Goal: Task Accomplishment & Management: Manage account settings

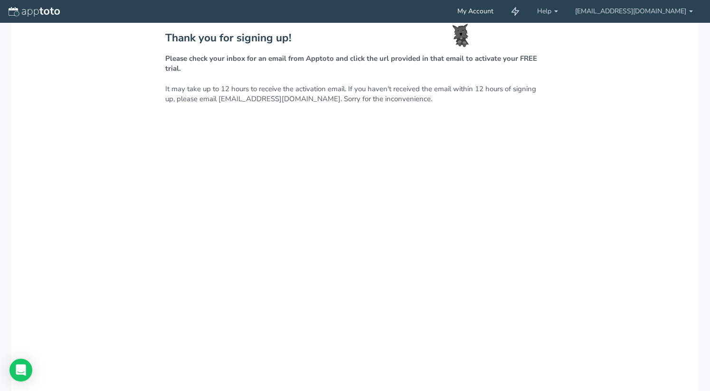
click at [502, 12] on link "My Account" at bounding box center [475, 11] width 53 height 23
click at [502, 11] on link "My Account" at bounding box center [475, 11] width 53 height 23
click at [681, 13] on link "[EMAIL_ADDRESS][DOMAIN_NAME]" at bounding box center [633, 11] width 135 height 23
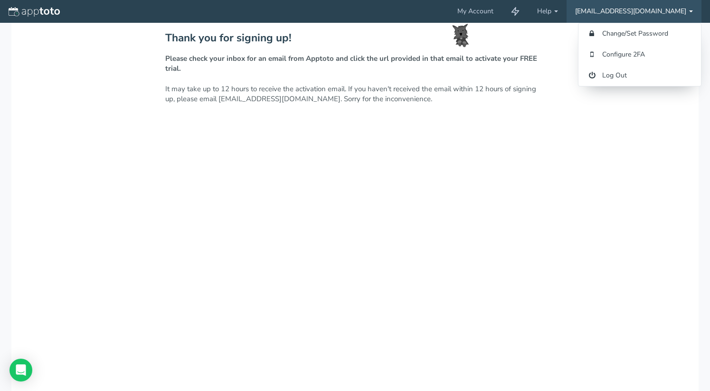
click at [540, 32] on div "Thank you for signing up! Please check your inbox for an email from Apptoto and…" at bounding box center [354, 260] width 687 height 475
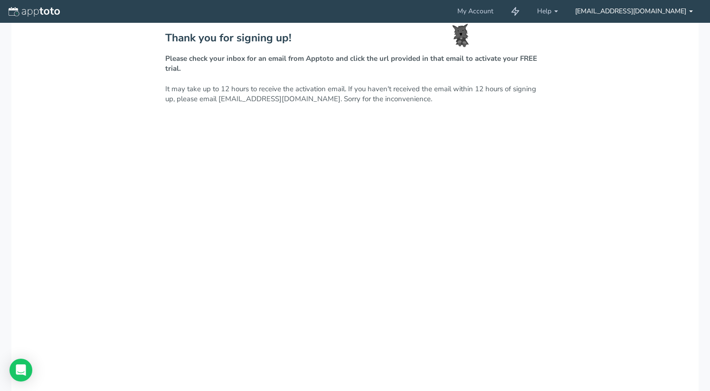
click at [688, 16] on link "[EMAIL_ADDRESS][DOMAIN_NAME]" at bounding box center [633, 11] width 135 height 23
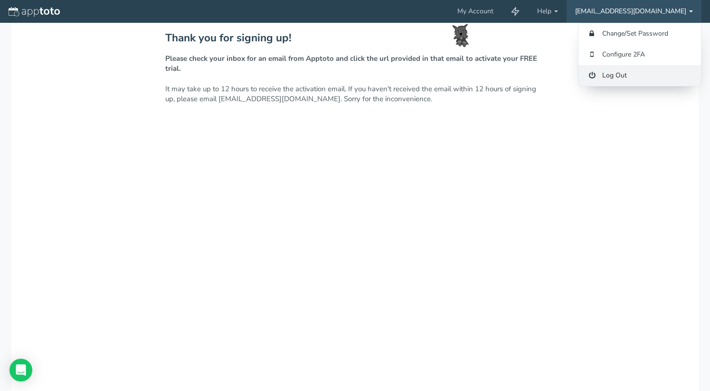
click at [640, 77] on link "Log Out" at bounding box center [639, 75] width 122 height 21
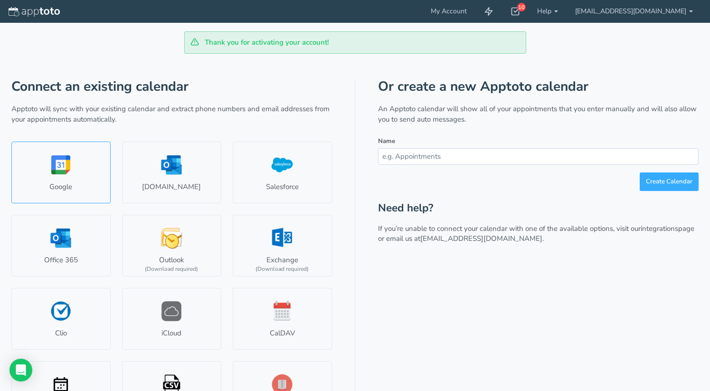
click at [76, 161] on link "Google" at bounding box center [60, 172] width 99 height 62
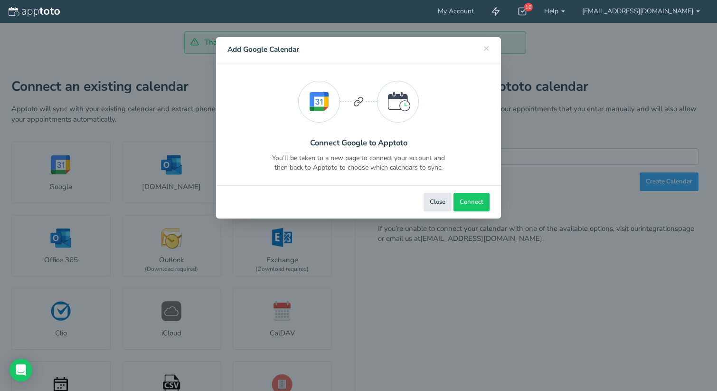
click at [490, 47] on div "× Close Add Google Calendar" at bounding box center [358, 49] width 285 height 25
click at [486, 47] on span "×" at bounding box center [486, 47] width 6 height 13
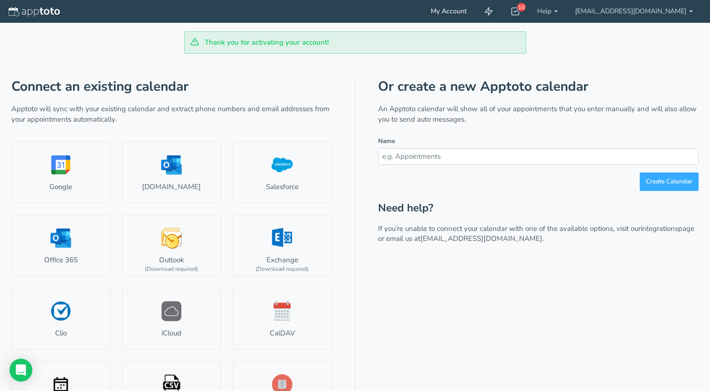
click at [475, 13] on link "My Account" at bounding box center [448, 11] width 53 height 23
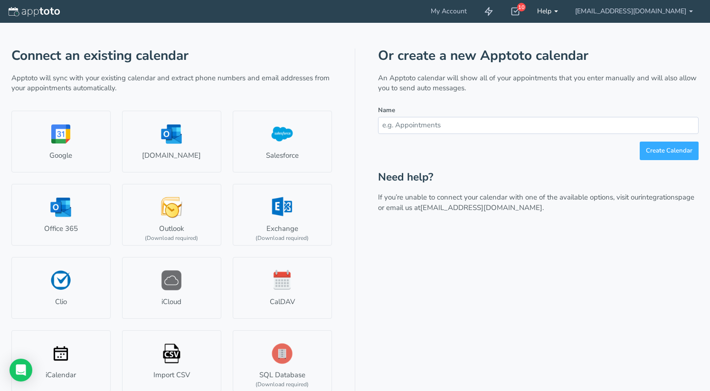
click at [566, 13] on link "Help" at bounding box center [547, 11] width 38 height 23
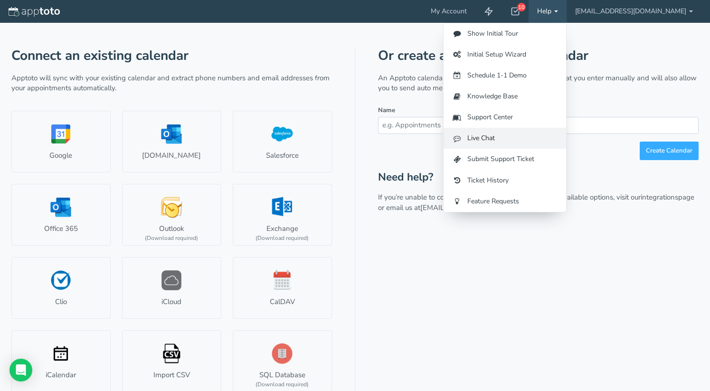
click at [545, 132] on link "Live Chat" at bounding box center [504, 138] width 122 height 21
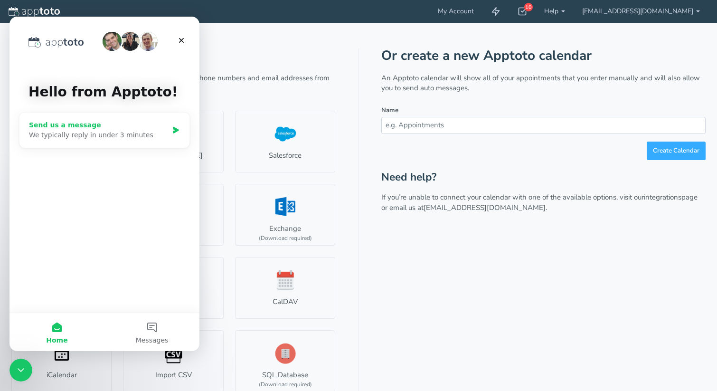
click at [132, 139] on div "We typically reply in under 3 minutes" at bounding box center [98, 135] width 139 height 10
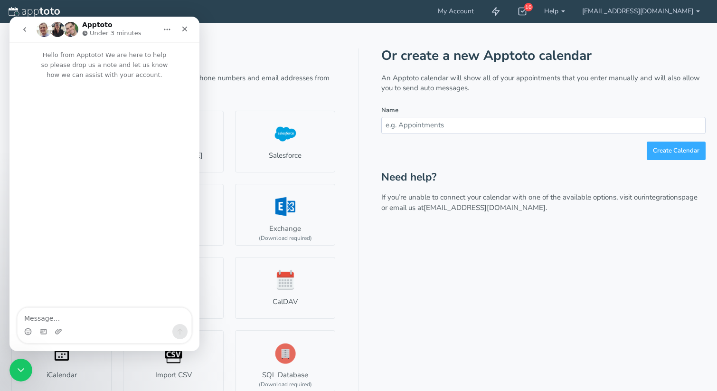
click at [104, 311] on textarea "Message…" at bounding box center [105, 316] width 174 height 16
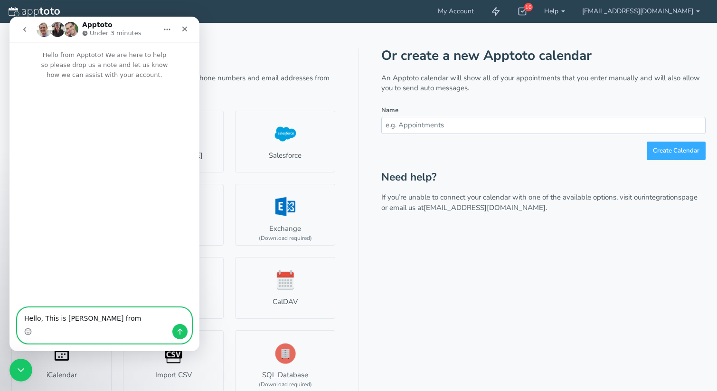
type textarea "Hello, This is David from Ace Insurance"
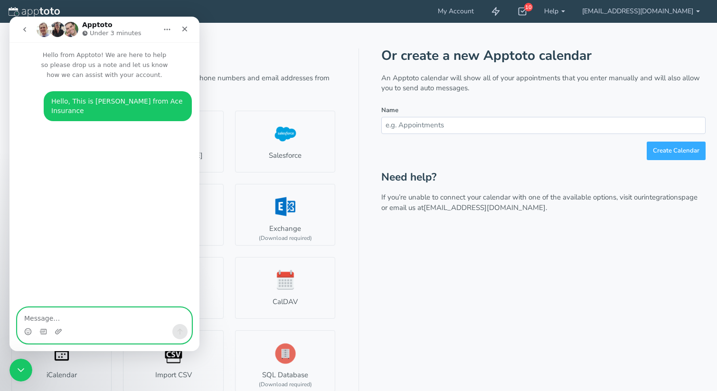
type textarea "I"
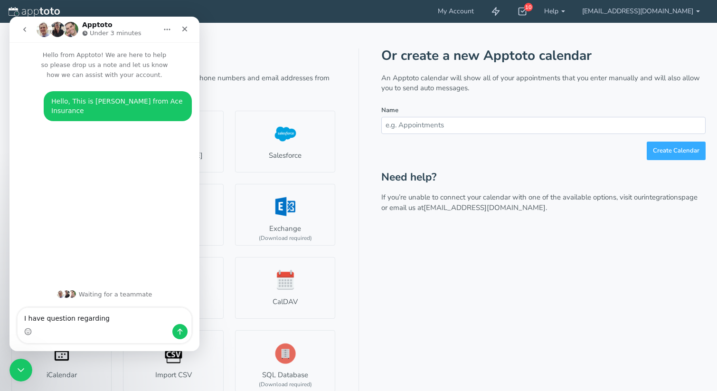
type textarea "I have question regarding"
click at [187, 32] on icon "Close" at bounding box center [185, 29] width 8 height 8
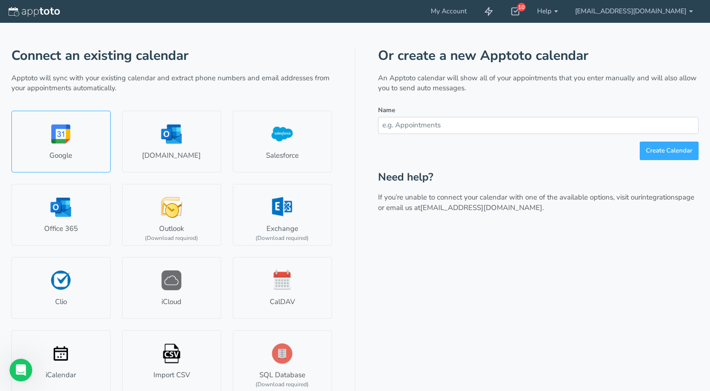
click at [108, 122] on link "Google" at bounding box center [60, 142] width 99 height 62
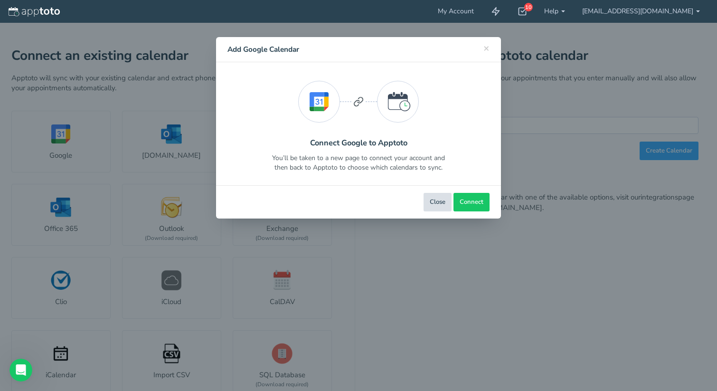
click at [434, 199] on button "Close" at bounding box center [437, 202] width 28 height 19
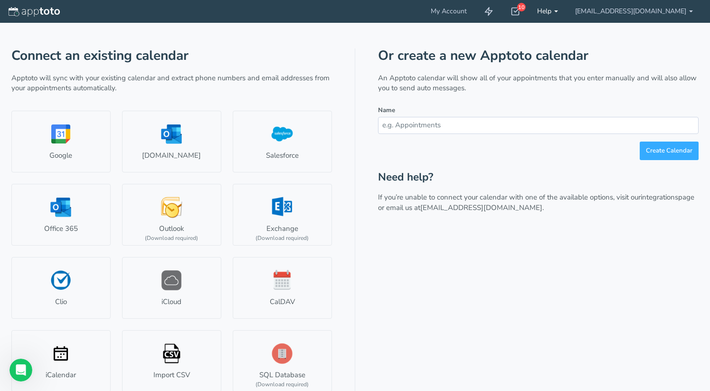
click at [566, 5] on link "Help" at bounding box center [547, 11] width 38 height 23
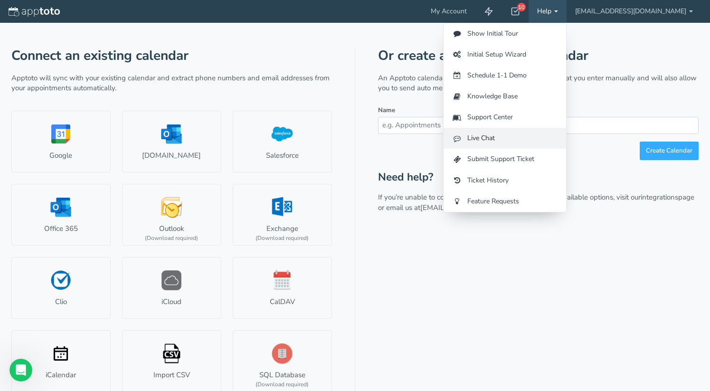
click at [533, 140] on link "Live Chat" at bounding box center [504, 138] width 122 height 21
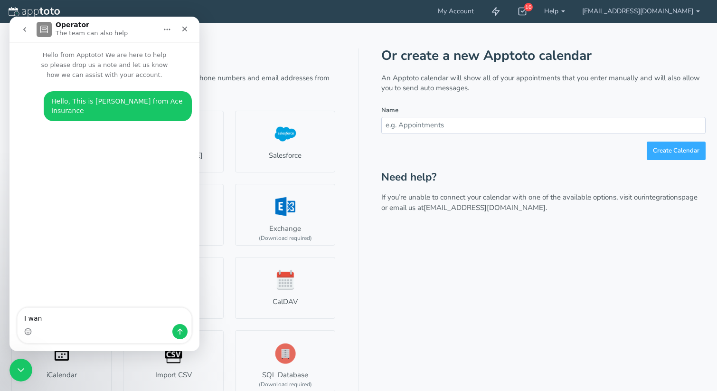
type textarea "I want"
type textarea "I plan to buy the $52 plan today"
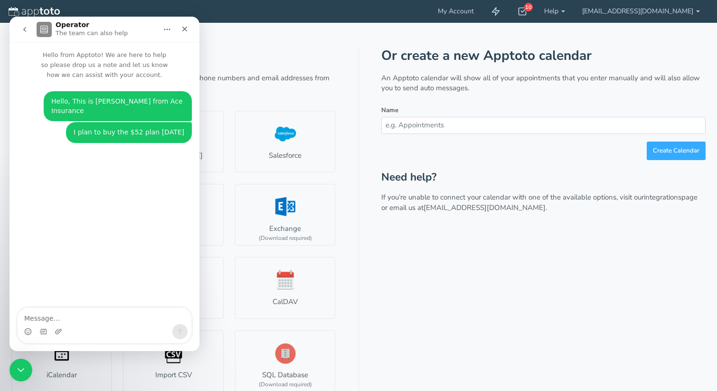
type textarea "T"
type textarea "t"
type textarea "If I"
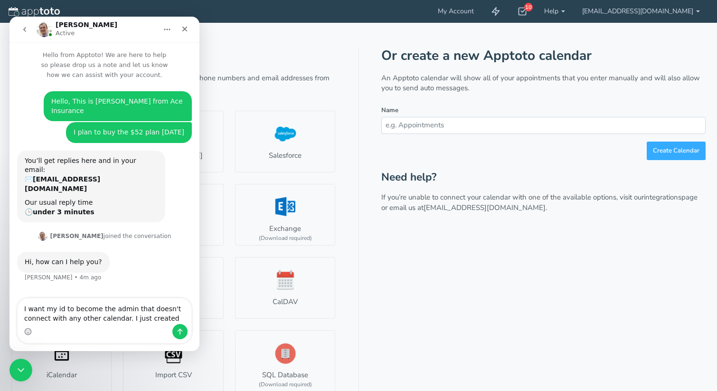
click at [422, 249] on div "Or create a new Apptoto calendar An Apptoto calendar will show all of your appo…" at bounding box center [543, 222] width 324 height 349
click at [124, 329] on div "Intercom messenger" at bounding box center [105, 331] width 174 height 15
click at [168, 316] on textarea "I want my id to become the admin that doesn't connect with any other calendar. …" at bounding box center [105, 311] width 174 height 26
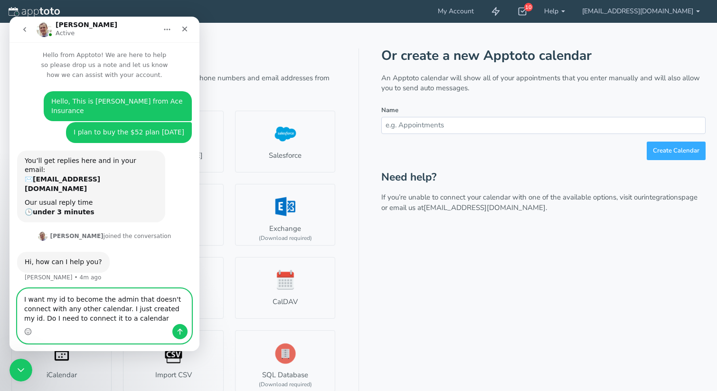
type textarea "I want my id to become the admin that doesn't connect with any other calendar. …"
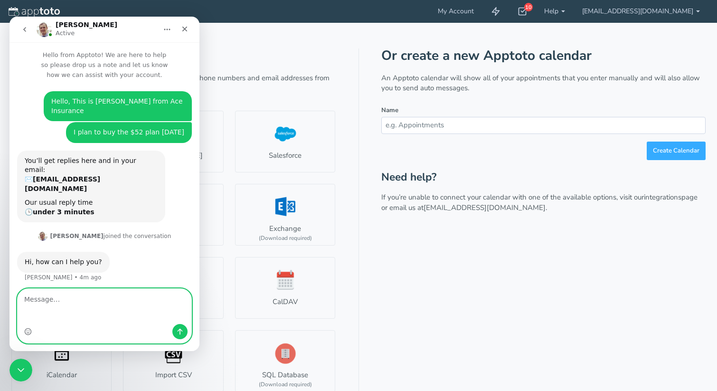
scroll to position [10, 0]
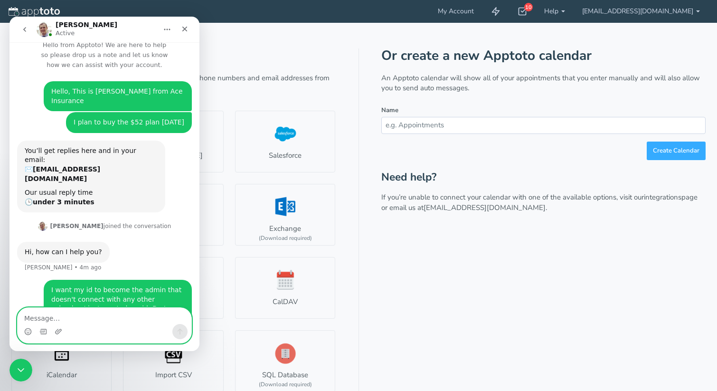
click at [147, 323] on textarea "Message…" at bounding box center [105, 316] width 174 height 16
type textarea "I"
type textarea "sorry I worded it incorrectly"
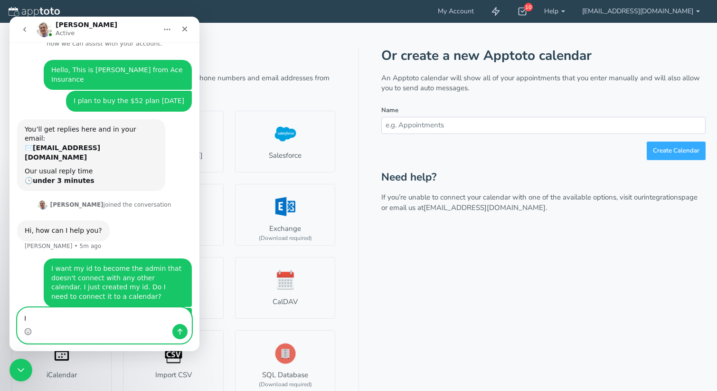
type textarea "I"
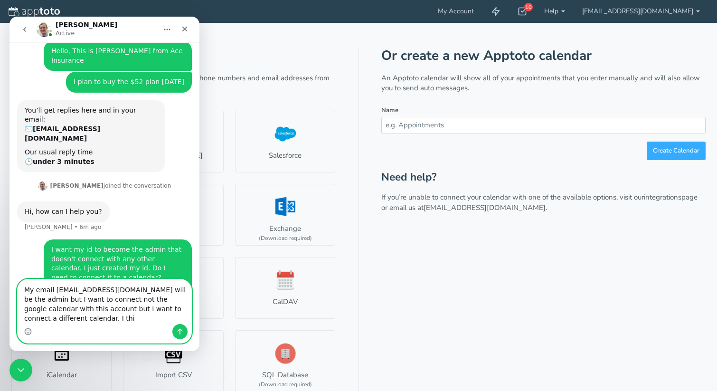
scroll to position [60, 0]
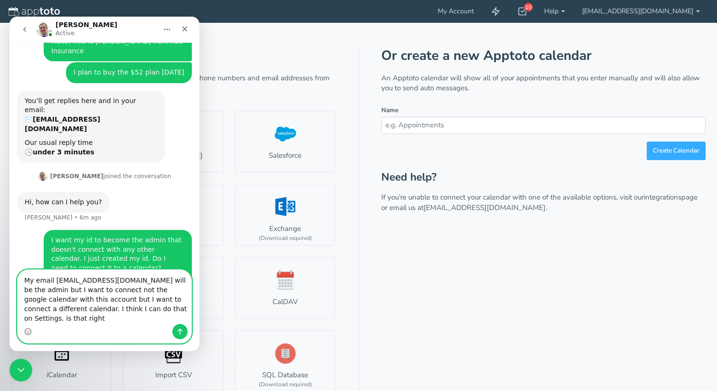
type textarea "My email cs@aceinsus.com will be the admin but I want to connect not the google…"
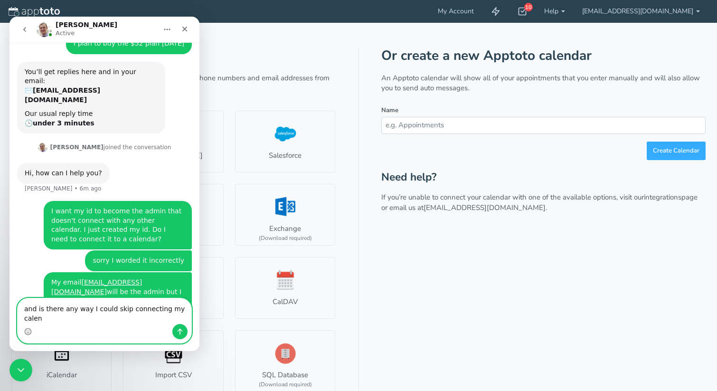
scroll to position [98, 0]
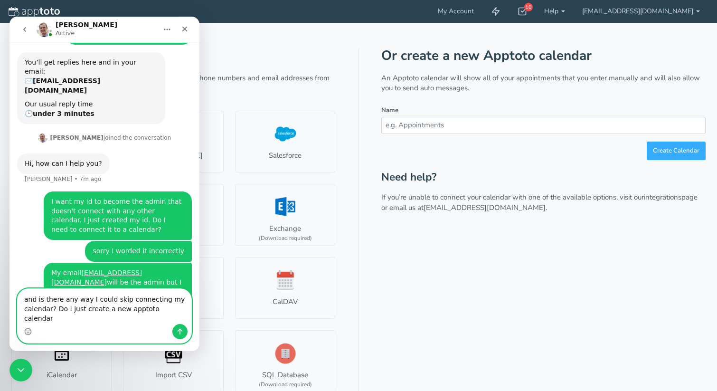
click at [172, 310] on textarea "and is there any way I could skip connecting my calendar? Do I just create a ne…" at bounding box center [105, 306] width 174 height 35
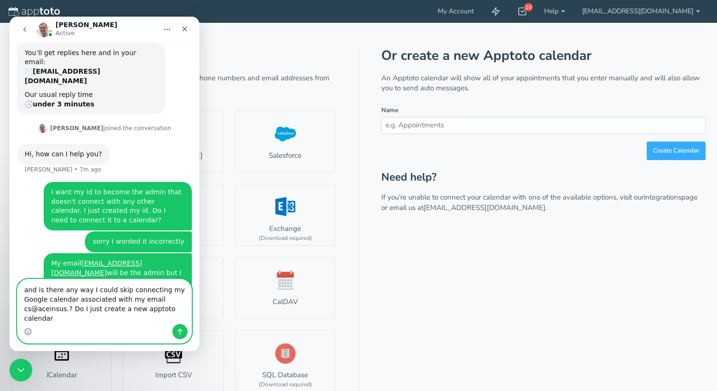
scroll to position [117, 0]
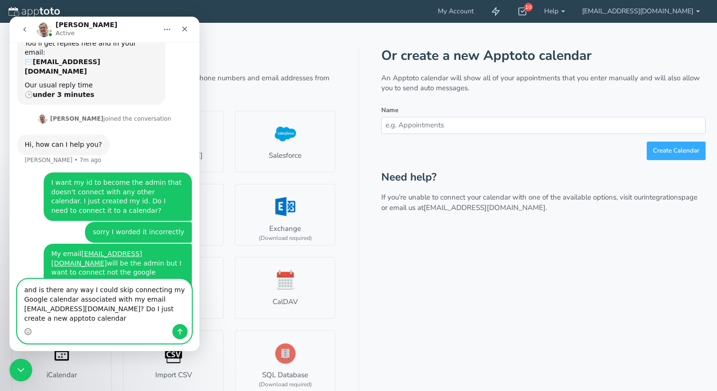
type textarea "and is there any way I could skip connecting my Google calendar associated with…"
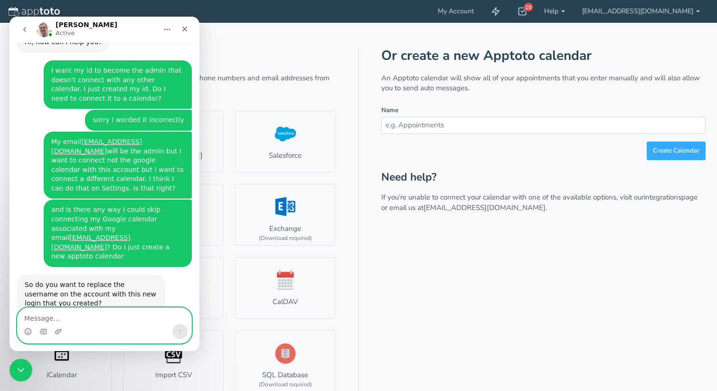
scroll to position [183, 0]
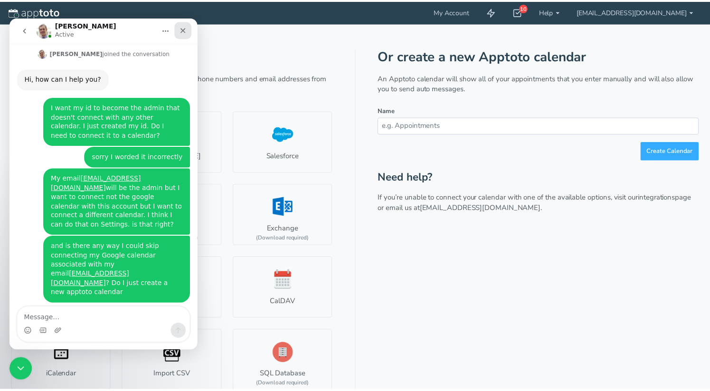
click at [187, 28] on icon "Close" at bounding box center [184, 31] width 8 height 8
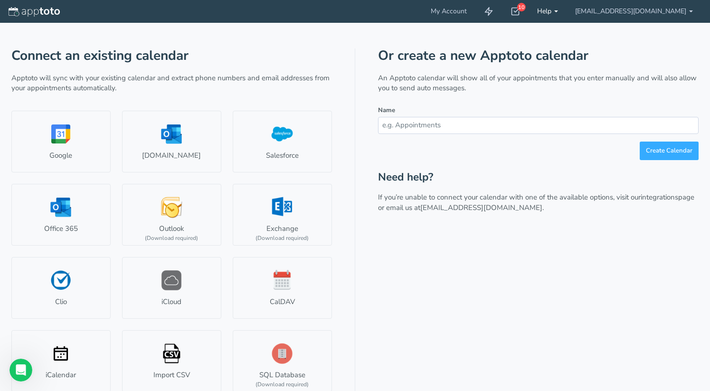
click at [566, 8] on link "Help" at bounding box center [547, 11] width 38 height 23
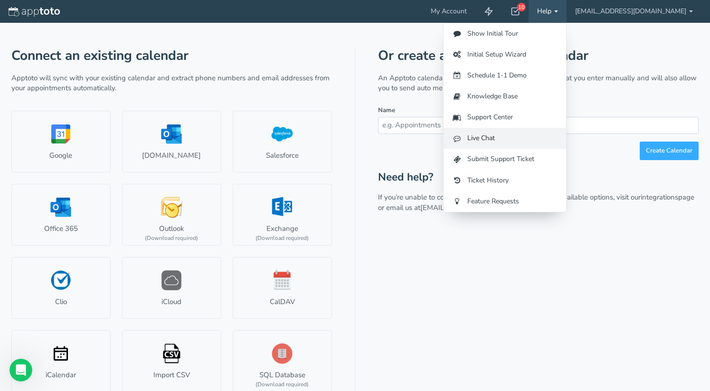
click at [545, 139] on link "Live Chat" at bounding box center [504, 138] width 122 height 21
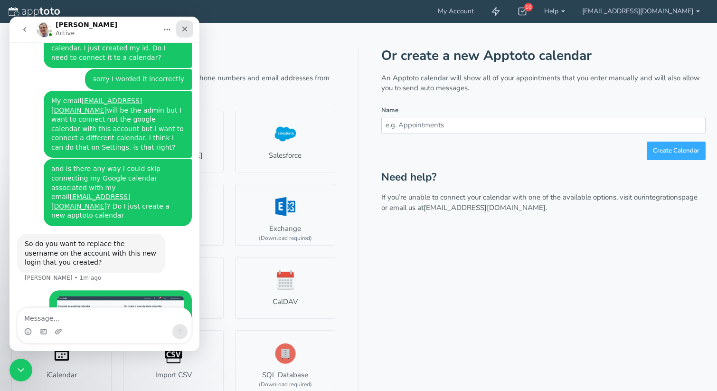
scroll to position [272, 0]
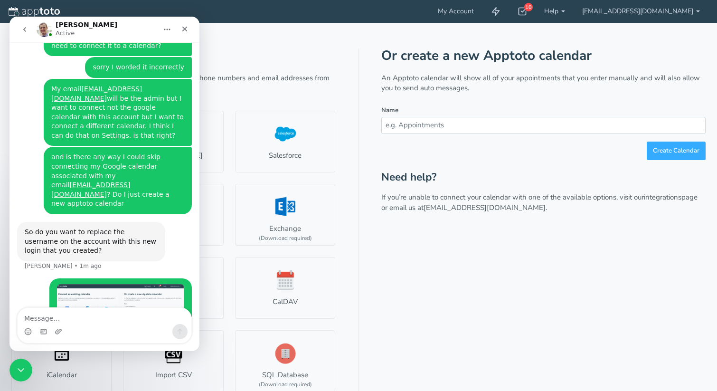
click at [102, 318] on textarea "Message…" at bounding box center [105, 316] width 174 height 16
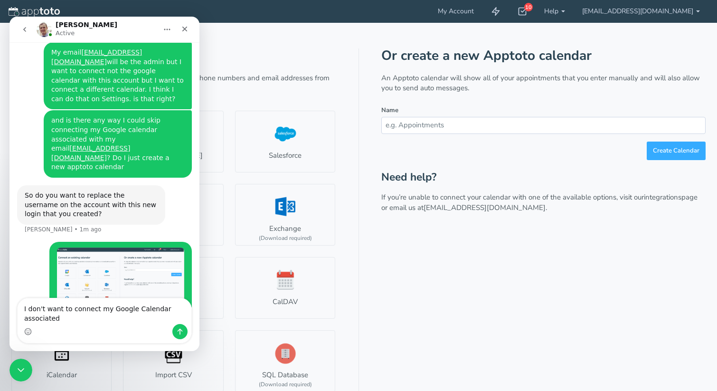
scroll to position [318, 0]
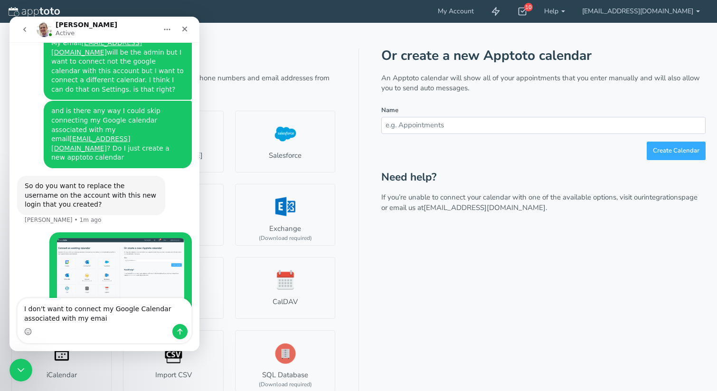
type textarea "I don't want to connect my Google Calendar associated with my email"
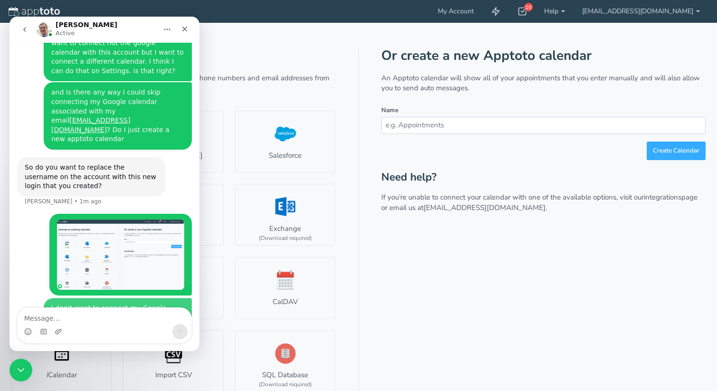
scroll to position [339, 0]
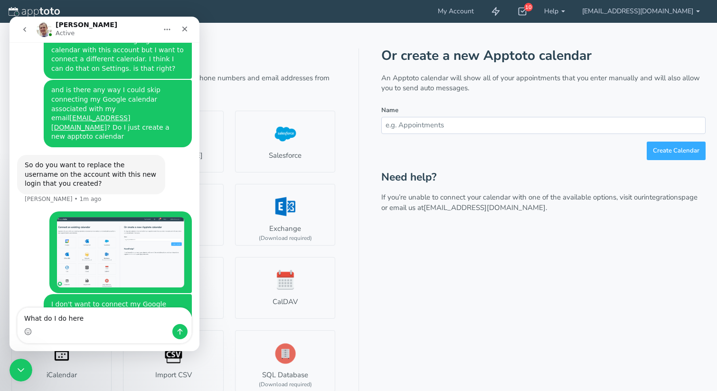
type textarea "What do I do here?"
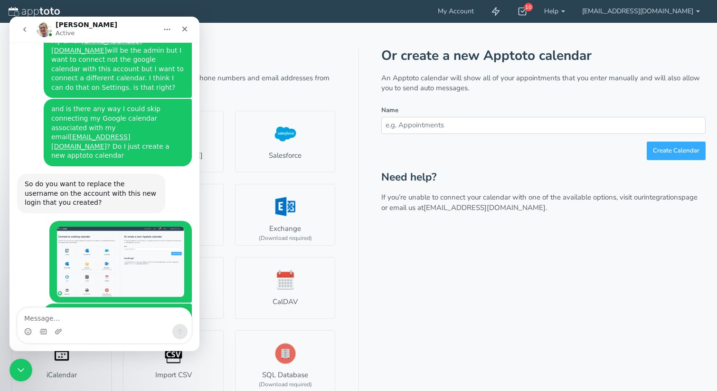
scroll to position [361, 0]
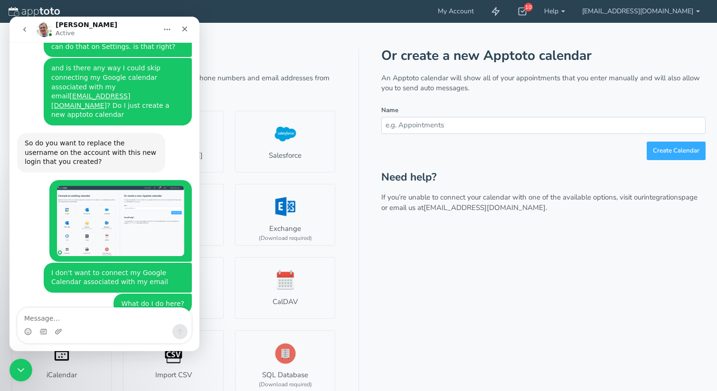
click at [127, 323] on textarea "Message…" at bounding box center [105, 316] width 174 height 16
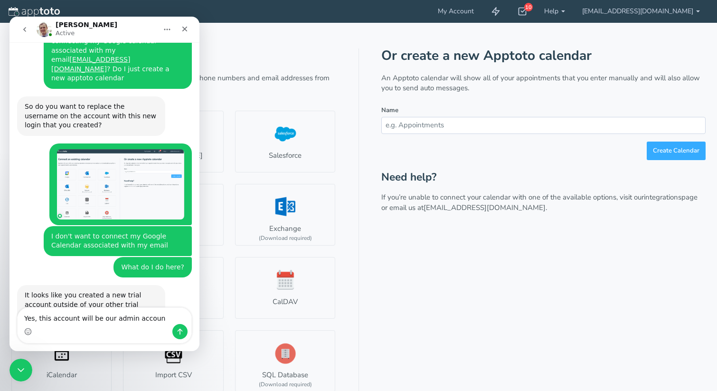
type textarea "Yes, this account will be our admin account"
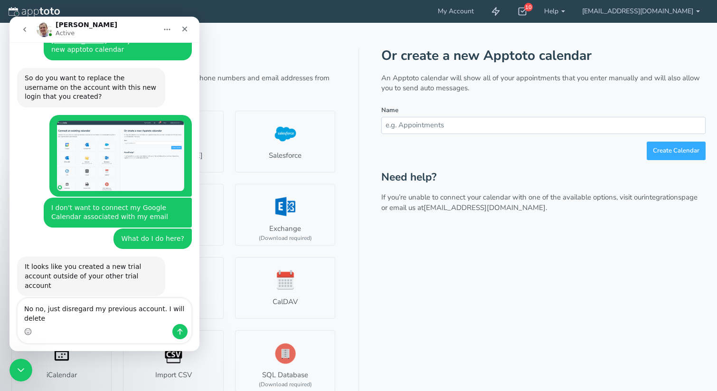
scroll to position [436, 0]
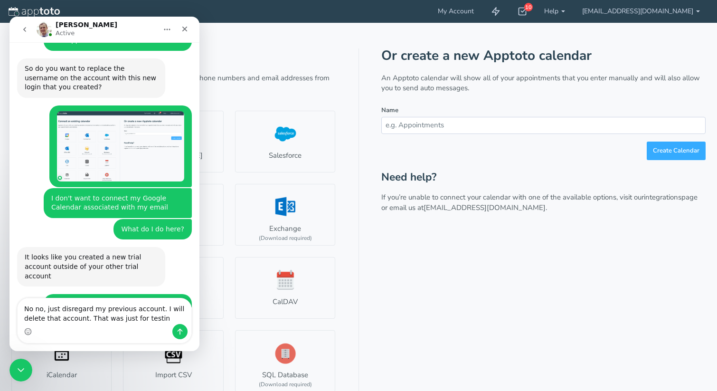
type textarea "No no, just disregard my previous account. I will delete that account. That was…"
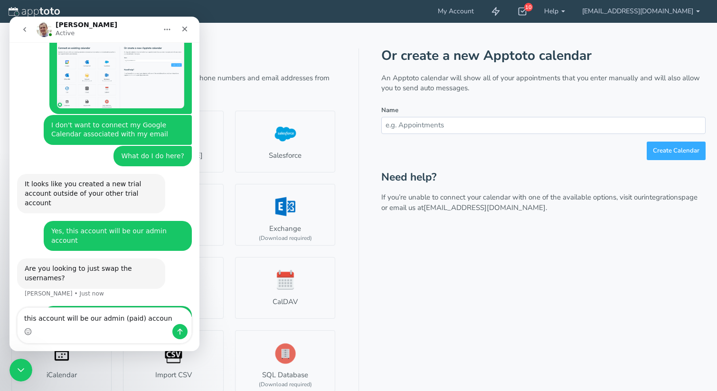
type textarea "this account will be our admin (paid) account"
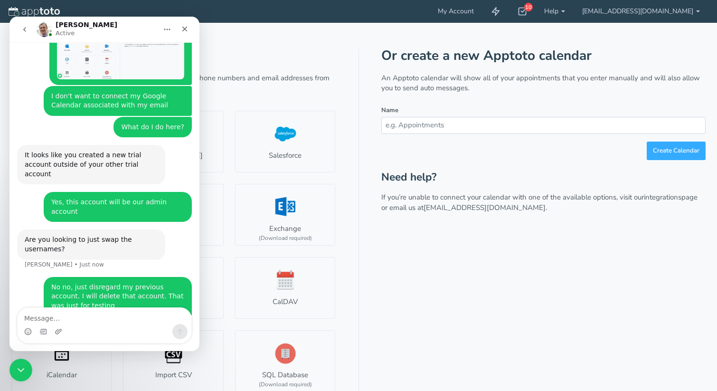
scroll to position [539, 0]
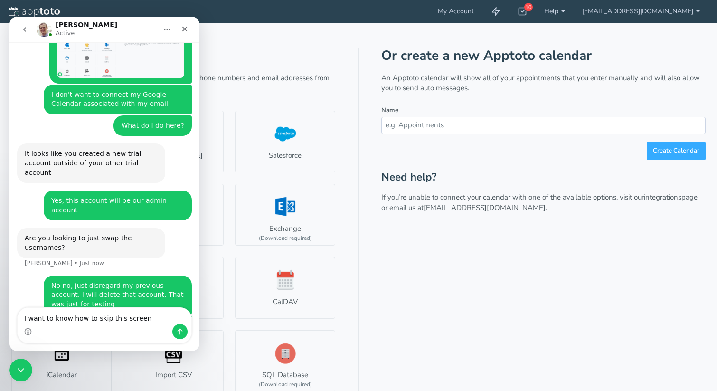
type textarea "I want to know how to skip this screen."
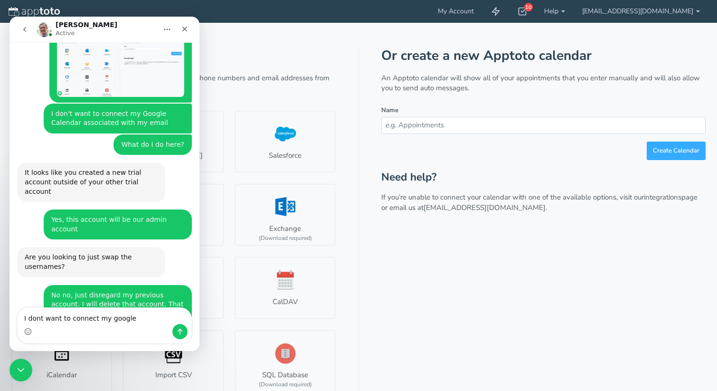
scroll to position [561, 0]
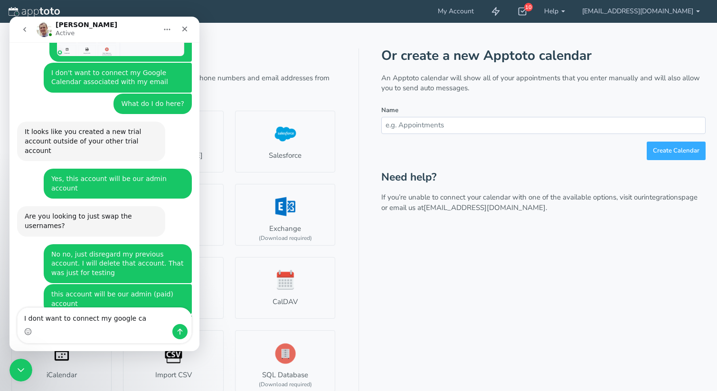
type textarea "I dont want to connect my google cae"
drag, startPoint x: 123, startPoint y: 31, endPoint x: 246, endPoint y: 31, distance: 123.4
click at [199, 31] on html "Michael Active Hello from Apptoto! We are here to help so please drop us a note…" at bounding box center [104, 184] width 190 height 334
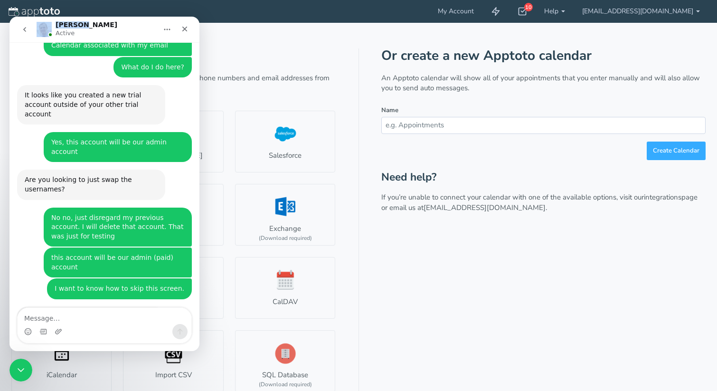
drag, startPoint x: 165, startPoint y: 25, endPoint x: 142, endPoint y: 69, distance: 49.3
click at [142, 69] on div "Michael Active Hello from Apptoto! We are here to help so please drop us a note…" at bounding box center [104, 184] width 190 height 334
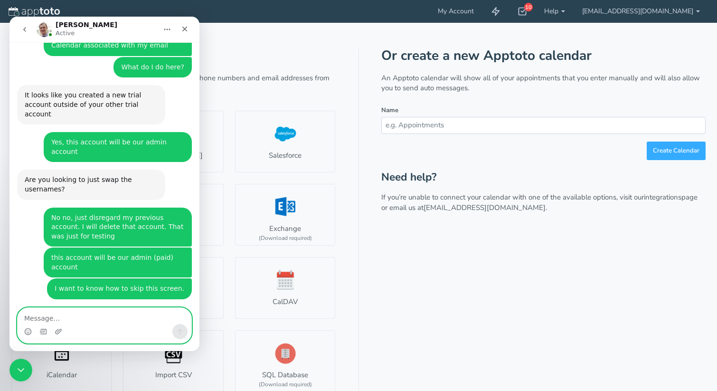
click at [143, 320] on textarea "Message…" at bounding box center [105, 316] width 174 height 16
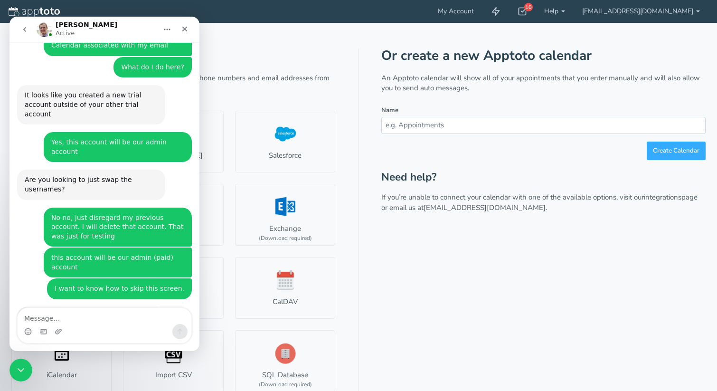
click at [229, 36] on div "Connect an existing calendar Apptoto will sync with your existing calendar and …" at bounding box center [358, 210] width 694 height 374
click at [187, 29] on icon "Close" at bounding box center [185, 29] width 8 height 8
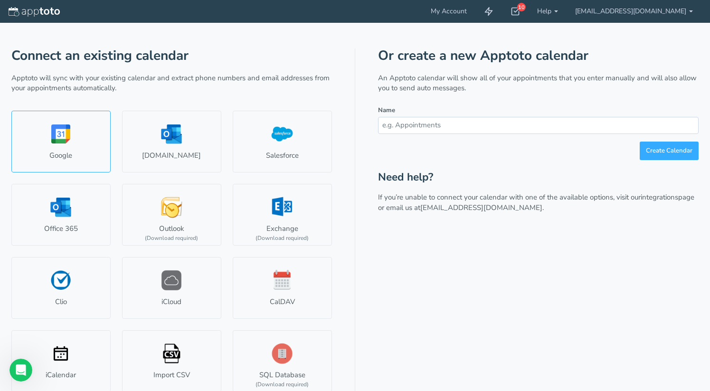
click at [85, 131] on link "Google" at bounding box center [60, 142] width 99 height 62
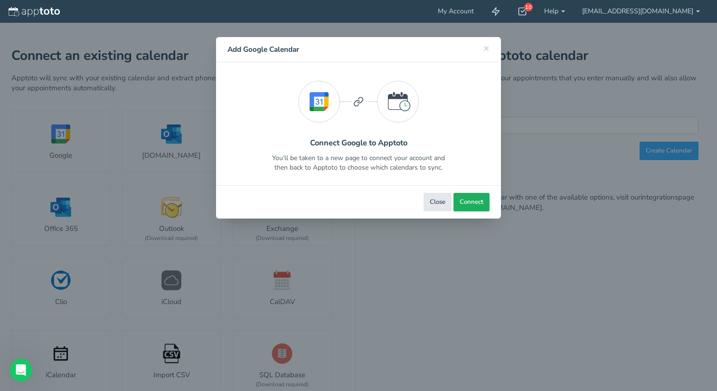
click at [470, 199] on span "Connect" at bounding box center [471, 201] width 24 height 9
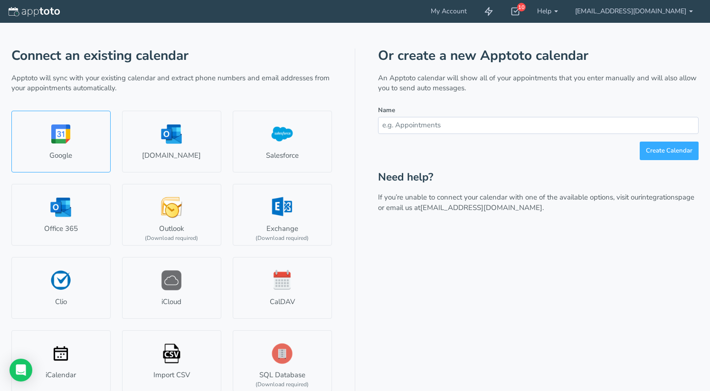
click at [70, 132] on link "Google" at bounding box center [60, 142] width 99 height 62
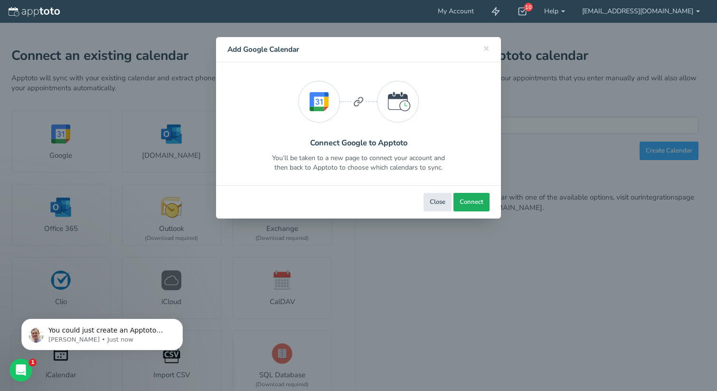
click at [484, 200] on button "Connect" at bounding box center [471, 202] width 36 height 19
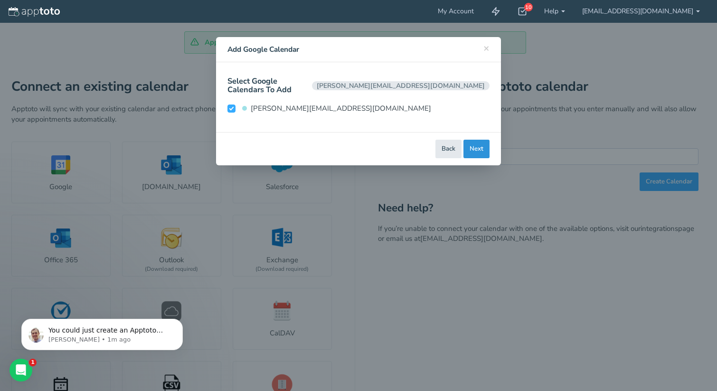
click at [477, 142] on button "Next" at bounding box center [476, 149] width 26 height 19
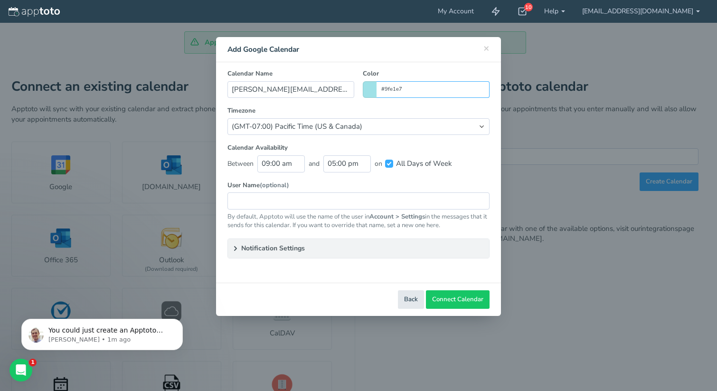
click at [378, 91] on input "#9fe1e7" at bounding box center [432, 89] width 113 height 17
click at [406, 89] on input "#9fe1e7" at bounding box center [432, 89] width 113 height 17
click at [374, 57] on div "× Close Add Google Calendar" at bounding box center [358, 49] width 285 height 25
click at [333, 162] on input "05:00 pm" at bounding box center [346, 163] width 47 height 17
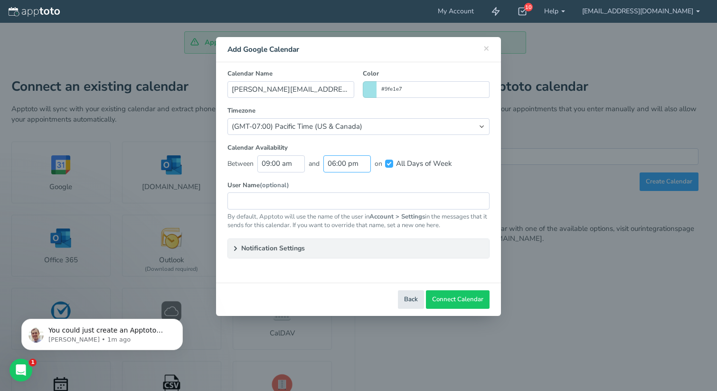
type input "06:00 pm"
click at [384, 174] on div "Calendar Availability Between 09:00 am and 06:00 pm on All Days of Week All Day…" at bounding box center [358, 161] width 271 height 37
type input "Lynnwood"
click at [290, 245] on summary "Notification Settings" at bounding box center [358, 248] width 261 height 19
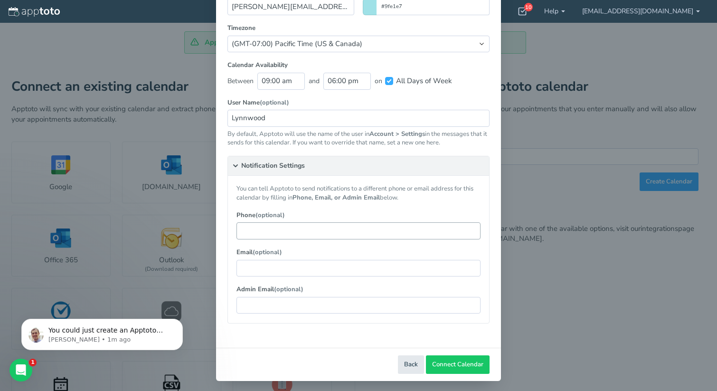
scroll to position [82, 0]
click at [262, 167] on summary "Notification Settings" at bounding box center [358, 166] width 261 height 19
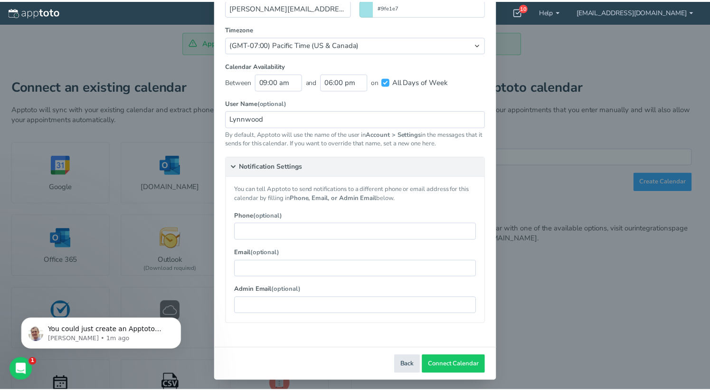
scroll to position [0, 0]
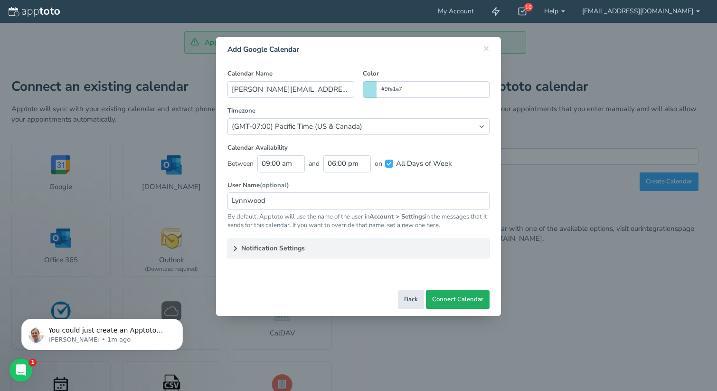
click at [475, 300] on span "Connect Calendar" at bounding box center [457, 299] width 51 height 9
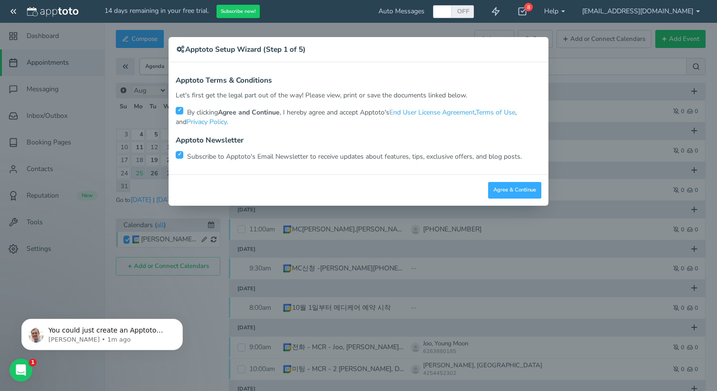
click at [460, 158] on p "Subscribe to Apptoto's Email Newsletter to receive updates about features, tips…" at bounding box center [358, 155] width 365 height 11
click at [454, 156] on p "Subscribe to Apptoto's Email Newsletter to receive updates about features, tips…" at bounding box center [358, 155] width 365 height 11
click at [182, 152] on input "checkbox" at bounding box center [180, 155] width 8 height 8
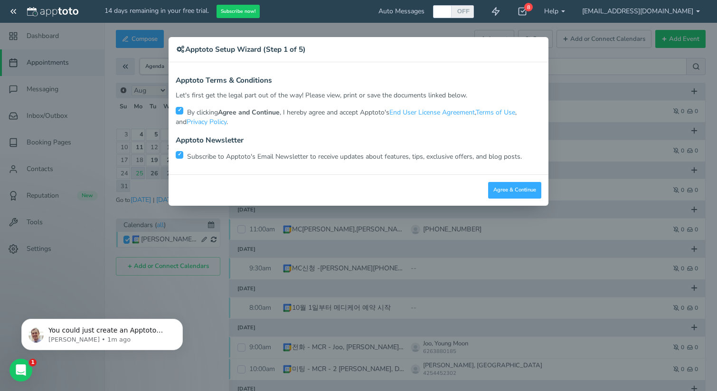
checkbox input "false"
click at [512, 195] on button "Agree & Continue" at bounding box center [514, 190] width 53 height 17
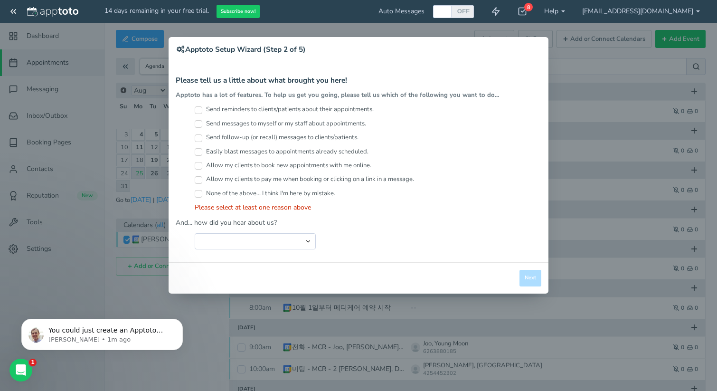
click at [197, 109] on input "Send reminders to clients/patients about their appointments." at bounding box center [199, 110] width 8 height 8
checkbox input "true"
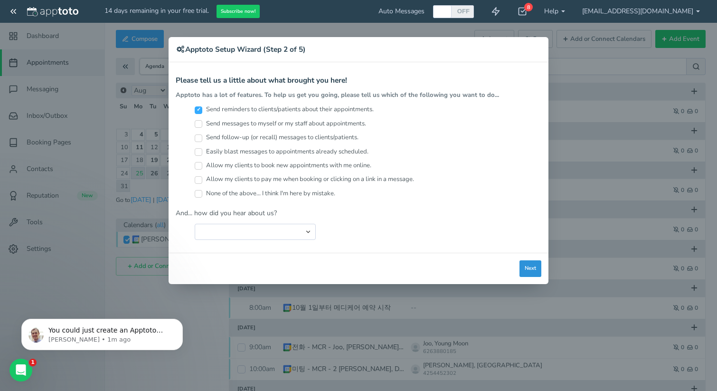
click at [533, 263] on button "Next" at bounding box center [530, 268] width 22 height 17
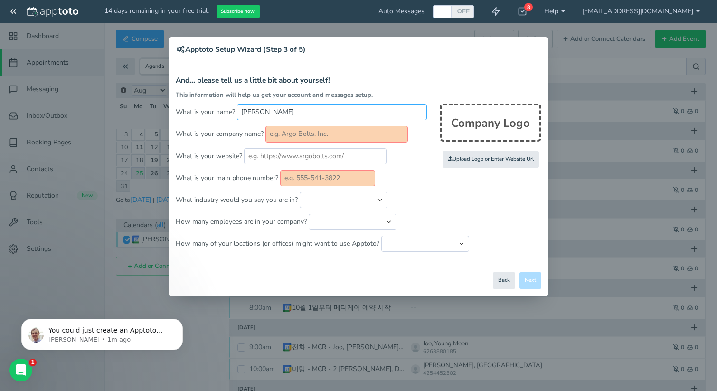
type input "Danny Kim"
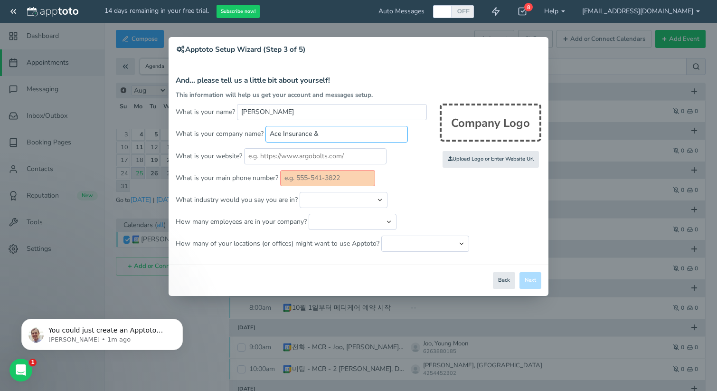
type input "Ace Insurance &"
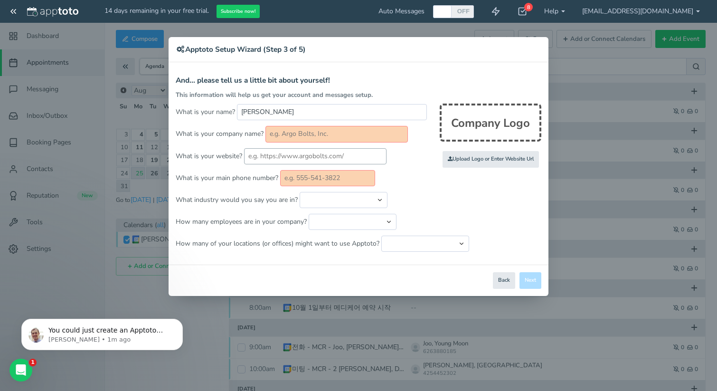
type input "Ace Insurance & Retirement Services, Inc."
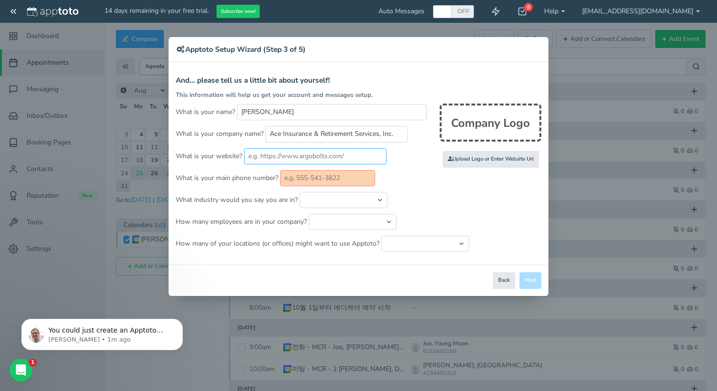
click at [302, 149] on input "text" at bounding box center [315, 156] width 142 height 16
paste input "https://aceinsuranceusa.com"
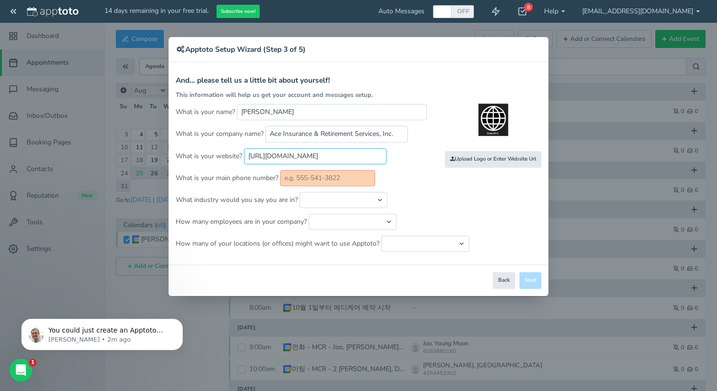
type input "https://aceinsuranceusa.com"
paste input "888.688.4041"
type input "888-688-4041"
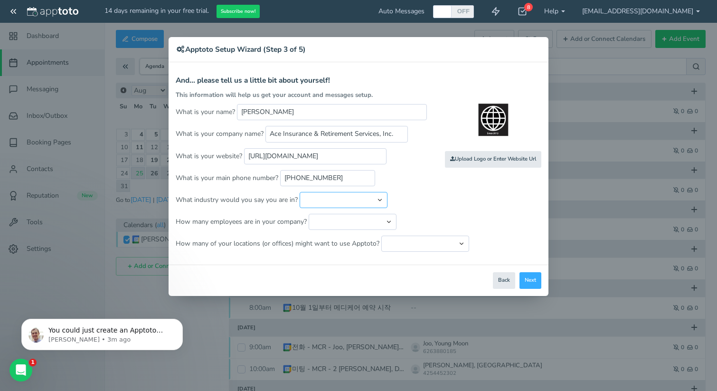
select select "string:Financial Services - Other"
select select "string:11..25"
select select "string:4"
click at [534, 280] on button "Next" at bounding box center [530, 280] width 22 height 17
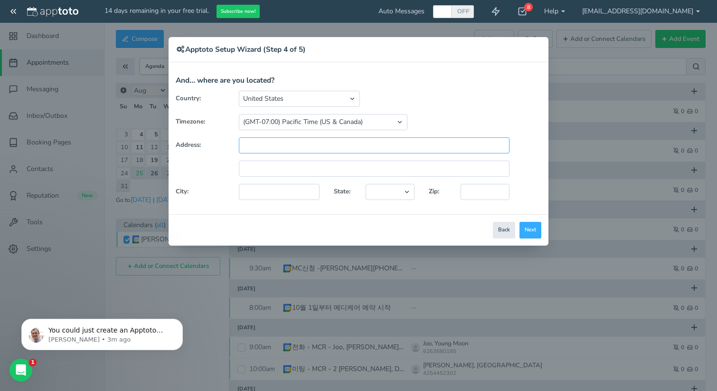
paste input "3301 184th St SW # 115"
click at [302, 146] on input "3301 184th St SW # 115" at bounding box center [374, 145] width 271 height 16
type input "[STREET_ADDRESS][DEMOGRAPHIC_DATA]"
click at [347, 164] on input "text" at bounding box center [374, 168] width 271 height 16
paste input "# 115"
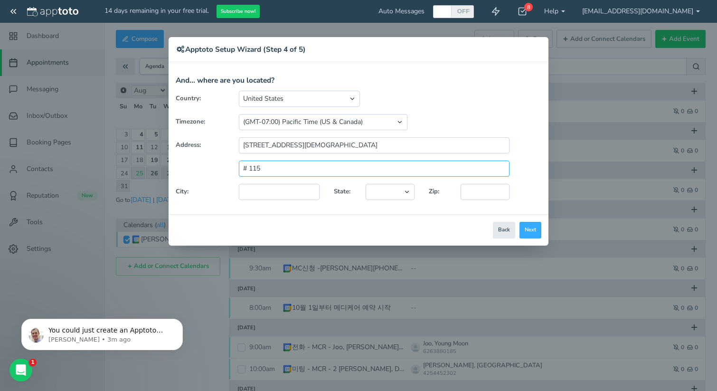
type input "# 115"
click at [351, 154] on div "Country: United States Canada Australia Bahrain Belgium Denmark Estonia France …" at bounding box center [358, 149] width 380 height 116
click at [357, 145] on input "[STREET_ADDRESS][DEMOGRAPHIC_DATA]" at bounding box center [374, 145] width 271 height 16
type input "[STREET_ADDRESS][DEMOGRAPHIC_DATA]"
click at [250, 166] on input "# 115" at bounding box center [374, 168] width 271 height 16
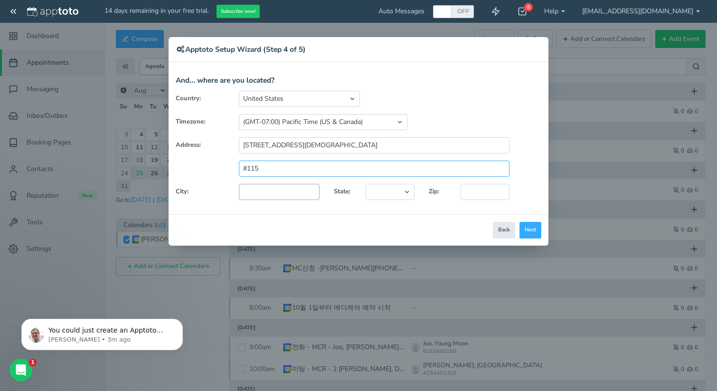
type input "#115"
type input "Lynnwood"
select select "string:WA"
type input "98037"
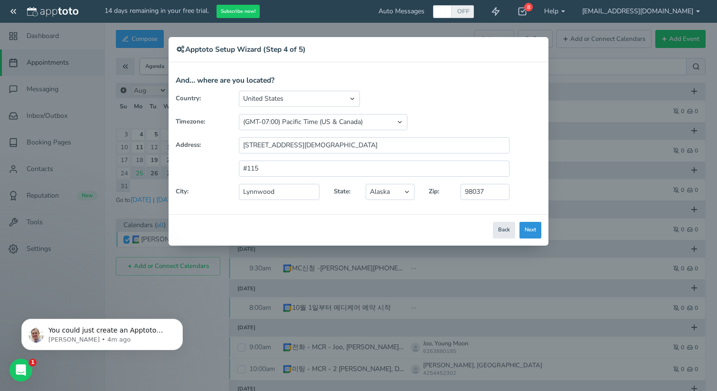
click at [531, 227] on button "Next" at bounding box center [530, 230] width 22 height 17
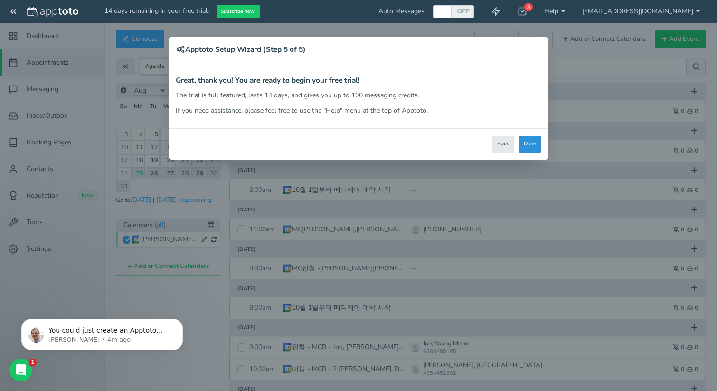
click at [530, 144] on button "Done" at bounding box center [529, 144] width 23 height 17
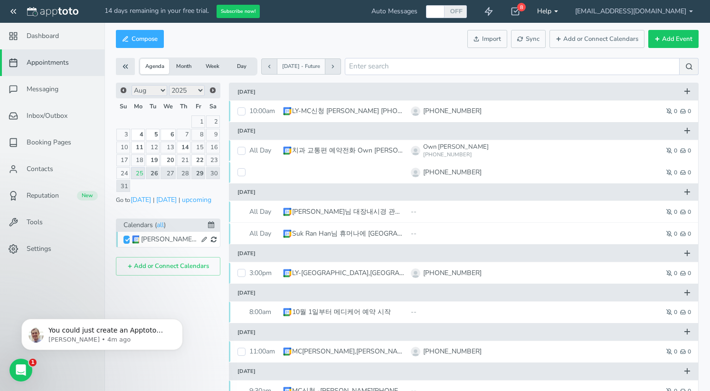
click at [566, 7] on link "Help" at bounding box center [547, 11] width 38 height 23
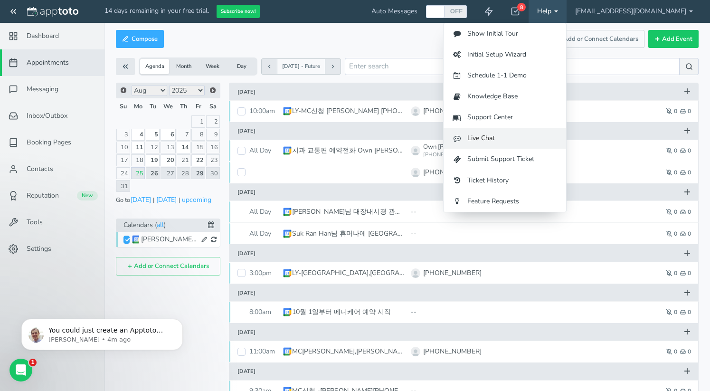
click at [553, 141] on link "Live Chat" at bounding box center [504, 138] width 122 height 21
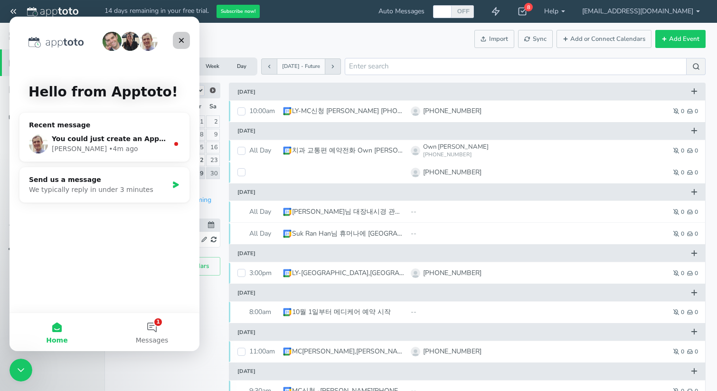
click at [184, 42] on icon "Close" at bounding box center [182, 41] width 8 height 8
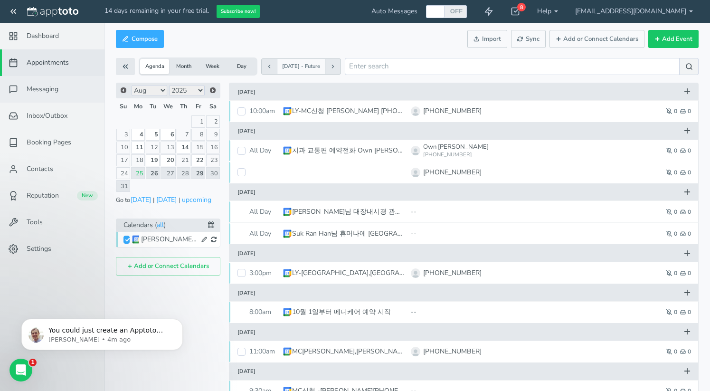
click at [71, 91] on link "Messaging" at bounding box center [52, 89] width 104 height 27
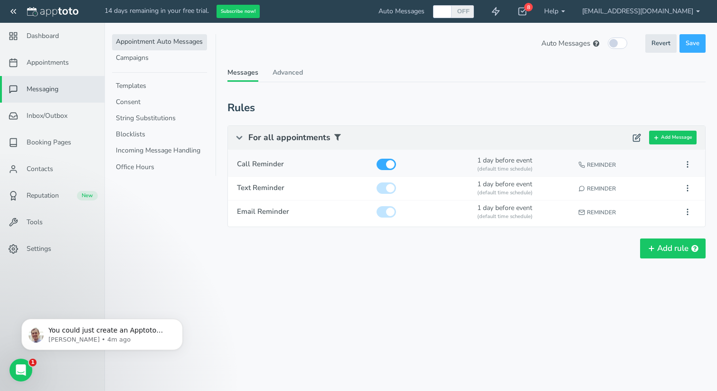
click at [393, 164] on input "checkbox" at bounding box center [385, 164] width 19 height 11
checkbox input "false"
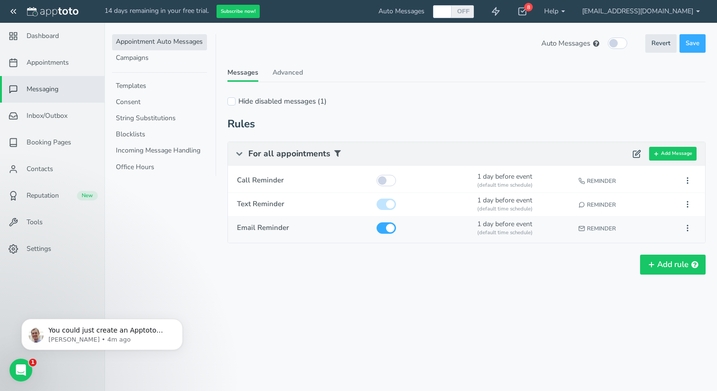
click at [392, 231] on input "checkbox" at bounding box center [385, 227] width 19 height 11
checkbox input "false"
click at [686, 205] on icon at bounding box center [687, 204] width 9 height 9
click at [421, 121] on div "Rules" at bounding box center [466, 124] width 478 height 12
click at [291, 69] on link "Advanced" at bounding box center [287, 75] width 30 height 14
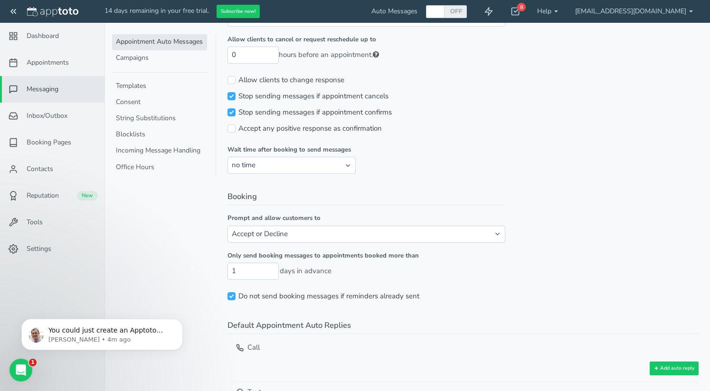
scroll to position [219, 0]
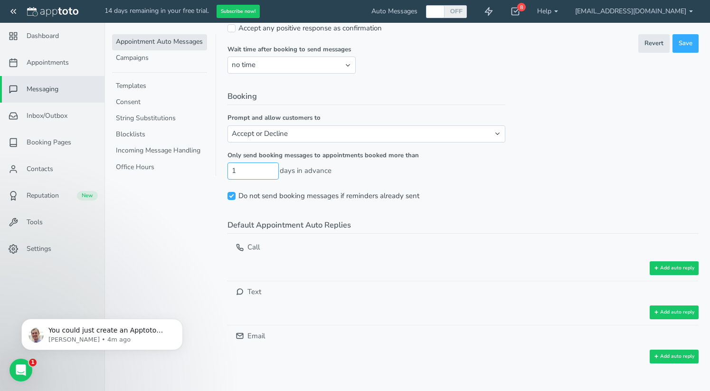
click at [252, 169] on input "1" at bounding box center [252, 170] width 51 height 17
type input "0"
click at [455, 178] on fieldset "Booking Prompt and allow customers to Accept or Decline Just Accept Do nothing …" at bounding box center [366, 147] width 278 height 113
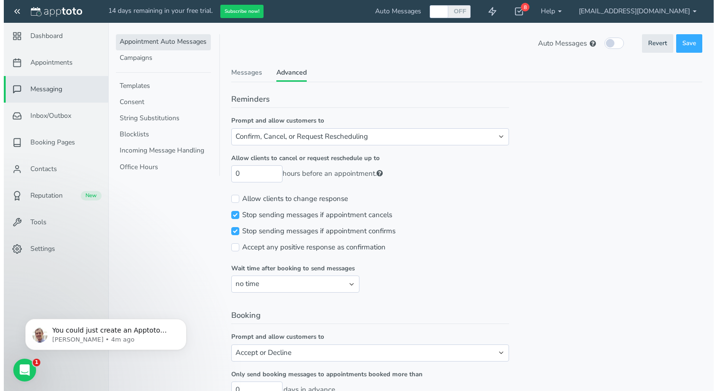
scroll to position [0, 0]
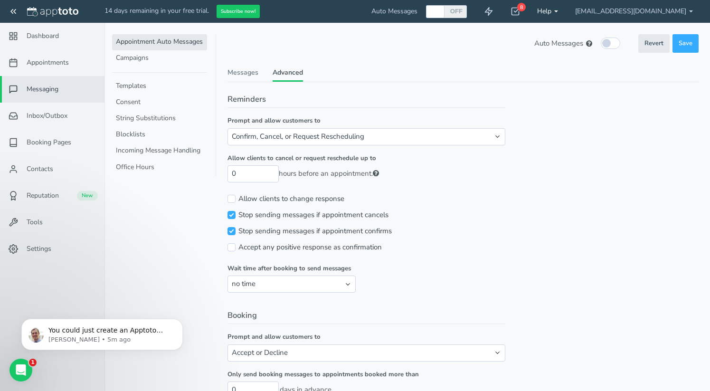
click at [566, 4] on link "Help" at bounding box center [547, 11] width 38 height 23
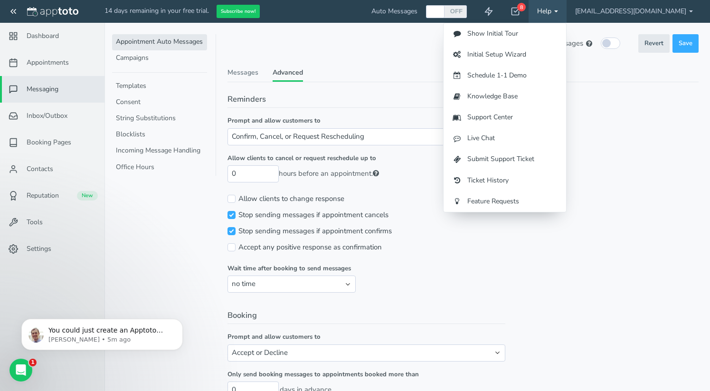
click at [424, 60] on div "Auto Messages (in this schedule) Revert Save Revert Save These Auto Messages ar…" at bounding box center [462, 325] width 471 height 583
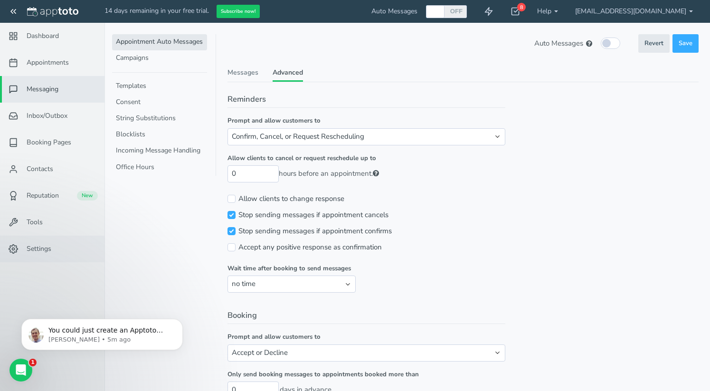
click at [43, 246] on span "Settings" at bounding box center [39, 248] width 25 height 9
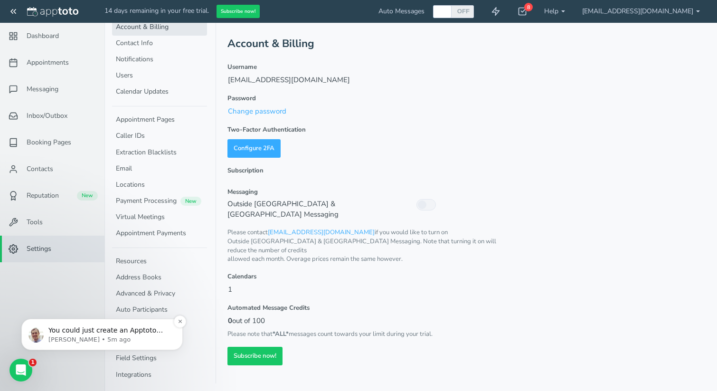
click at [66, 340] on p "Michael • 5m ago" at bounding box center [109, 339] width 122 height 9
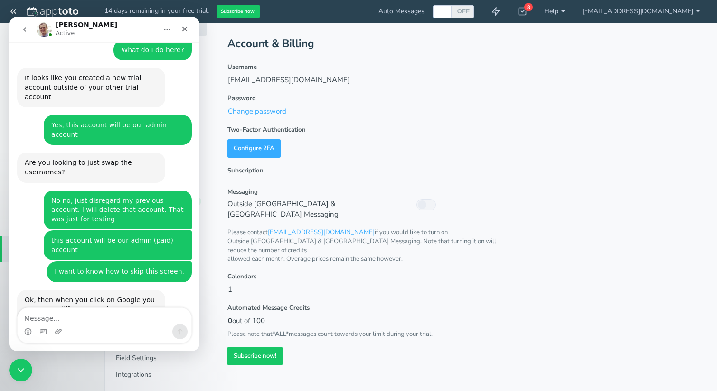
scroll to position [613, 0]
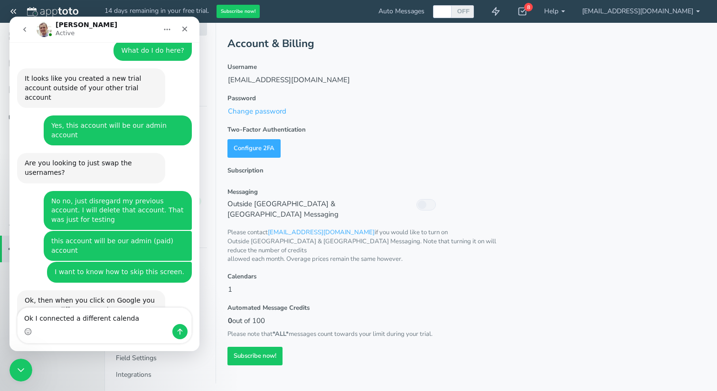
type textarea "Ok I connected a different calendar"
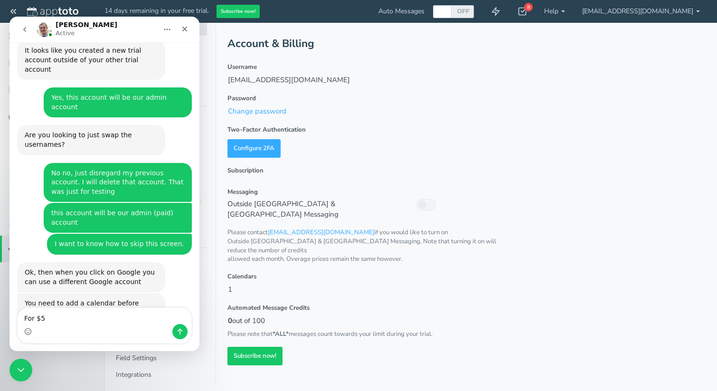
type textarea "For $52"
click at [117, 326] on div "Intercom messenger" at bounding box center [105, 331] width 174 height 15
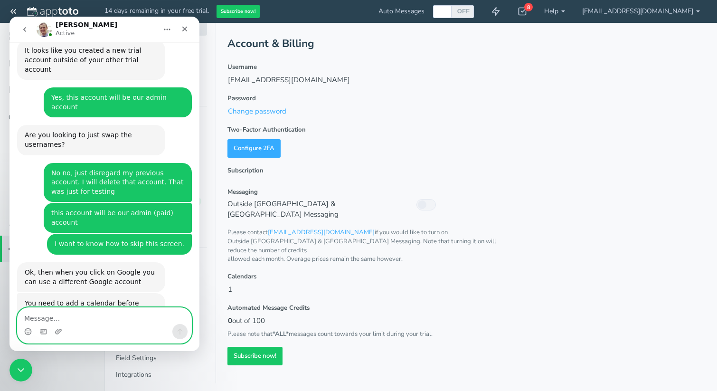
click at [120, 323] on textarea "Message…" at bounding box center [105, 316] width 174 height 16
type textarea "Thank you"
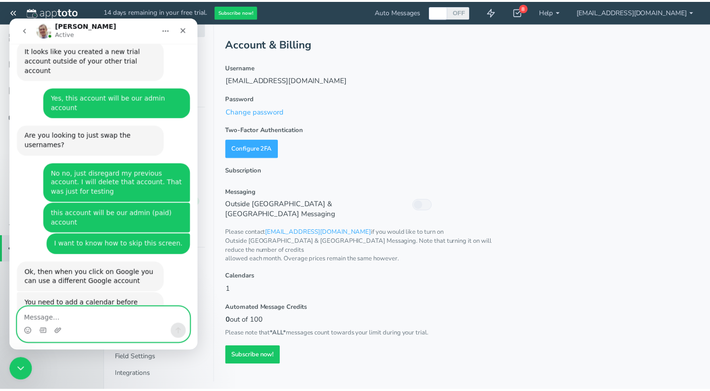
scroll to position [662, 0]
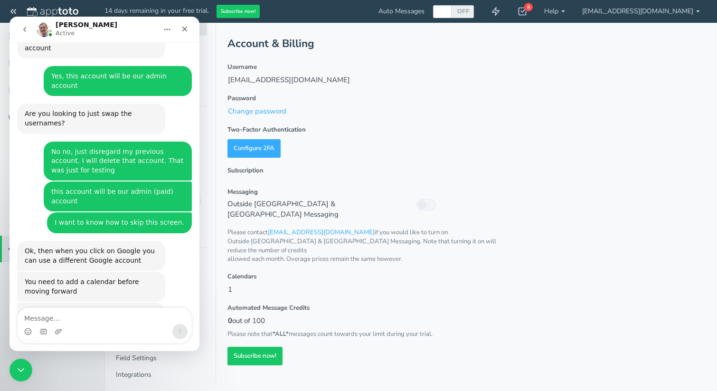
click at [520, 118] on div "Account & Billing Username cs@aceinsus.com Password Change password Two-Factor …" at bounding box center [466, 199] width 478 height 331
click at [187, 33] on div "Close" at bounding box center [184, 28] width 17 height 17
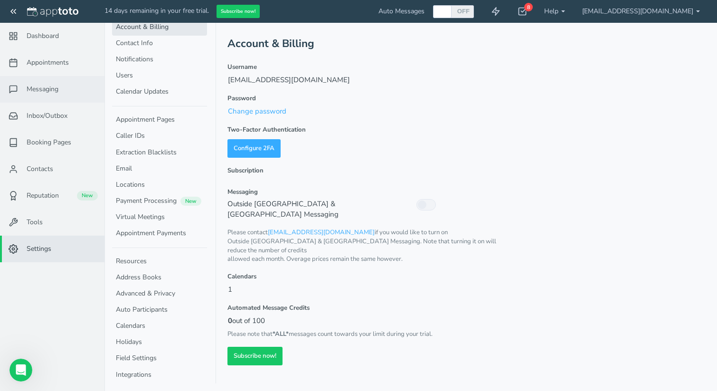
click at [67, 85] on link "Messaging" at bounding box center [52, 89] width 104 height 27
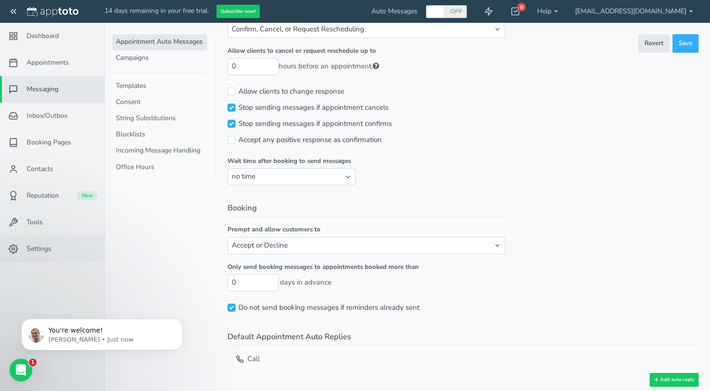
click at [48, 254] on link "Settings" at bounding box center [52, 248] width 104 height 27
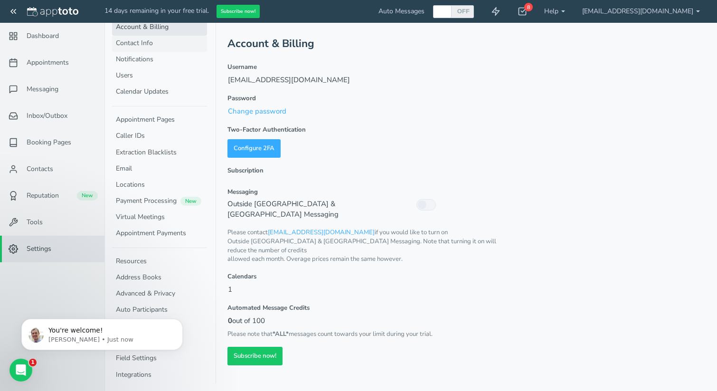
click at [161, 47] on link "Contact Info" at bounding box center [159, 44] width 95 height 16
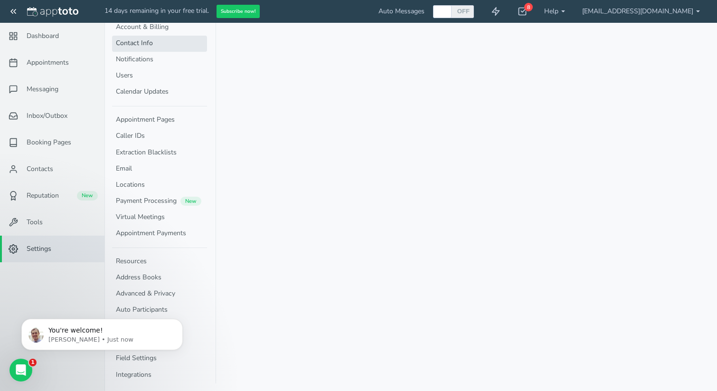
select select "720"
select select "1200"
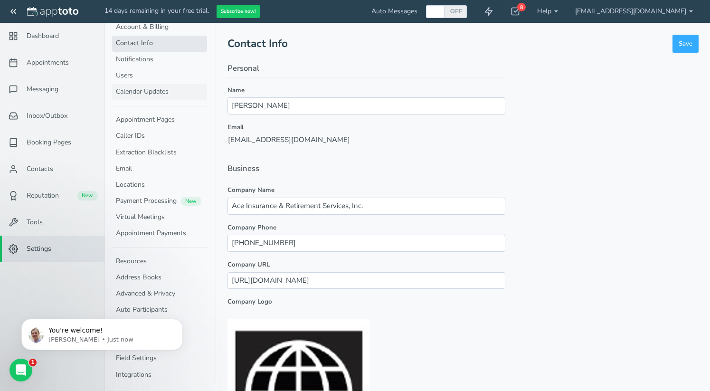
scroll to position [658, 0]
click at [162, 95] on link "Calendar Updates" at bounding box center [159, 92] width 95 height 16
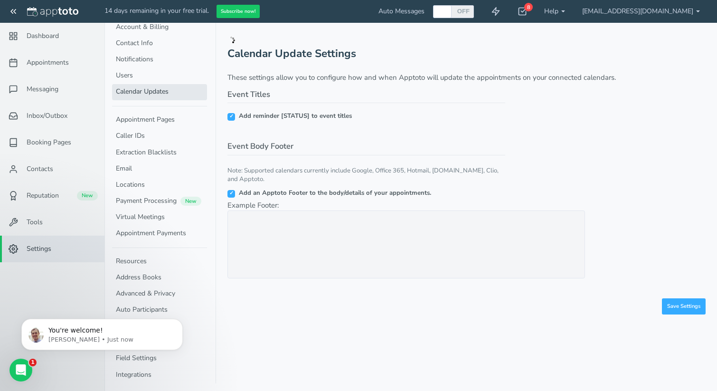
checkbox input "true"
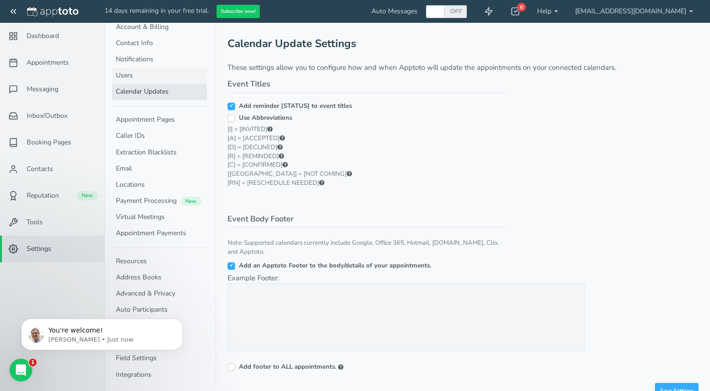
click at [151, 76] on link "Users" at bounding box center [159, 76] width 95 height 16
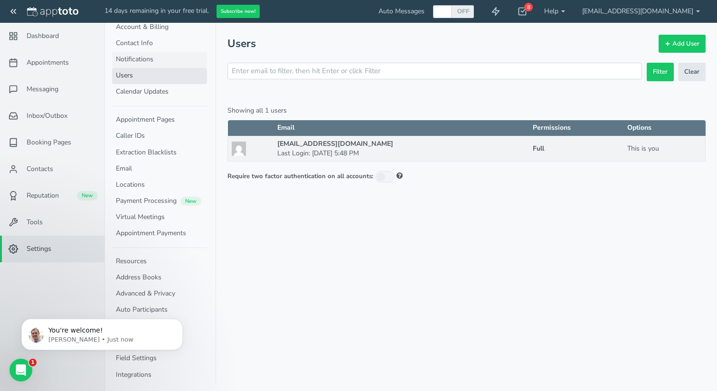
click at [153, 62] on link "Notifications" at bounding box center [159, 60] width 95 height 16
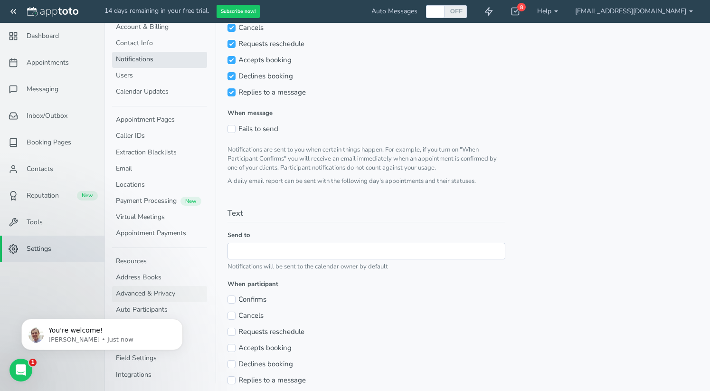
scroll to position [186, 0]
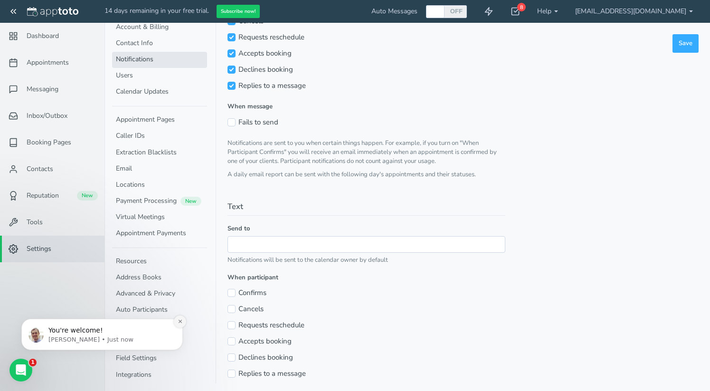
click at [185, 324] on button "Dismiss notification" at bounding box center [180, 321] width 12 height 12
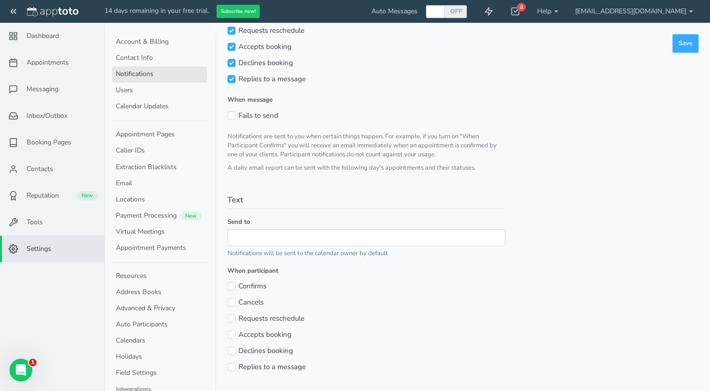
scroll to position [0, 0]
click at [162, 88] on link "Users" at bounding box center [159, 91] width 95 height 16
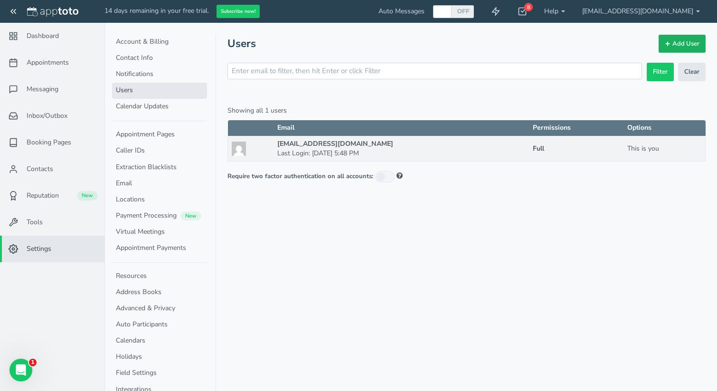
click at [684, 44] on link "Add User" at bounding box center [681, 44] width 47 height 19
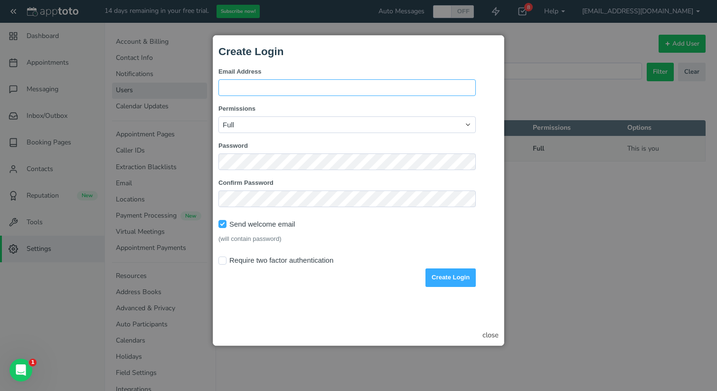
click at [327, 79] on input "Email Address" at bounding box center [346, 87] width 257 height 17
paste input "@aceinsus.com"
type input "[PERSON_NAME][EMAIL_ADDRESS][DOMAIN_NAME]"
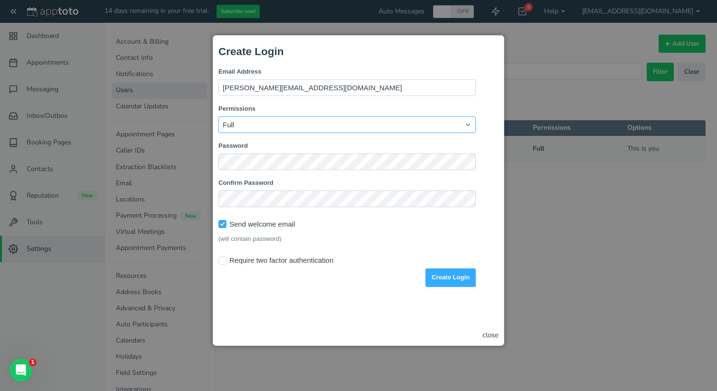
select select "string:agent"
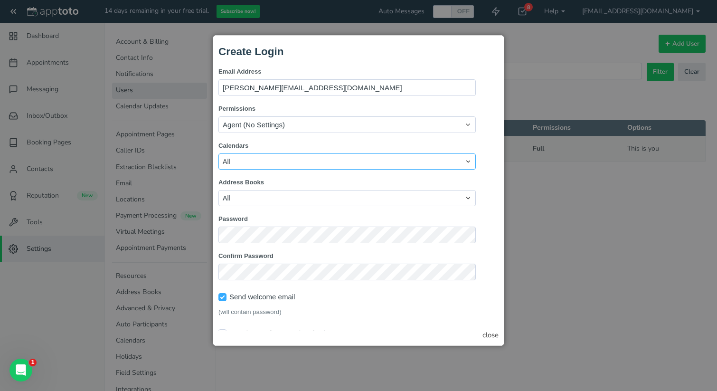
select select "string:restricted"
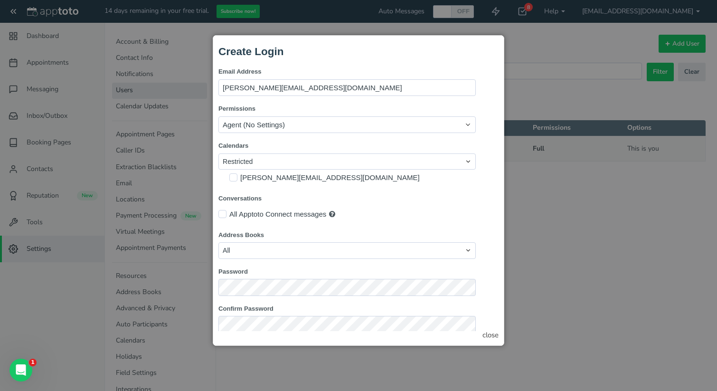
click at [272, 174] on label "[PERSON_NAME][EMAIL_ADDRESS][DOMAIN_NAME]" at bounding box center [329, 177] width 179 height 10
click at [232, 174] on input "checkbox" at bounding box center [233, 177] width 8 height 8
checkbox input "true"
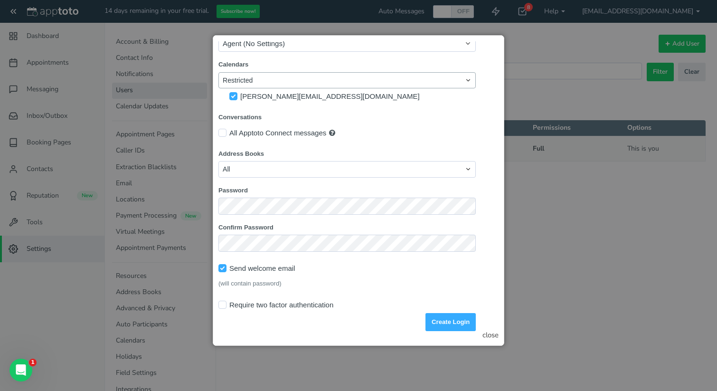
scroll to position [85, 0]
click at [276, 153] on div "Address Books All Restricted Apptoto Google" at bounding box center [346, 163] width 257 height 28
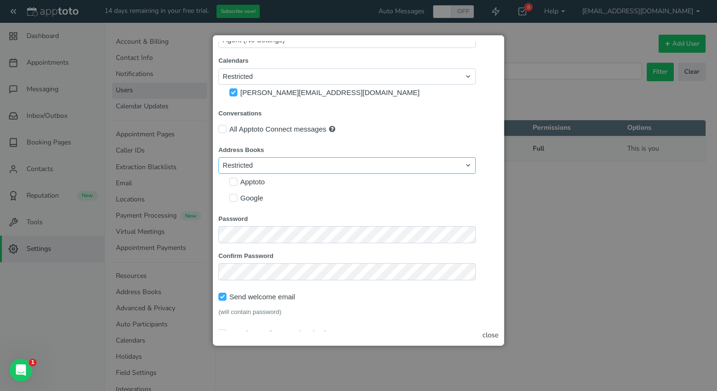
select select "string:all"
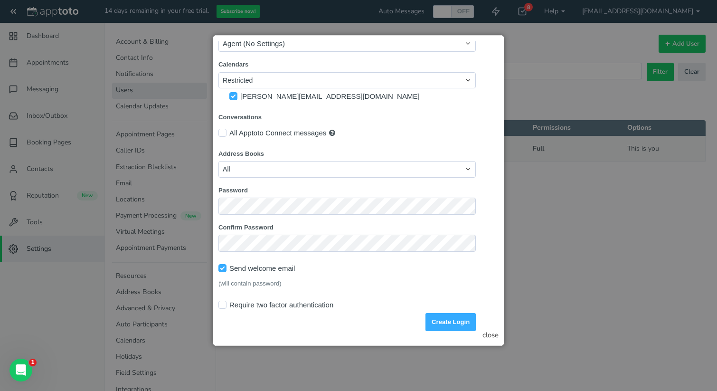
click at [328, 149] on label "Address Books" at bounding box center [346, 153] width 257 height 9
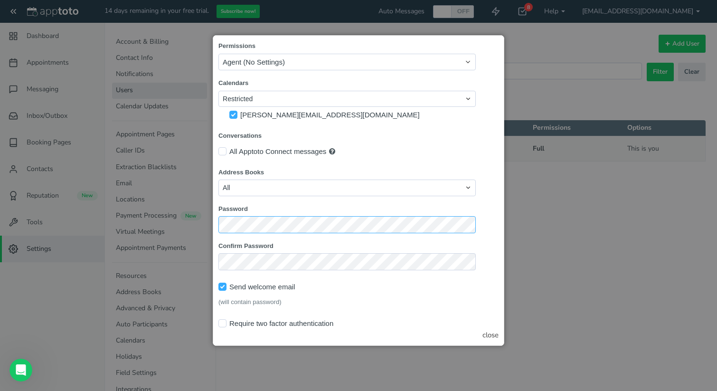
scroll to position [66, 0]
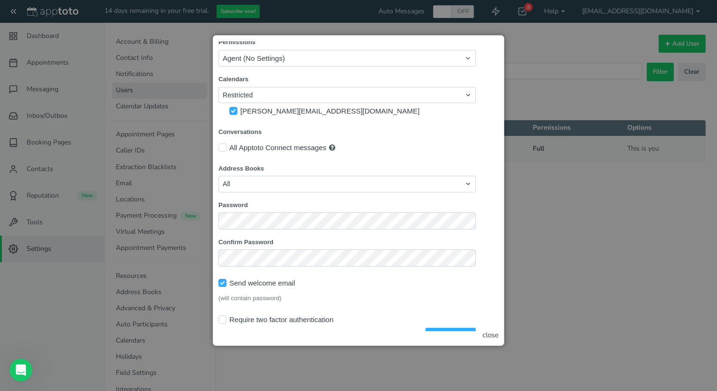
click at [301, 113] on label "[PERSON_NAME][EMAIL_ADDRESS][DOMAIN_NAME]" at bounding box center [329, 110] width 179 height 10
click at [314, 105] on div "[PERSON_NAME][EMAIL_ADDRESS][DOMAIN_NAME]" at bounding box center [352, 111] width 246 height 16
click at [314, 111] on div "[PERSON_NAME][EMAIL_ADDRESS][DOMAIN_NAME]" at bounding box center [352, 111] width 246 height 16
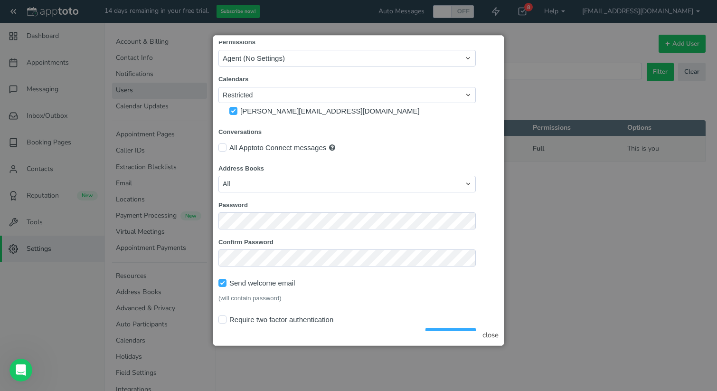
drag, startPoint x: 315, startPoint y: 111, endPoint x: 239, endPoint y: 109, distance: 76.4
click at [239, 109] on div "[PERSON_NAME][EMAIL_ADDRESS][DOMAIN_NAME]" at bounding box center [352, 111] width 246 height 16
copy label "[PERSON_NAME][EMAIL_ADDRESS][DOMAIN_NAME]"
drag, startPoint x: 290, startPoint y: 209, endPoint x: 145, endPoint y: 208, distance: 145.2
click at [218, 208] on html "Create Login Email Address connie@aceinsus.com Permissions Full Agent (No Setti…" at bounding box center [358, 159] width 280 height 371
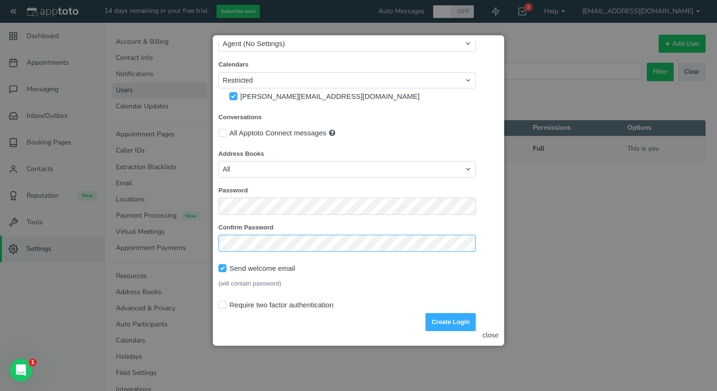
scroll to position [0, 0]
click at [314, 299] on label "Require two factor authentication" at bounding box center [281, 304] width 104 height 10
click at [226, 300] on input "Require two factor authentication" at bounding box center [222, 304] width 8 height 8
click at [307, 299] on label "Require two factor authentication" at bounding box center [281, 304] width 104 height 10
click at [226, 300] on input "Require two factor authentication" at bounding box center [222, 304] width 8 height 8
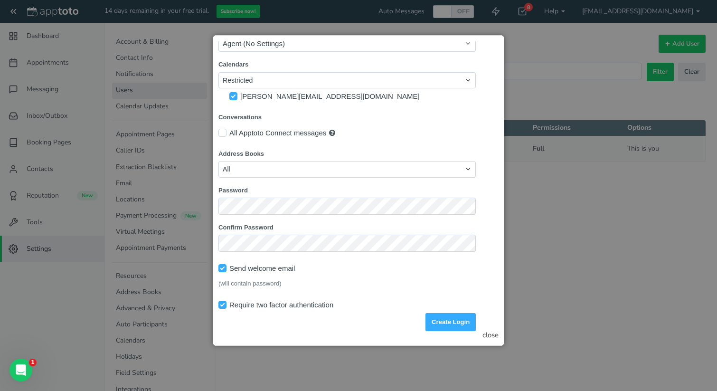
checkbox input "false"
click at [447, 314] on button "Create Login" at bounding box center [450, 321] width 50 height 19
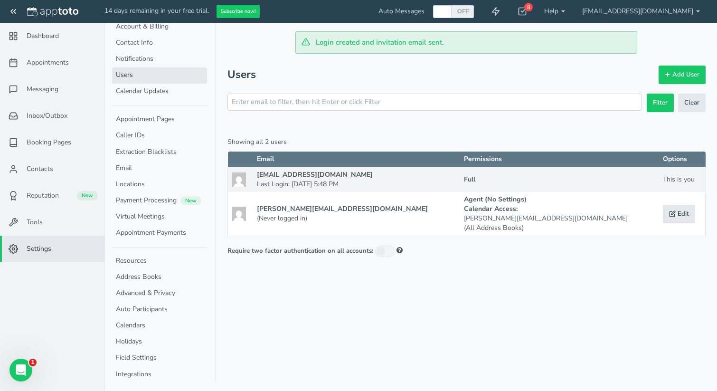
scroll to position [15, 0]
click at [53, 86] on span "Messaging" at bounding box center [43, 88] width 32 height 9
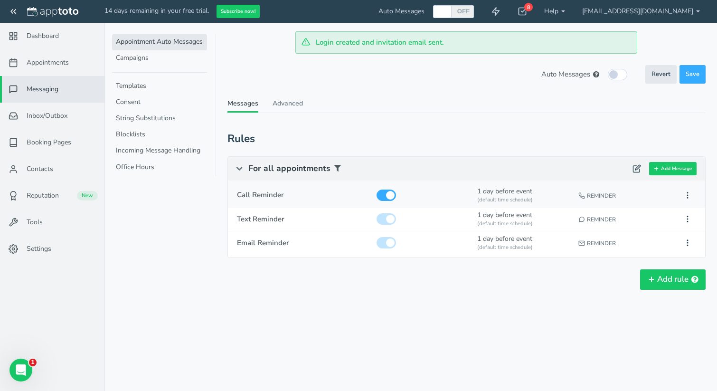
click at [391, 196] on input "checkbox" at bounding box center [385, 194] width 19 height 11
checkbox input "false"
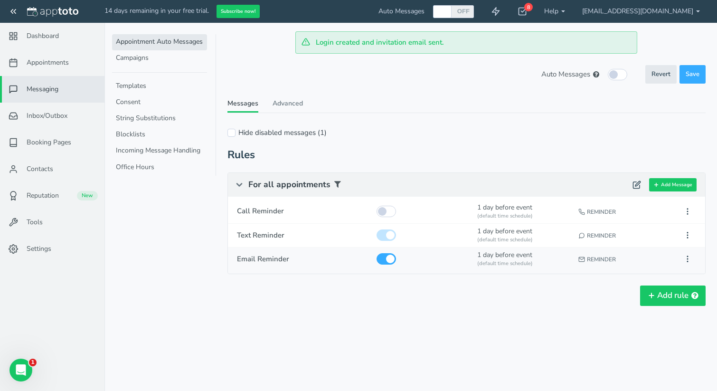
click at [387, 259] on input "checkbox" at bounding box center [385, 258] width 19 height 11
checkbox input "false"
click at [658, 292] on button "Add rule" at bounding box center [672, 295] width 65 height 20
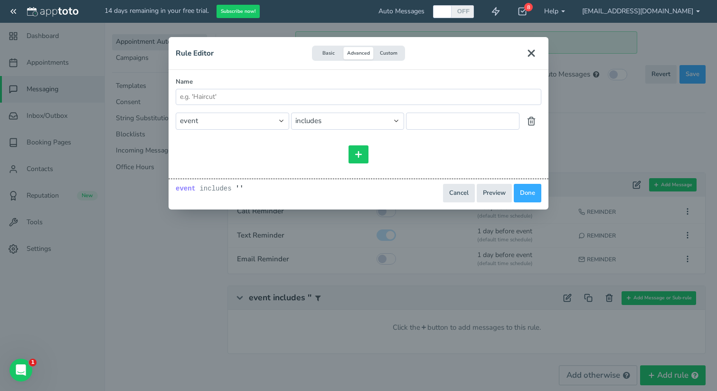
click at [533, 56] on use "Close" at bounding box center [531, 53] width 6 height 6
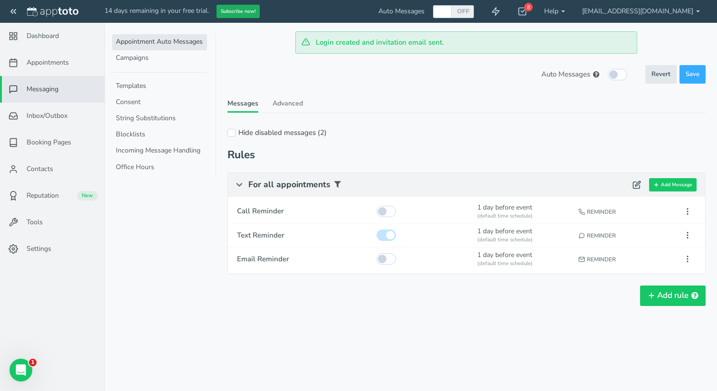
click at [231, 17] on button "Subscribe now!" at bounding box center [237, 12] width 43 height 14
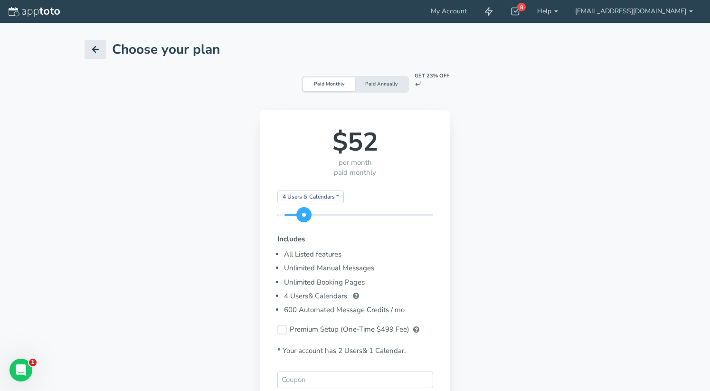
drag, startPoint x: 285, startPoint y: 208, endPoint x: 300, endPoint y: 208, distance: 14.7
click at [300, 208] on span at bounding box center [303, 214] width 15 height 15
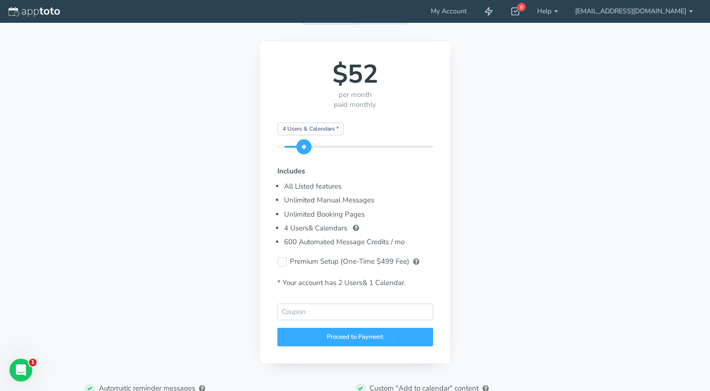
scroll to position [107, 0]
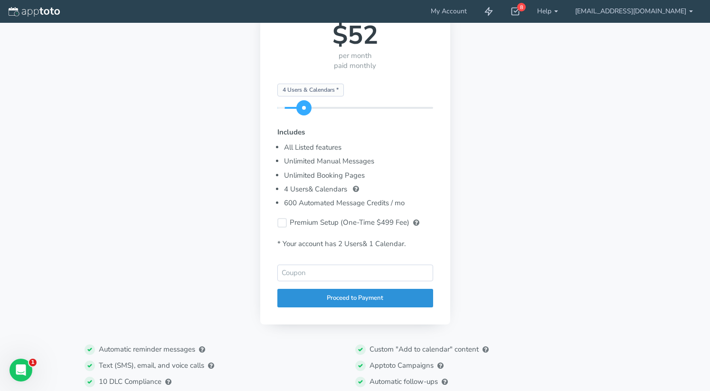
click at [335, 299] on div "Proceed to Payment" at bounding box center [355, 298] width 156 height 19
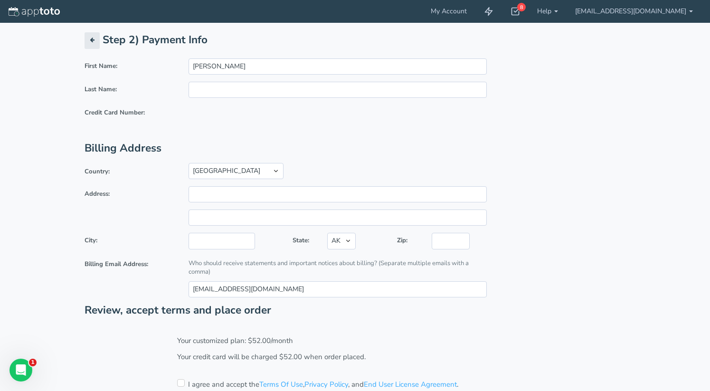
click at [242, 78] on div "First Name: Danny Last Name: Credit Card Number:" at bounding box center [285, 100] width 417 height 84
click at [242, 71] on input "Danny" at bounding box center [337, 66] width 298 height 16
type input "Sng Young"
type input "Kim"
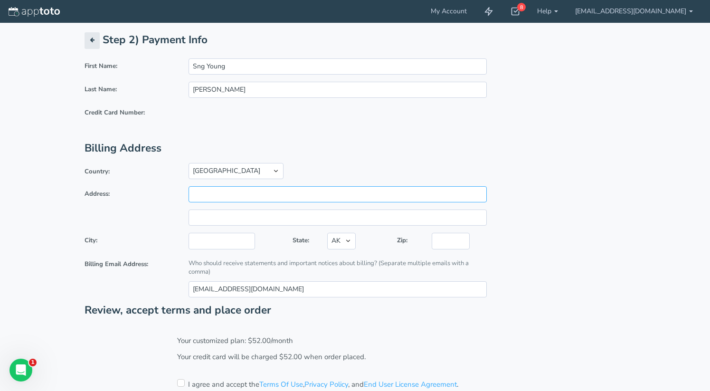
click at [480, 196] on input "Address:" at bounding box center [337, 194] width 298 height 16
click at [469, 195] on input "Address:" at bounding box center [337, 194] width 298 height 16
click at [472, 195] on input "Address:" at bounding box center [337, 194] width 298 height 16
type input "3333 184th St SW"
type input "Lynnwood"
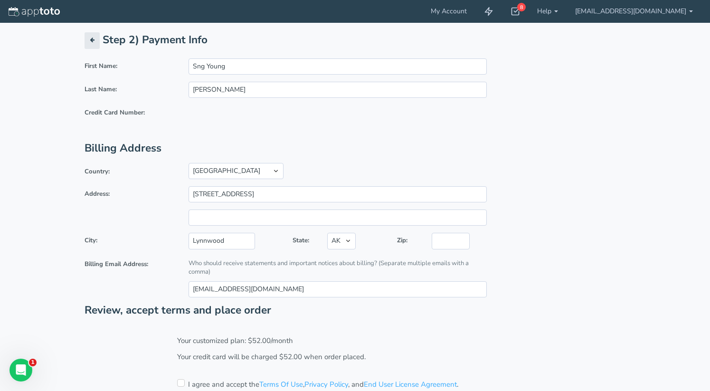
select select "WA"
type input "98037"
type input "#115"
click at [270, 195] on input "3333 184th St SW" at bounding box center [337, 194] width 298 height 16
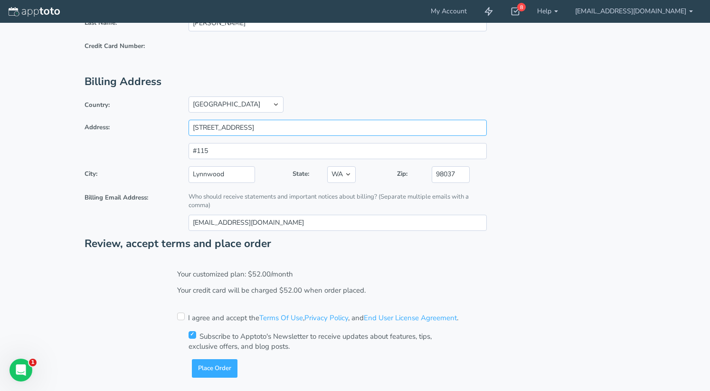
scroll to position [66, 0]
drag, startPoint x: 199, startPoint y: 220, endPoint x: 165, endPoint y: 214, distance: 34.3
click at [445, 224] on input "danny@aceinsus.com" at bounding box center [337, 223] width 298 height 16
paste input "yongsook@aceinsus.com"
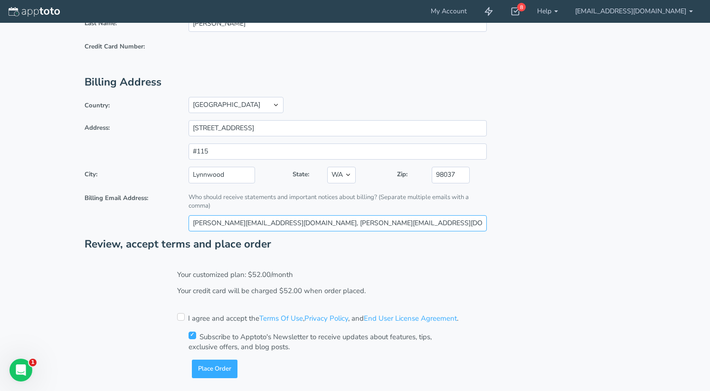
type input "[PERSON_NAME][EMAIL_ADDRESS][DOMAIN_NAME], [PERSON_NAME][EMAIL_ADDRESS][DOMAIN_…"
click at [180, 313] on input "checkbox" at bounding box center [181, 317] width 8 height 8
checkbox input "true"
click at [187, 330] on div "Subscribe to Apptoto's Newsletter to receive updates about features, tips, excl…" at bounding box center [320, 341] width 278 height 22
click at [191, 334] on input "checkbox" at bounding box center [192, 335] width 8 height 8
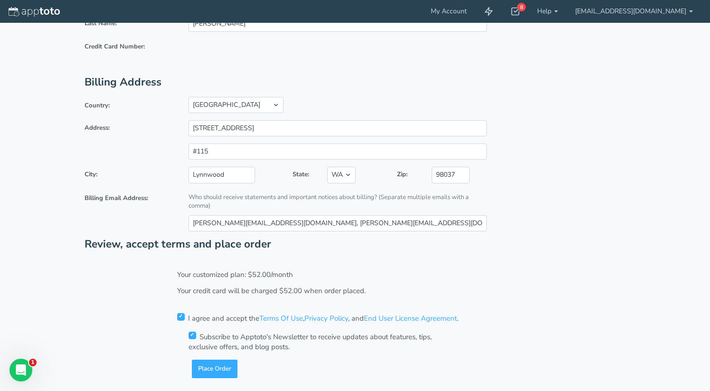
checkbox input "false"
click at [213, 361] on button "Place Order" at bounding box center [215, 368] width 46 height 19
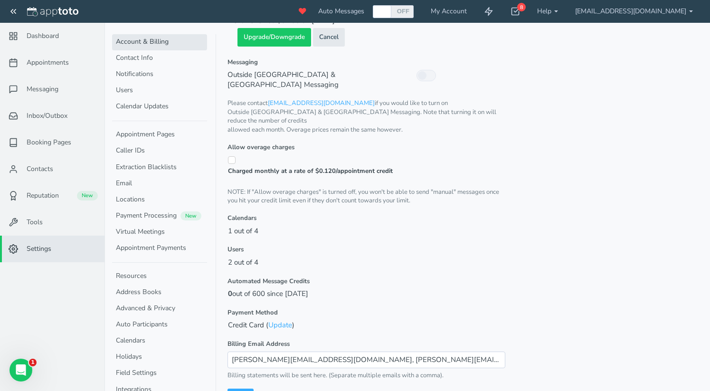
scroll to position [234, 0]
click at [241, 389] on button "Save" at bounding box center [240, 398] width 26 height 19
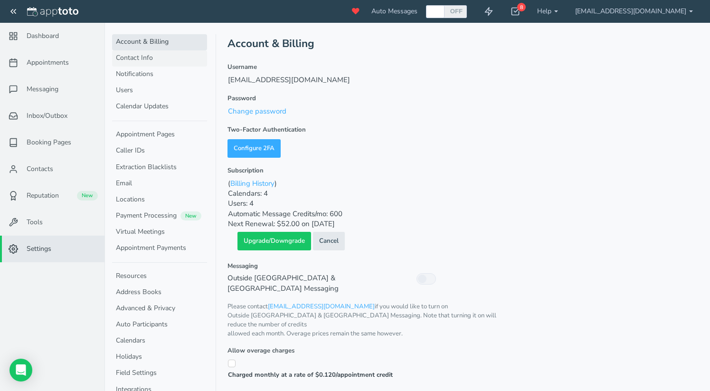
click at [154, 61] on link "Contact Info" at bounding box center [159, 58] width 95 height 16
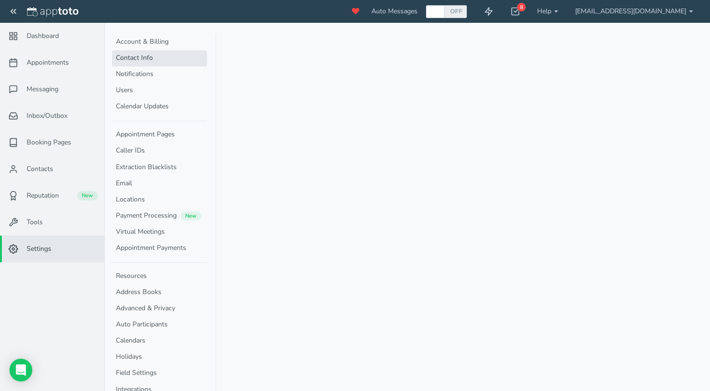
select select "720"
select select "1200"
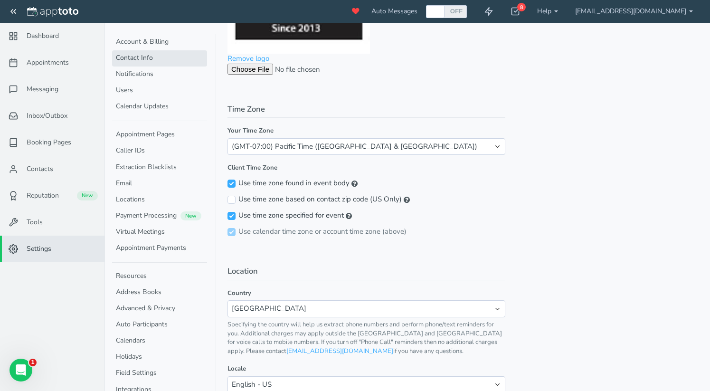
scroll to position [431, 0]
click at [257, 195] on label "Use time zone based on contact zip code (US Only)" at bounding box center [318, 199] width 182 height 10
click at [235, 195] on input "Use time zone based on contact zip code (US Only)" at bounding box center [231, 199] width 8 height 8
click at [246, 194] on label "Use time zone based on contact zip code (US Only)" at bounding box center [318, 199] width 182 height 10
click at [235, 195] on input "Use time zone based on contact zip code (US Only)" at bounding box center [231, 199] width 8 height 8
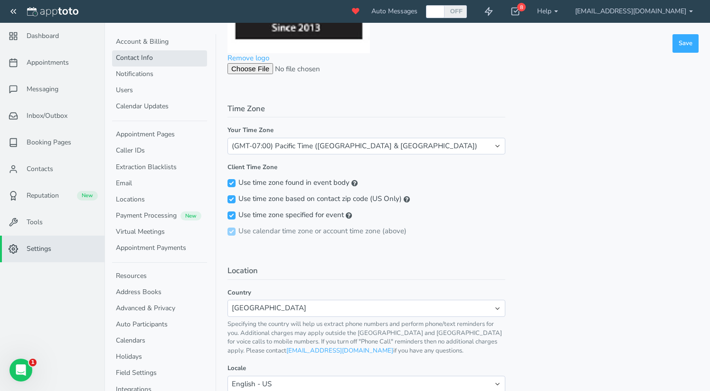
checkbox input "false"
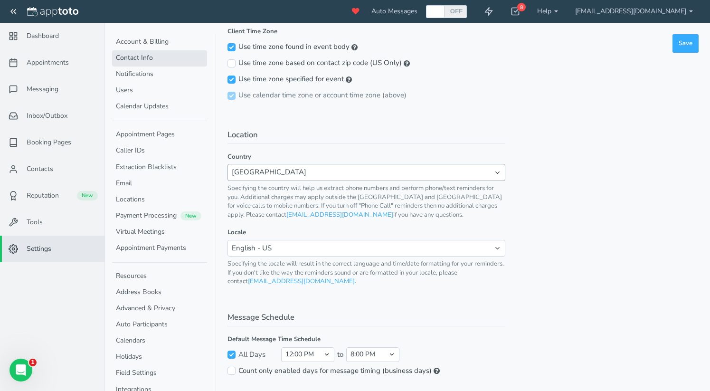
scroll to position [566, 0]
click at [156, 74] on link "Notifications" at bounding box center [159, 74] width 95 height 16
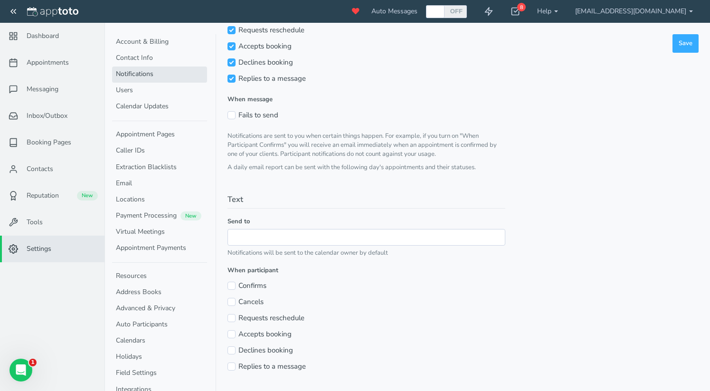
scroll to position [193, 0]
click at [253, 238] on input "text" at bounding box center [366, 237] width 278 height 17
click at [286, 257] on fieldset "Text Send to Notifications will be sent to the calendar owner by default When p…" at bounding box center [366, 284] width 278 height 180
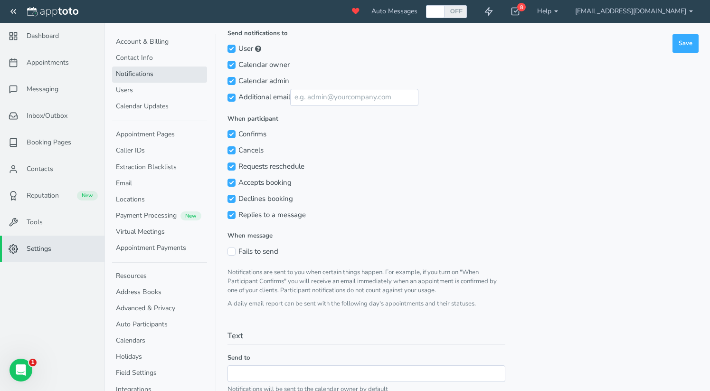
scroll to position [30, 0]
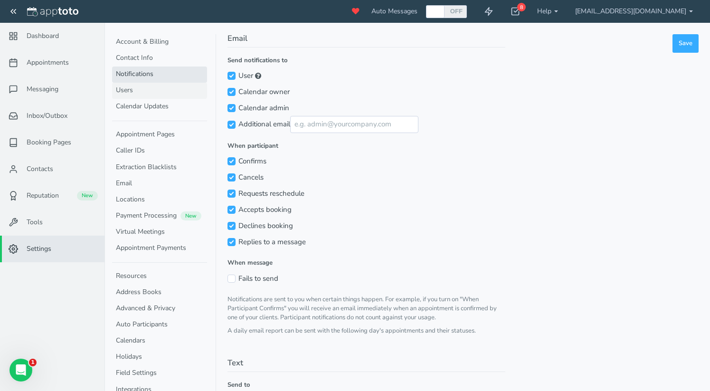
click at [143, 89] on link "Users" at bounding box center [159, 91] width 95 height 16
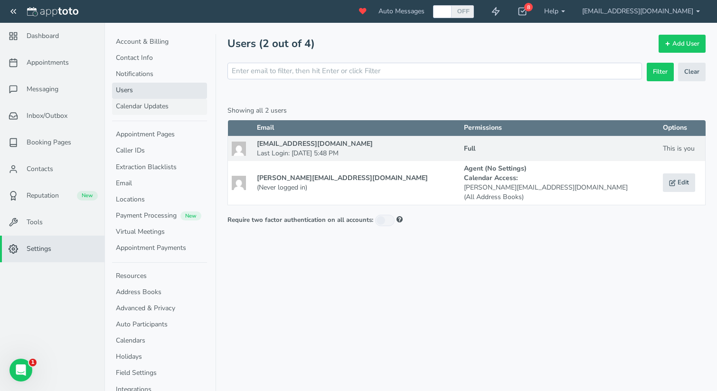
click at [150, 109] on link "Calendar Updates" at bounding box center [159, 107] width 95 height 16
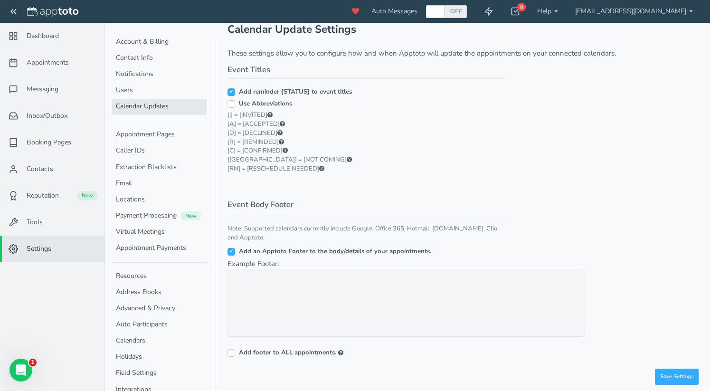
scroll to position [14, 0]
click at [169, 134] on link "Appointment Pages" at bounding box center [159, 135] width 95 height 16
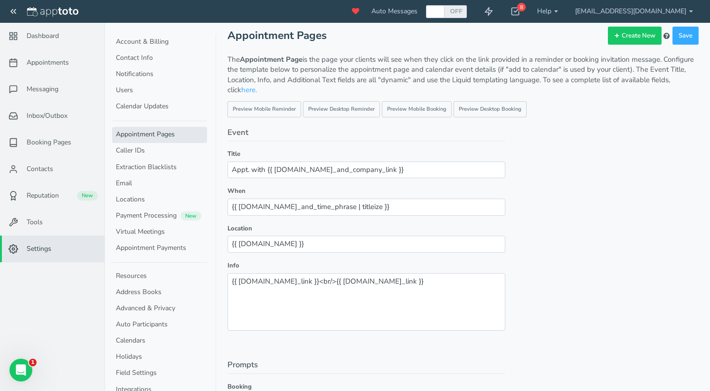
scroll to position [11, 0]
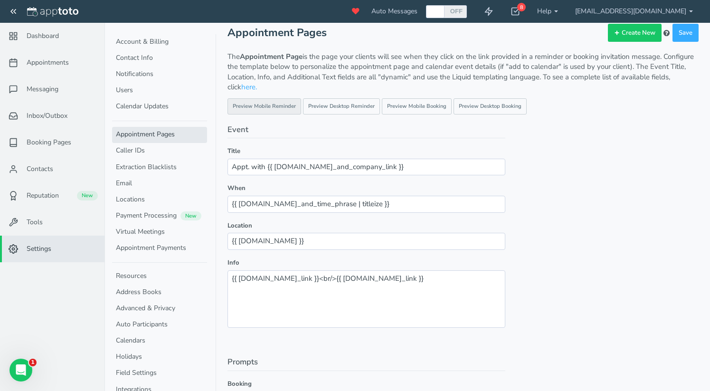
click at [280, 108] on link "Preview Mobile Reminder" at bounding box center [264, 106] width 74 height 16
click at [419, 107] on link "Preview Mobile Booking" at bounding box center [417, 106] width 70 height 16
click at [469, 105] on link "Preview Desktop Booking" at bounding box center [489, 106] width 73 height 16
click at [336, 107] on link "Preview Desktop Reminder" at bounding box center [341, 106] width 77 height 16
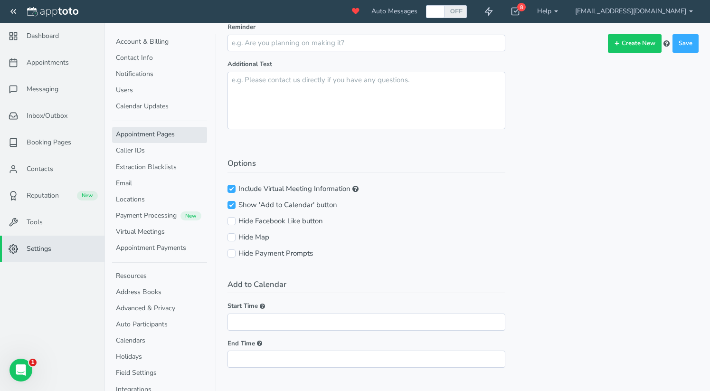
scroll to position [404, 0]
click at [337, 184] on label "Include Virtual Meeting Information" at bounding box center [292, 189] width 131 height 10
click at [235, 185] on input "Include Virtual Meeting Information" at bounding box center [231, 189] width 8 height 8
checkbox input "false"
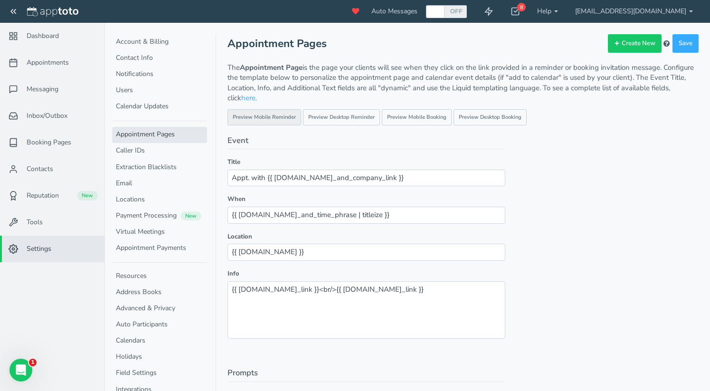
scroll to position [0, 0]
click at [283, 117] on link "Preview Mobile Reminder" at bounding box center [264, 117] width 74 height 16
click at [328, 123] on link "Preview Desktop Reminder" at bounding box center [341, 117] width 77 height 16
click at [478, 123] on link "Preview Desktop Booking" at bounding box center [489, 117] width 73 height 16
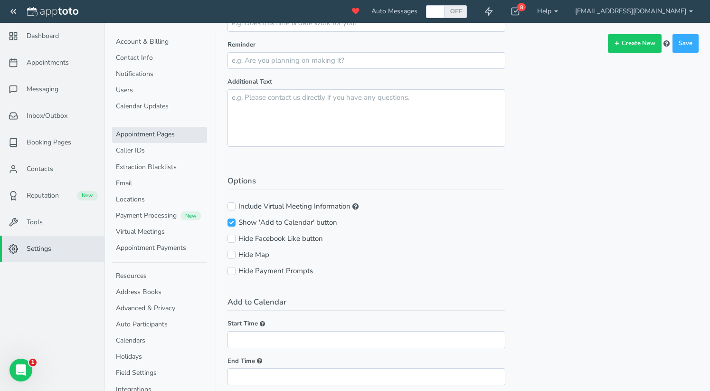
scroll to position [385, 0]
click at [132, 150] on link "Caller IDs" at bounding box center [159, 151] width 95 height 16
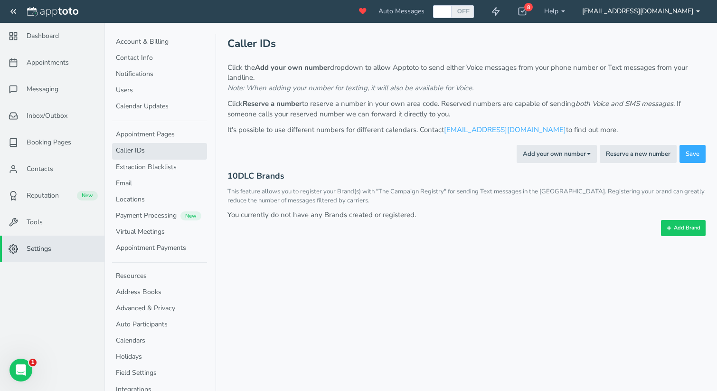
click at [682, 11] on link "[EMAIL_ADDRESS][DOMAIN_NAME]" at bounding box center [640, 11] width 135 height 23
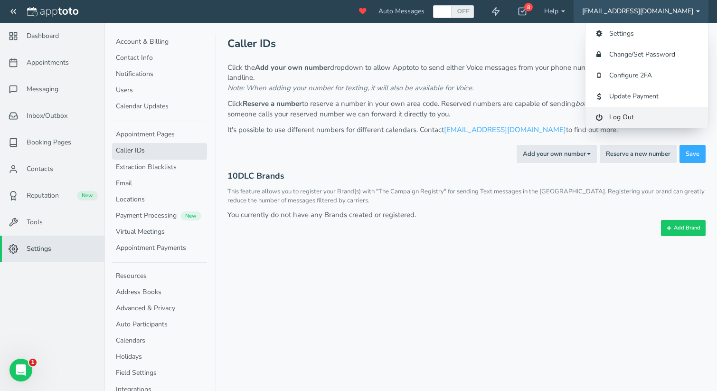
click at [632, 120] on link "Log Out" at bounding box center [646, 117] width 122 height 21
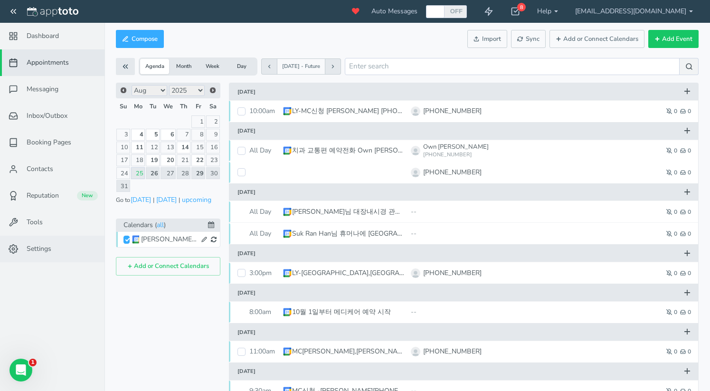
click at [39, 257] on link "Settings" at bounding box center [52, 248] width 104 height 27
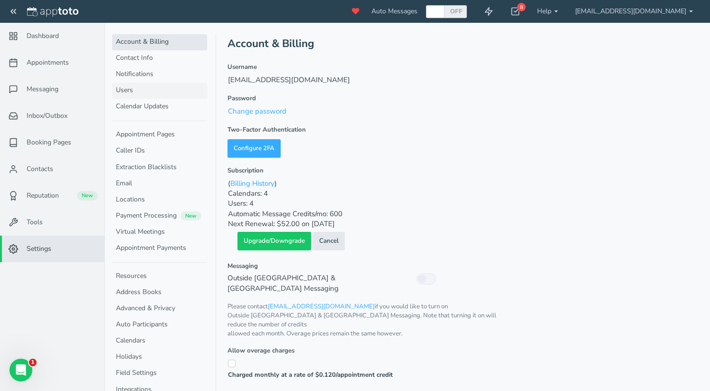
click at [144, 91] on link "Users" at bounding box center [159, 91] width 95 height 16
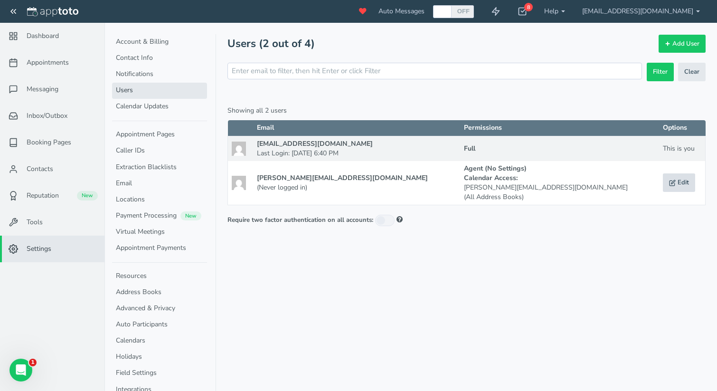
click at [663, 183] on link "Edit" at bounding box center [679, 182] width 32 height 19
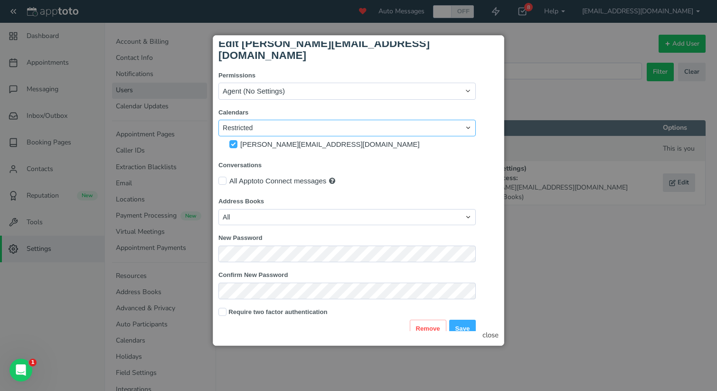
scroll to position [7, 0]
drag, startPoint x: 272, startPoint y: 212, endPoint x: 490, endPoint y: 334, distance: 249.0
click at [0, 0] on div "close" at bounding box center [0, 0] width 0 height 0
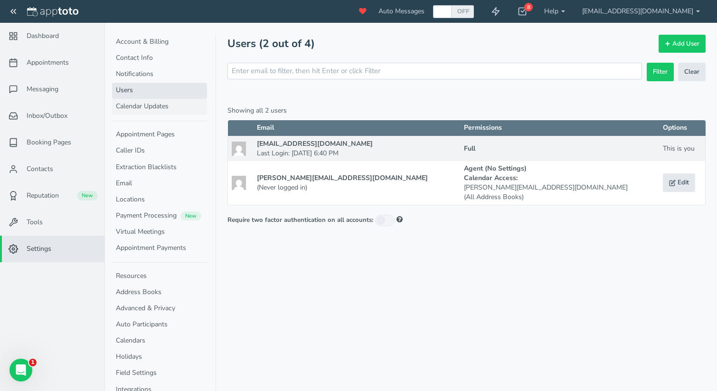
click at [172, 109] on link "Calendar Updates" at bounding box center [159, 107] width 95 height 16
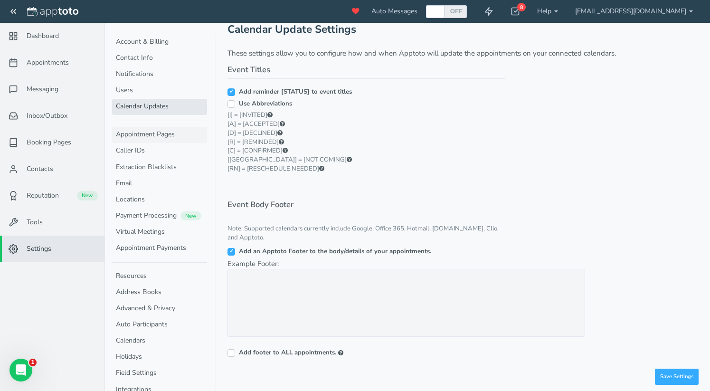
scroll to position [14, 0]
click at [134, 340] on link "Calendars" at bounding box center [159, 341] width 95 height 16
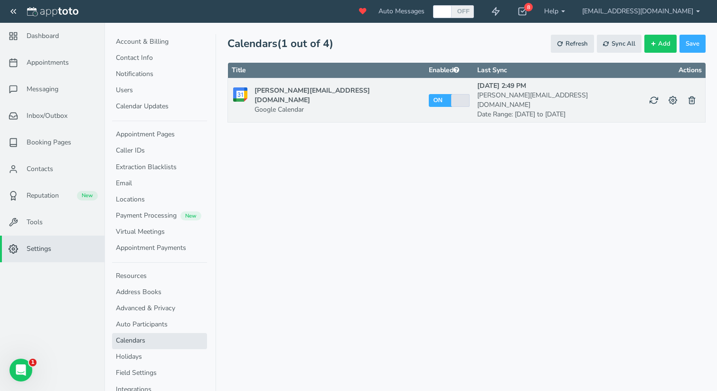
click at [452, 95] on div at bounding box center [460, 100] width 16 height 13
click at [432, 97] on label "ON" at bounding box center [437, 100] width 10 height 8
checkbox input "false"
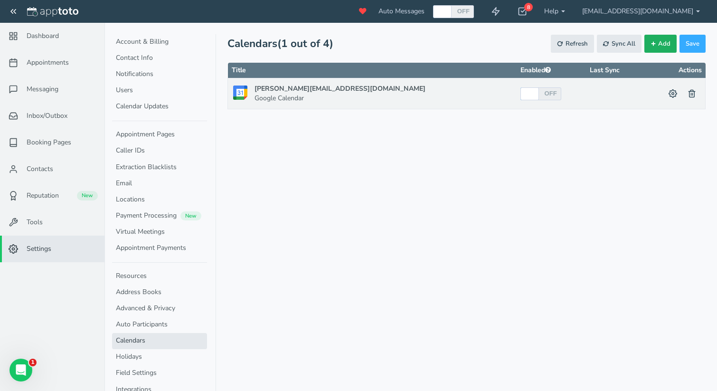
click at [663, 44] on span "Add" at bounding box center [664, 43] width 12 height 9
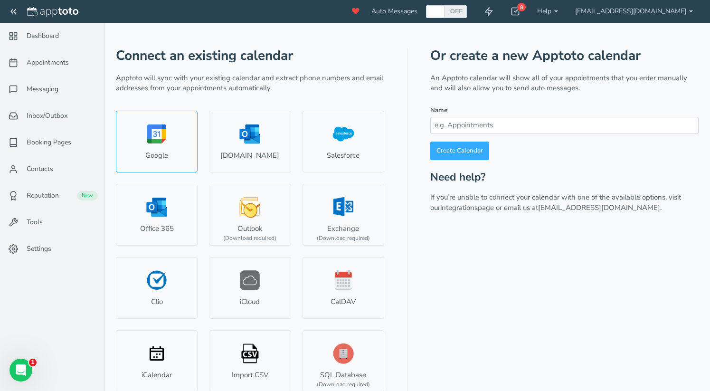
click at [166, 141] on link "Google" at bounding box center [157, 142] width 82 height 62
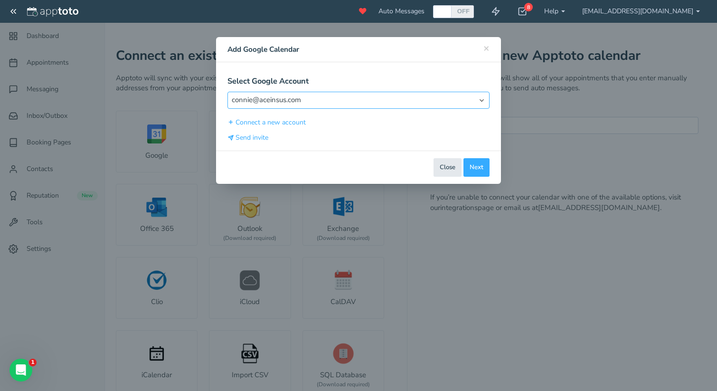
select select "object:null"
click at [296, 122] on button "Connect a new account" at bounding box center [266, 122] width 79 height 10
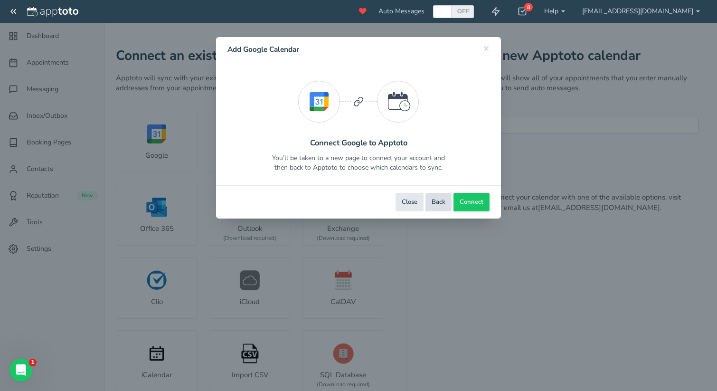
click at [436, 205] on button "Back" at bounding box center [438, 202] width 26 height 19
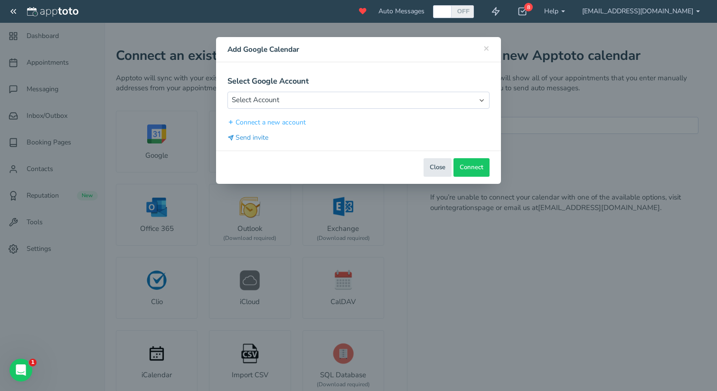
click at [263, 137] on button "Send invite" at bounding box center [247, 137] width 41 height 10
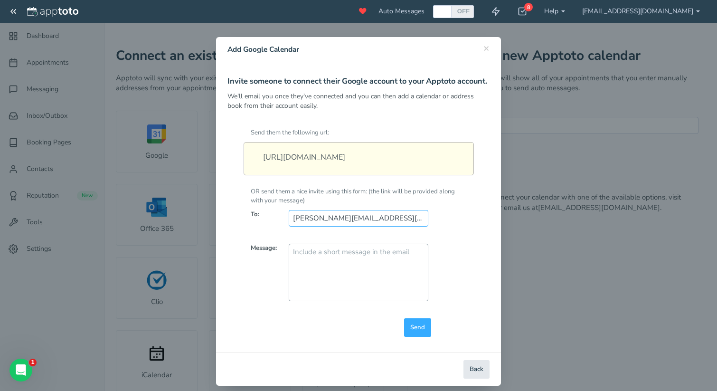
type input "[PERSON_NAME][EMAIL_ADDRESS][DOMAIN_NAME]"
click at [346, 275] on textarea at bounding box center [358, 271] width 139 height 57
type textarea "Please add your a"
type textarea "T"
type textarea "t"
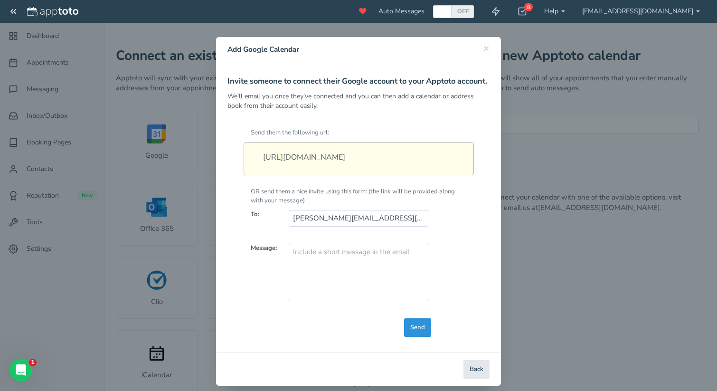
click at [422, 337] on button "Send" at bounding box center [417, 327] width 27 height 19
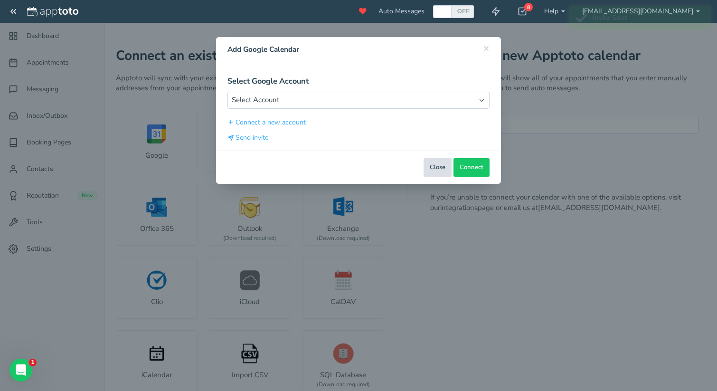
click at [436, 165] on button "Close" at bounding box center [437, 167] width 28 height 19
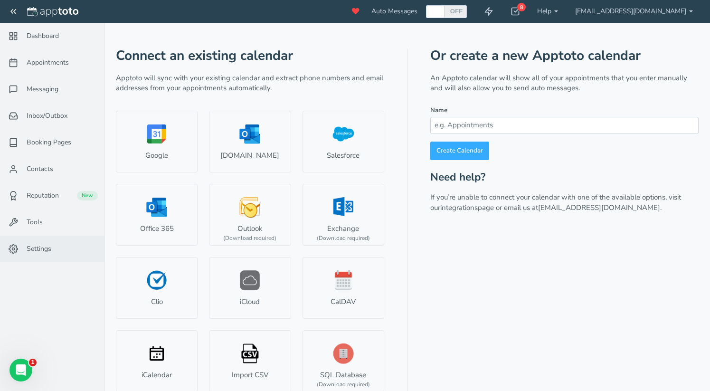
click at [51, 250] on span "Settings" at bounding box center [39, 248] width 25 height 9
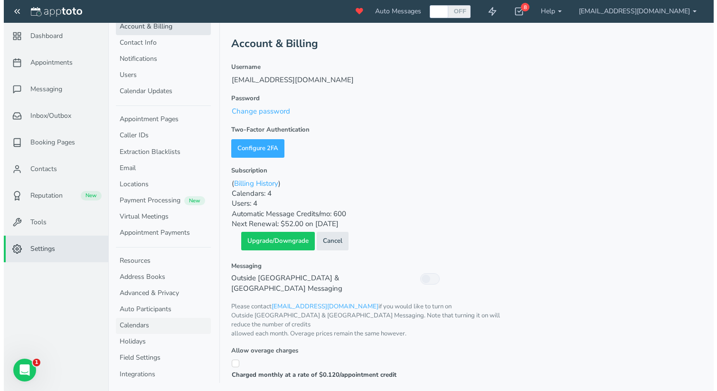
scroll to position [15, 0]
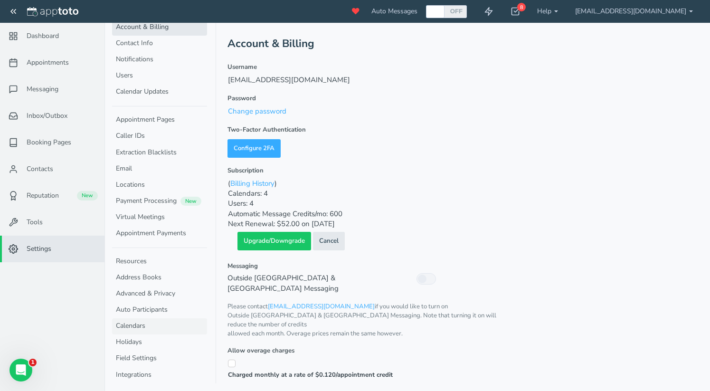
click at [148, 323] on link "Calendars" at bounding box center [159, 326] width 95 height 16
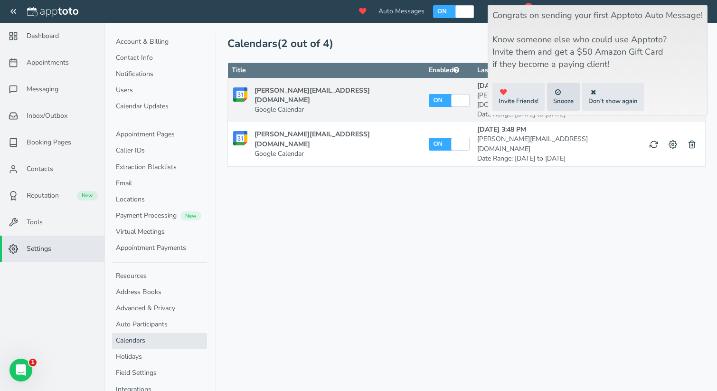
click at [570, 94] on button "Snooze" at bounding box center [563, 97] width 33 height 28
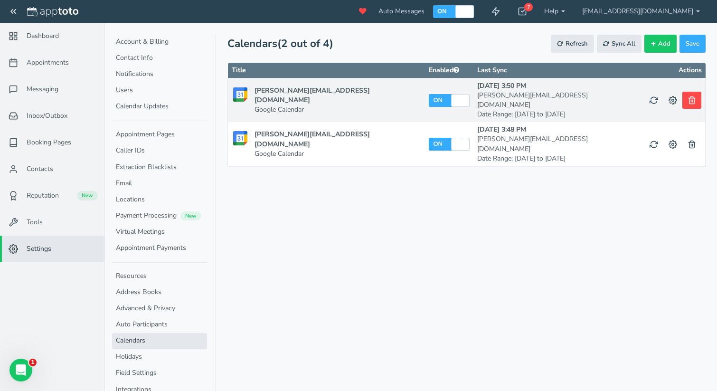
click at [697, 96] on button at bounding box center [691, 100] width 19 height 17
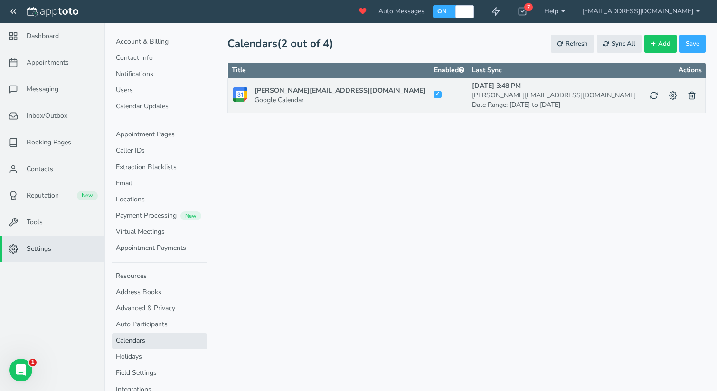
checkbox input "true"
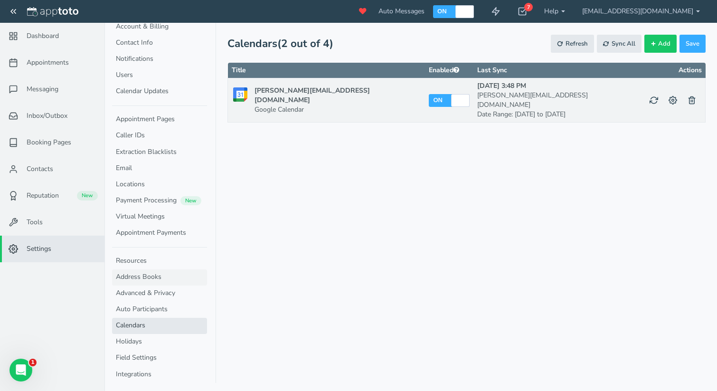
scroll to position [15, 0]
click at [667, 45] on span "Add" at bounding box center [664, 43] width 12 height 9
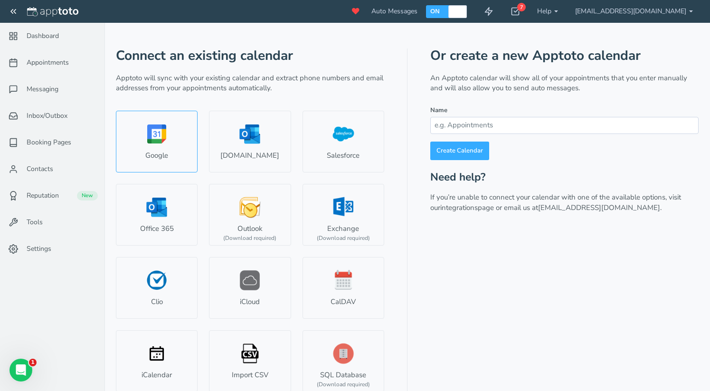
click at [135, 151] on link "Google" at bounding box center [157, 142] width 82 height 62
click at [462, 123] on input at bounding box center [564, 125] width 268 height 17
click at [185, 133] on link "Google" at bounding box center [157, 142] width 82 height 62
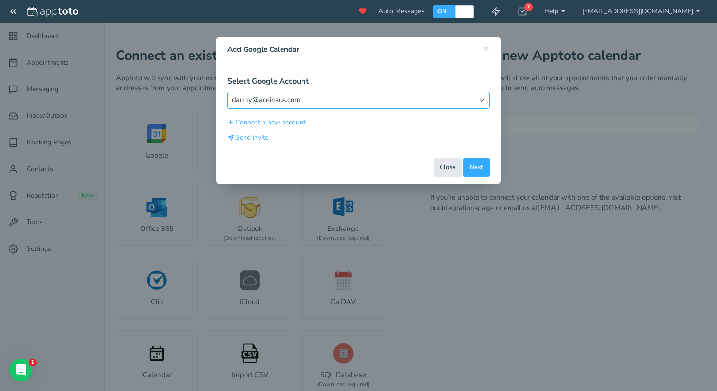
select select "object:null"
click at [255, 123] on button "Connect a new account" at bounding box center [266, 122] width 79 height 10
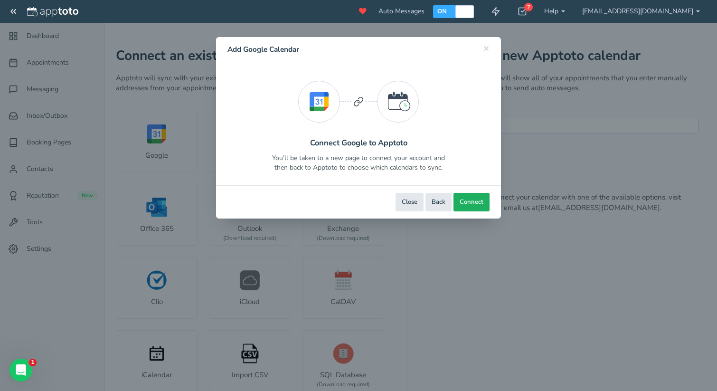
click at [477, 197] on button "Connect" at bounding box center [471, 202] width 36 height 19
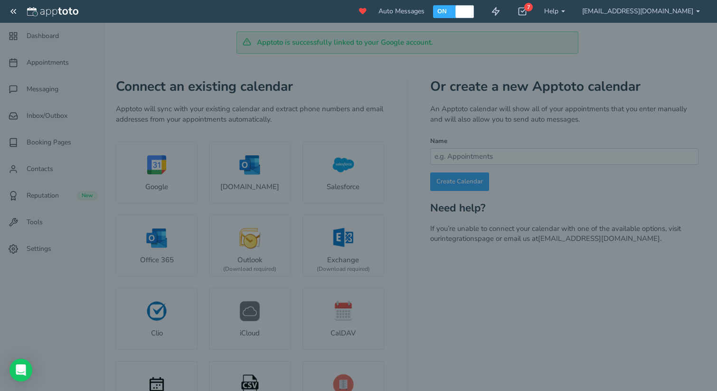
type input "[PERSON_NAME][EMAIL_ADDRESS][DOMAIN_NAME]"
type input "#9fe1e7"
checkbox input "true"
select select "string:America/Los_Angeles"
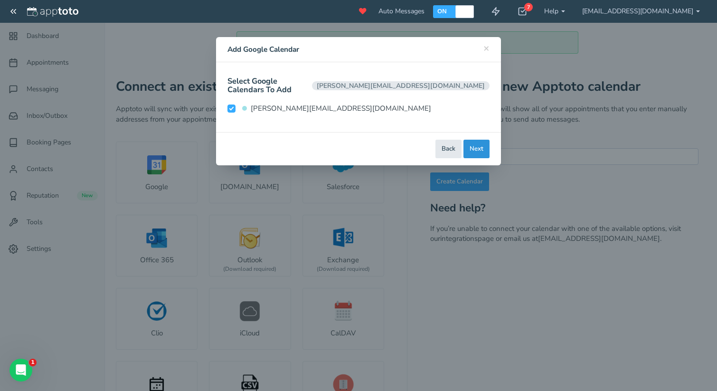
click at [470, 140] on button "Next" at bounding box center [476, 149] width 26 height 19
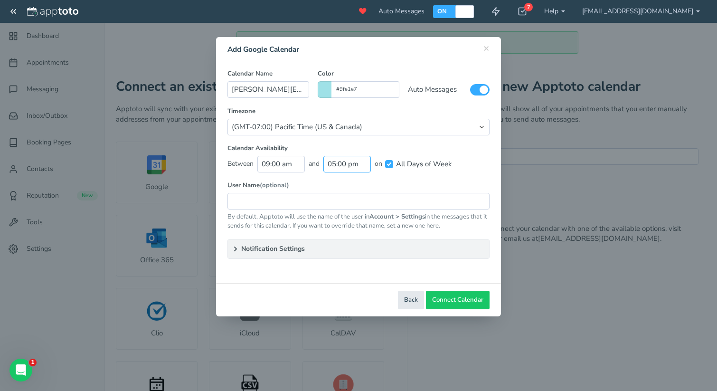
click at [343, 164] on input "05:00 pm" at bounding box center [346, 164] width 47 height 17
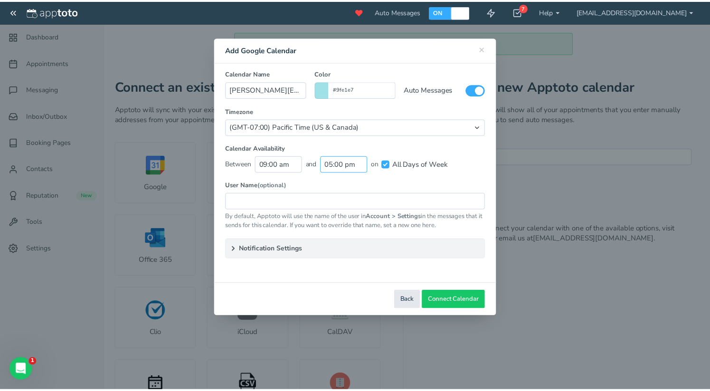
scroll to position [258, 0]
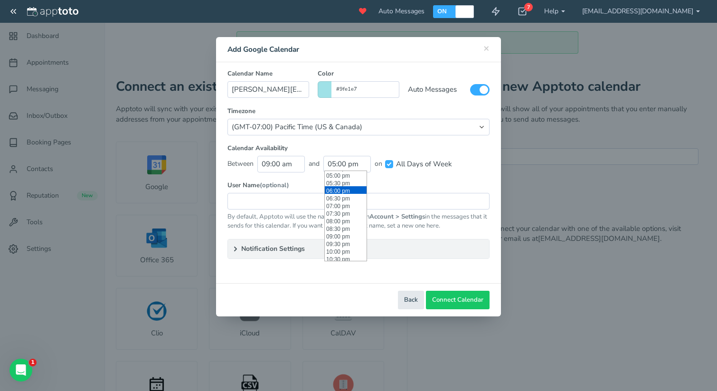
click at [344, 193] on li "06:00 pm" at bounding box center [346, 190] width 42 height 8
type input "06:00 pm"
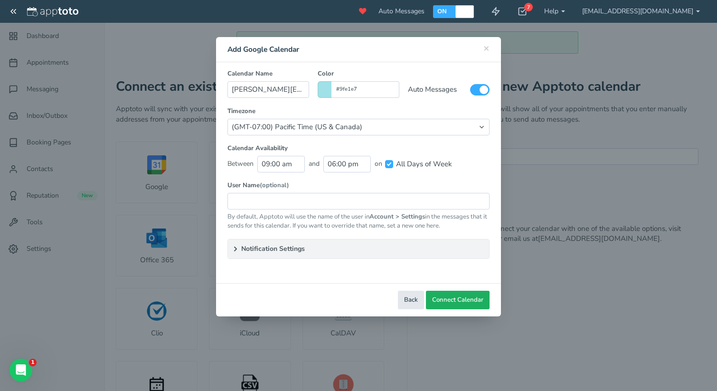
click at [455, 297] on span "Connect Calendar" at bounding box center [457, 299] width 51 height 9
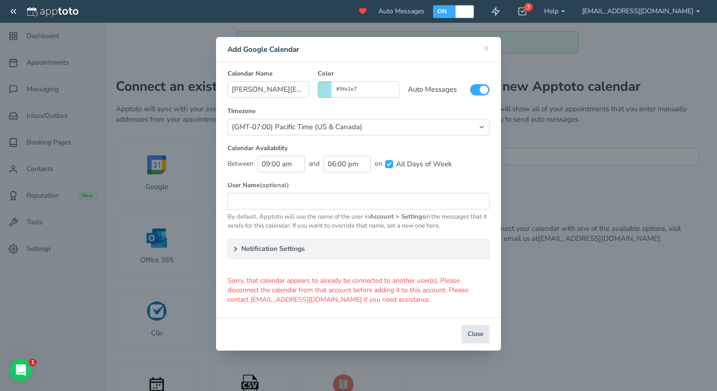
click at [692, 11] on div "× Close Add Google Calendar Select Google Account Select Account [PERSON_NAME][…" at bounding box center [358, 195] width 717 height 391
click at [485, 48] on span "×" at bounding box center [486, 47] width 6 height 13
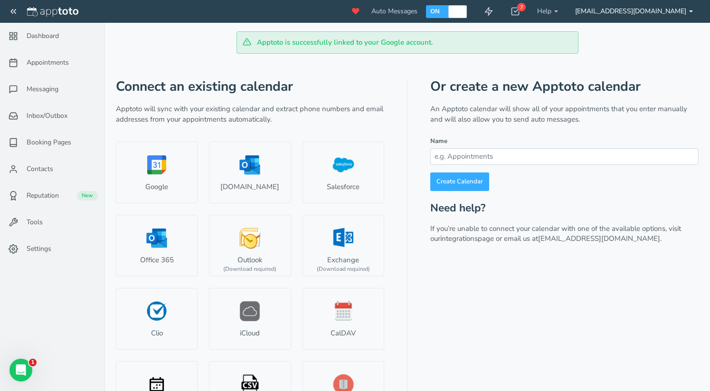
click at [660, 13] on link "[EMAIL_ADDRESS][DOMAIN_NAME]" at bounding box center [633, 11] width 135 height 23
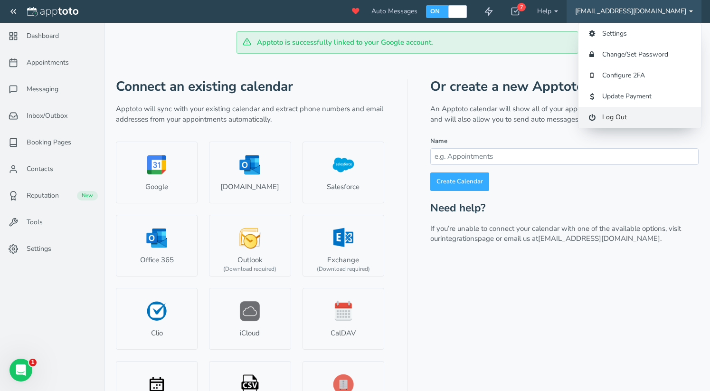
click at [640, 118] on link "Log Out" at bounding box center [639, 117] width 122 height 21
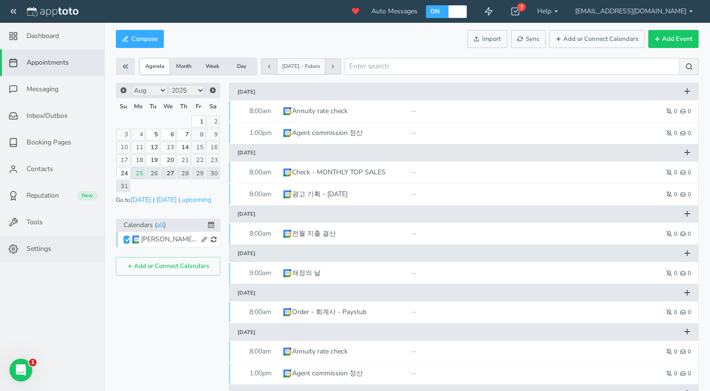
click at [33, 252] on span "Settings" at bounding box center [39, 248] width 25 height 9
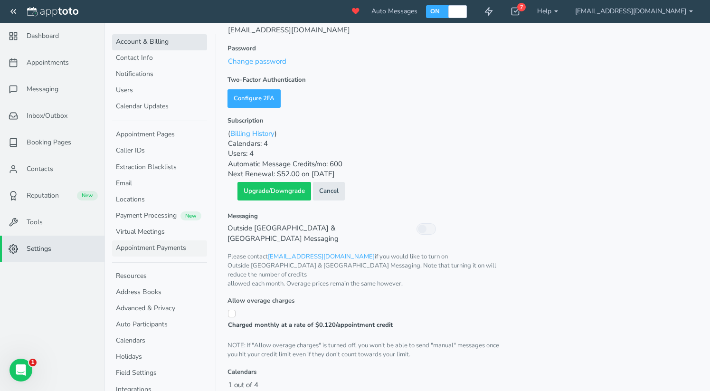
scroll to position [75, 0]
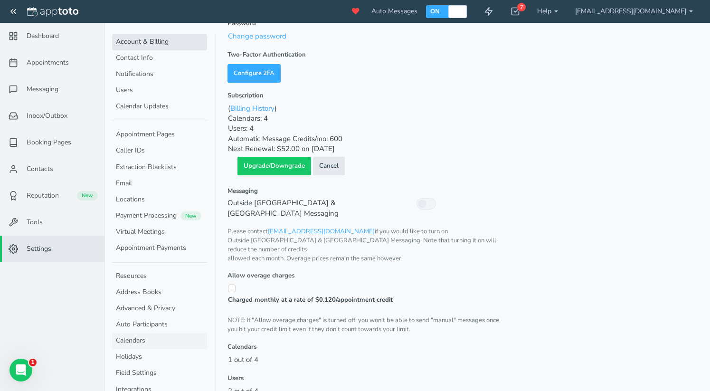
click at [148, 338] on link "Calendars" at bounding box center [159, 341] width 95 height 16
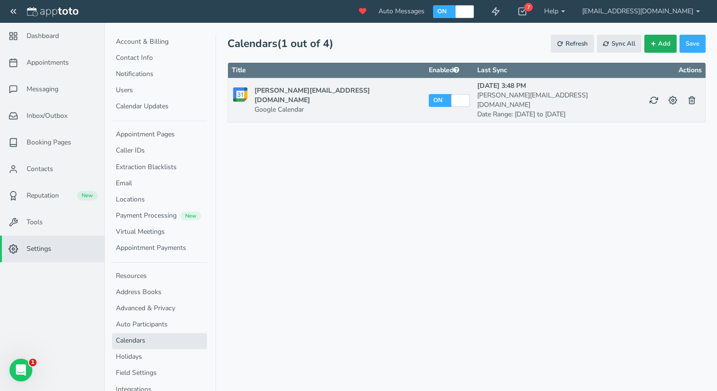
click at [665, 43] on span "Add" at bounding box center [664, 43] width 12 height 9
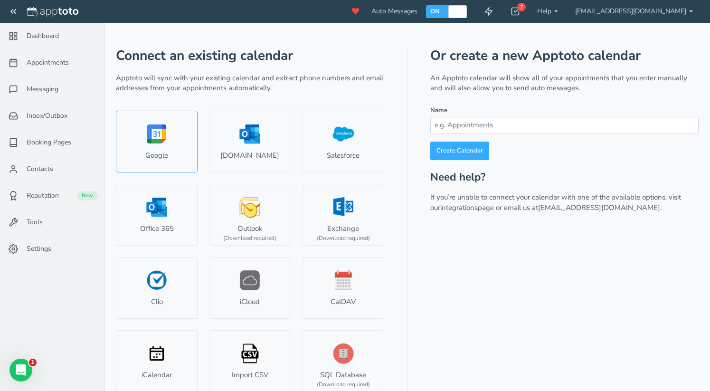
click at [164, 150] on link "Google" at bounding box center [157, 142] width 82 height 62
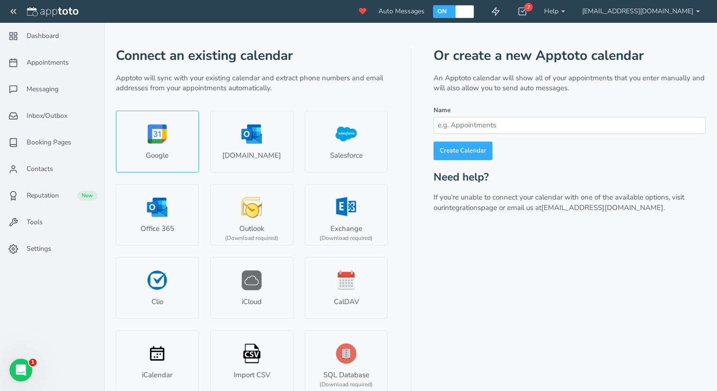
select select "number:57357"
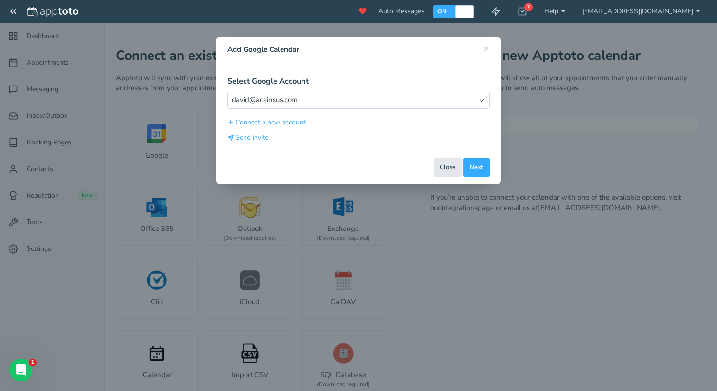
click at [314, 86] on div "Select Google Account Select Account david@aceinsus.com danny@aceinsus.com conn…" at bounding box center [358, 110] width 262 height 66
click at [482, 168] on button "Next" at bounding box center [476, 167] width 26 height 19
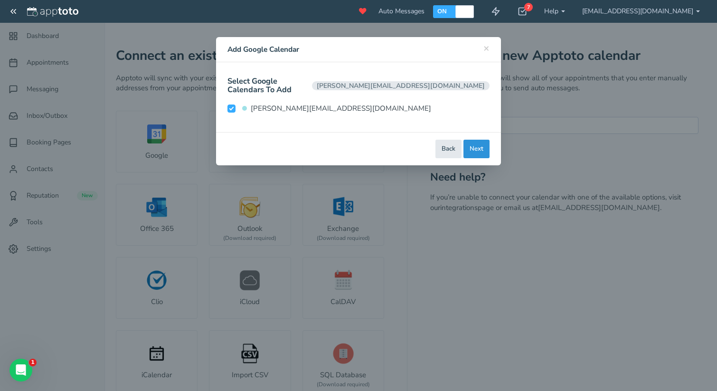
click at [480, 140] on button "Next" at bounding box center [476, 149] width 26 height 19
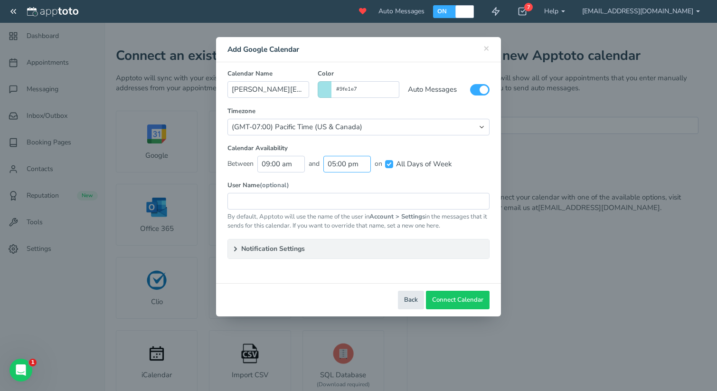
click at [333, 165] on input "05:00 pm" at bounding box center [346, 164] width 47 height 17
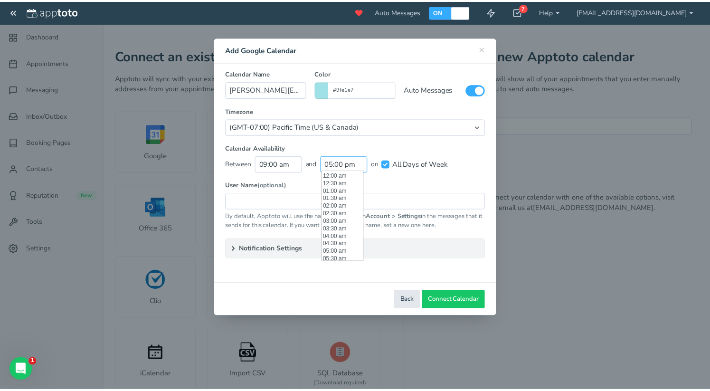
scroll to position [258, 0]
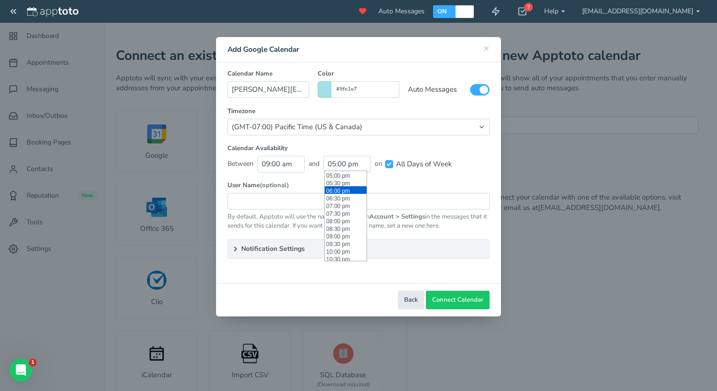
click at [342, 189] on li "06:00 pm" at bounding box center [346, 190] width 42 height 8
type input "06:00 pm"
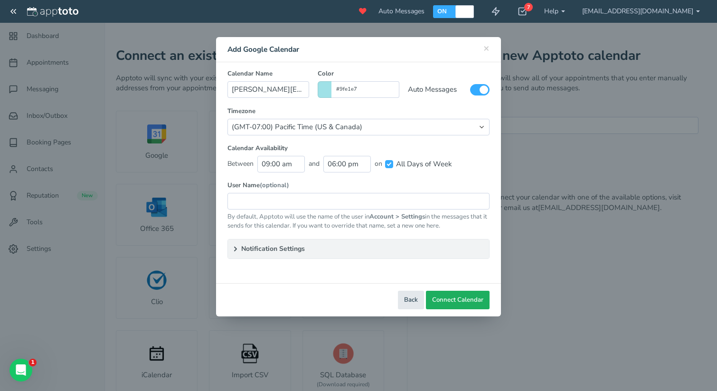
click at [461, 297] on span "Connect Calendar" at bounding box center [457, 299] width 51 height 9
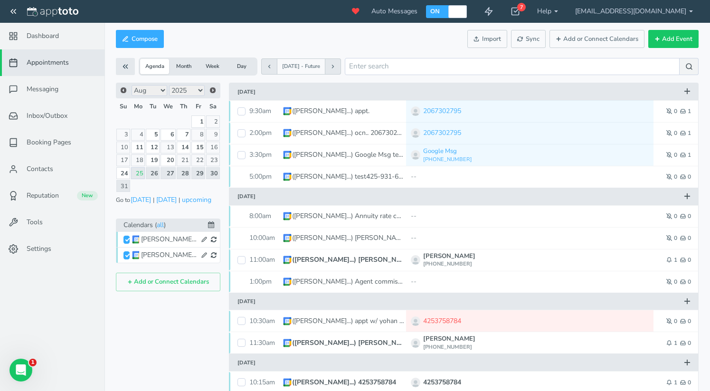
click at [129, 254] on input "[PERSON_NAME][EMAIL_ADDRESS][DOMAIN_NAME]" at bounding box center [126, 255] width 6 height 8
checkbox input "false"
checkbox input "true"
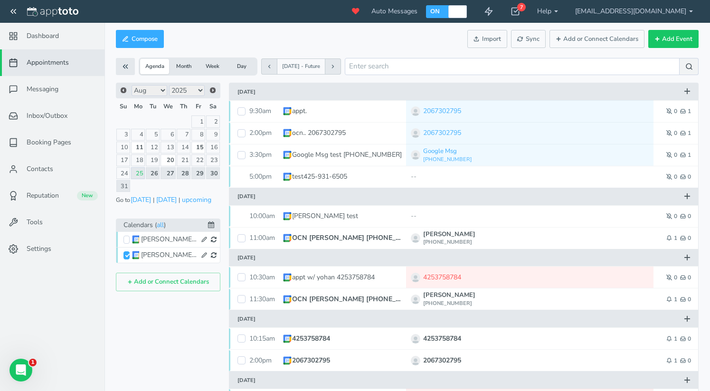
click at [128, 244] on span "[PERSON_NAME][EMAIL_ADDRESS][DOMAIN_NAME]" at bounding box center [169, 239] width 93 height 12
click at [127, 240] on input "[PERSON_NAME][EMAIL_ADDRESS][DOMAIN_NAME]" at bounding box center [126, 239] width 6 height 8
checkbox input "true"
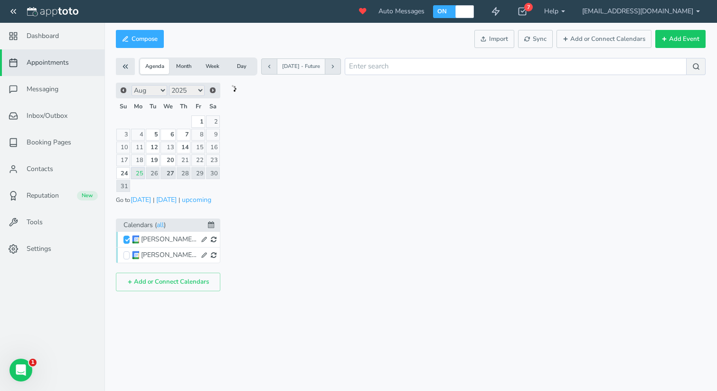
click at [126, 256] on input "[PERSON_NAME][EMAIL_ADDRESS][DOMAIN_NAME]" at bounding box center [126, 255] width 6 height 8
checkbox input "true"
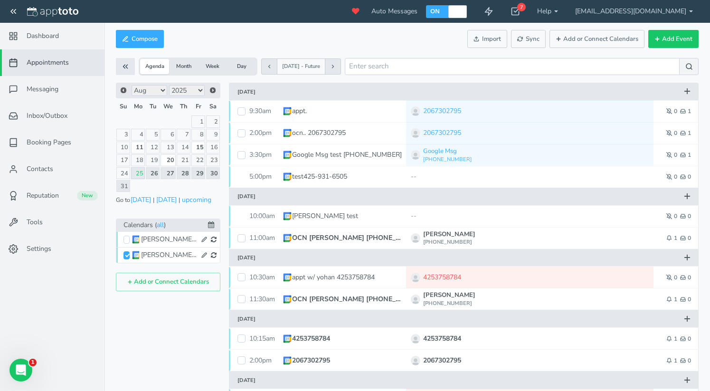
click at [127, 241] on input "[PERSON_NAME][EMAIL_ADDRESS][DOMAIN_NAME]" at bounding box center [126, 239] width 6 height 8
checkbox input "true"
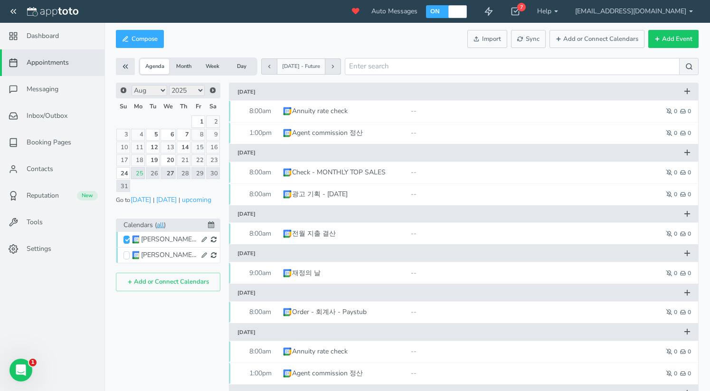
click at [162, 225] on link "all" at bounding box center [160, 224] width 7 height 11
checkbox input "true"
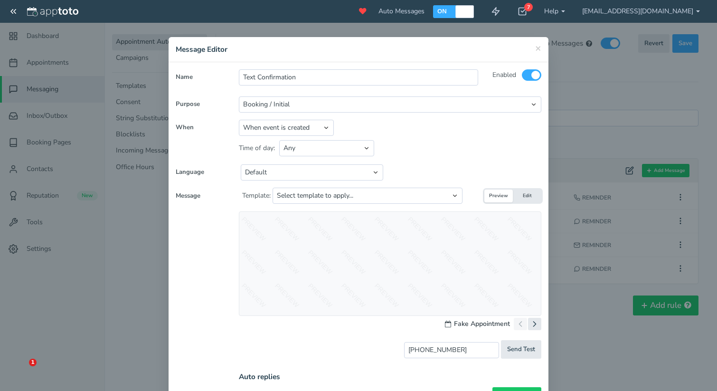
select select "number:2"
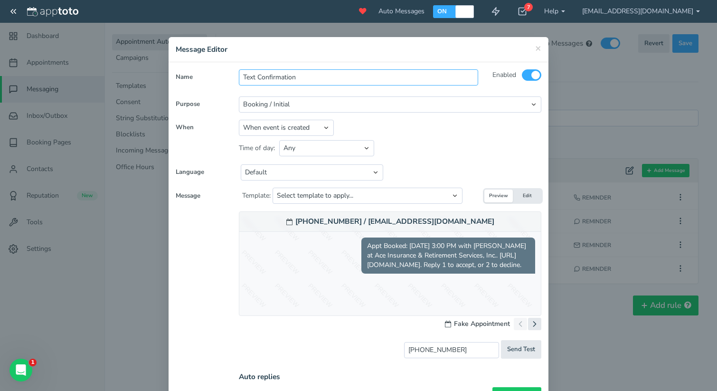
click at [309, 76] on input "Text Confirmation" at bounding box center [358, 77] width 239 height 16
click at [249, 76] on input "Text Confirmation" at bounding box center [358, 77] width 239 height 16
type input "Appointment Confirmation"
click at [515, 196] on button "Edit" at bounding box center [527, 195] width 28 height 13
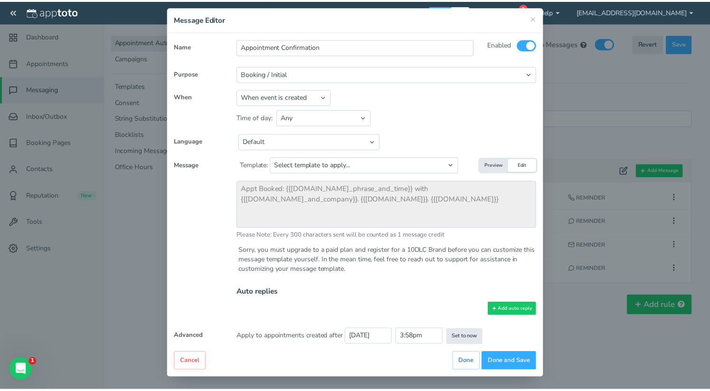
scroll to position [30, 0]
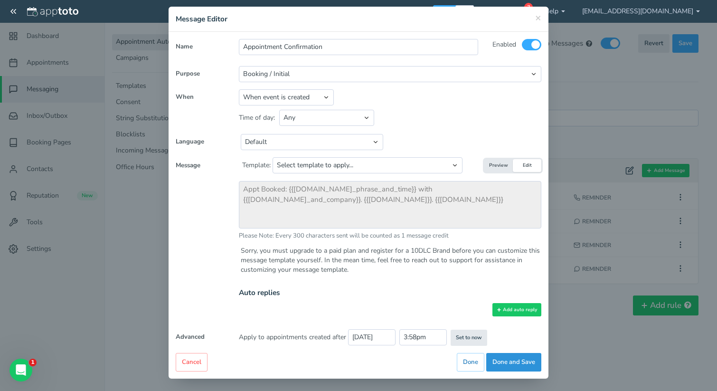
click at [497, 360] on button "Done and Save" at bounding box center [513, 362] width 55 height 19
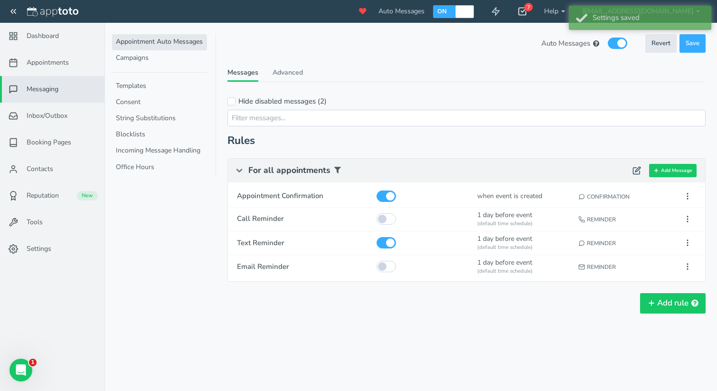
click at [535, 5] on div "7" at bounding box center [522, 11] width 27 height 23
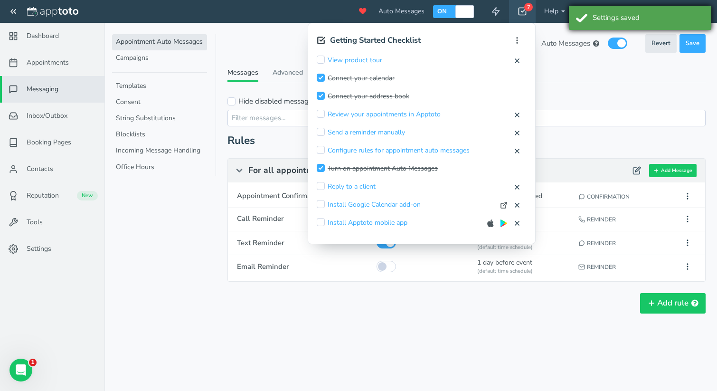
click at [613, 9] on div "Settings saved" at bounding box center [640, 18] width 142 height 24
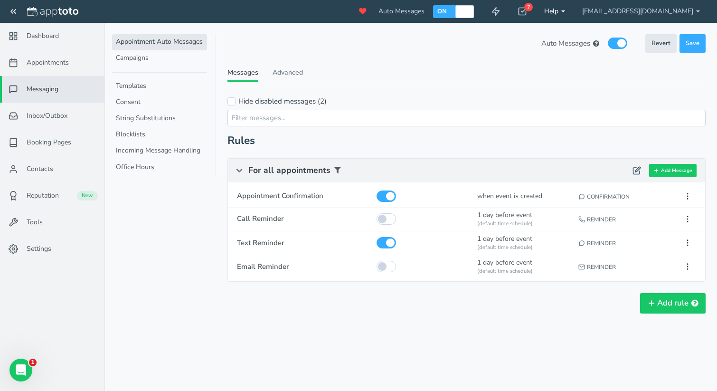
click at [565, 10] on b at bounding box center [563, 11] width 4 height 2
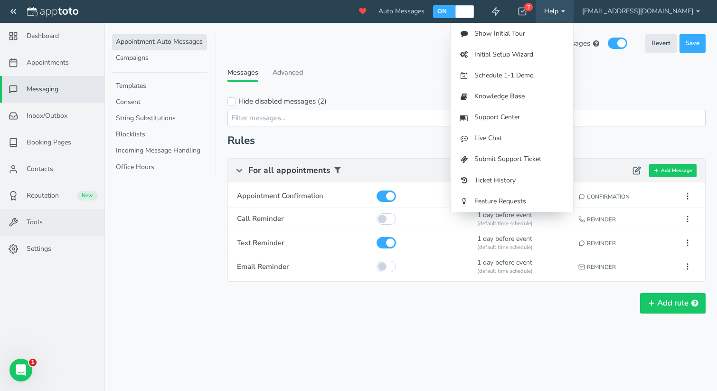
click at [58, 225] on link "Tools" at bounding box center [52, 222] width 104 height 27
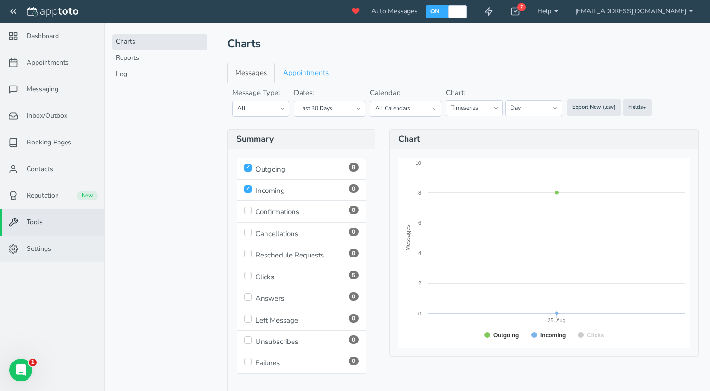
click at [50, 251] on span "Settings" at bounding box center [39, 248] width 25 height 9
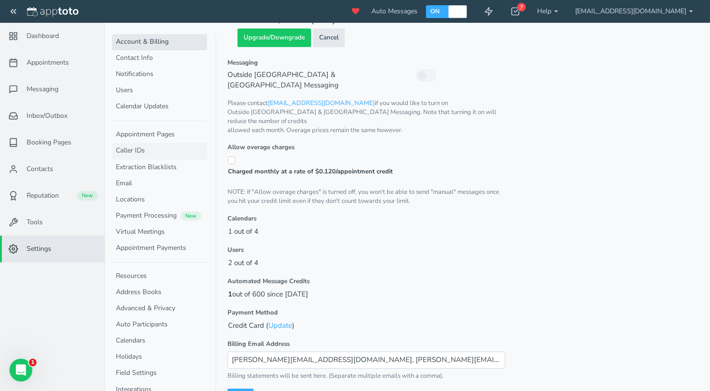
click at [141, 152] on link "Caller IDs" at bounding box center [159, 151] width 95 height 16
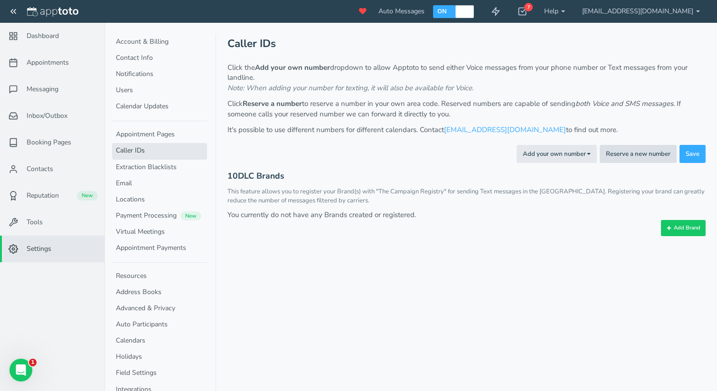
click at [633, 157] on button "Reserve a new number" at bounding box center [637, 154] width 77 height 19
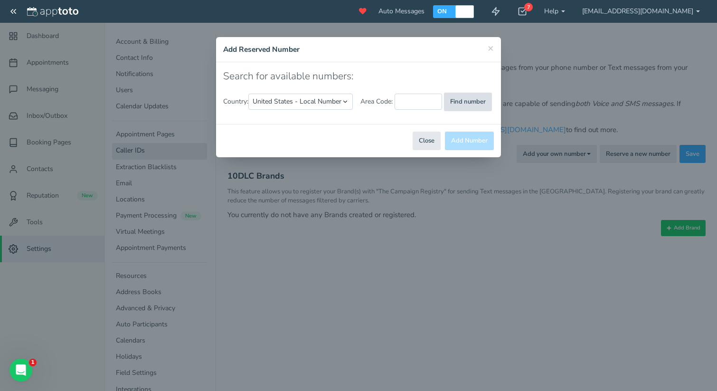
click at [458, 103] on button "Find number" at bounding box center [468, 102] width 48 height 19
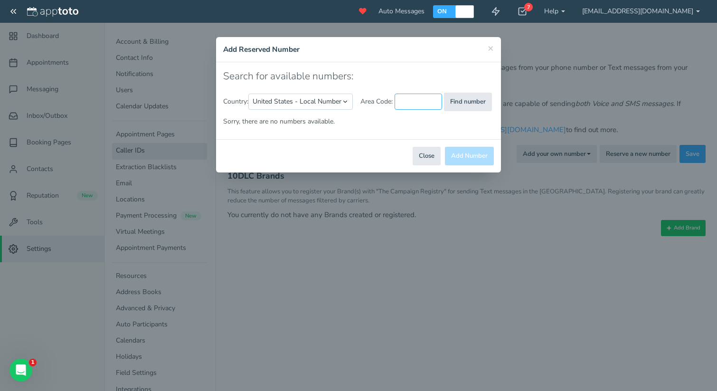
click at [430, 102] on input "text" at bounding box center [417, 102] width 47 height 16
type input "206"
click at [466, 100] on button "Find number" at bounding box center [468, 102] width 48 height 19
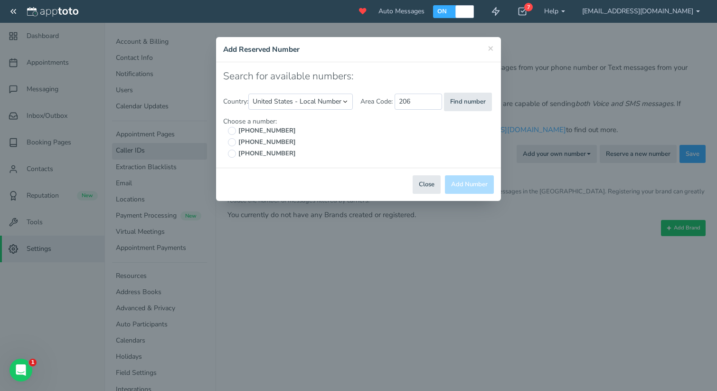
click at [275, 152] on span "[PHONE_NUMBER]" at bounding box center [266, 153] width 60 height 9
click at [236, 152] on input "[PHONE_NUMBER]" at bounding box center [232, 154] width 8 height 8
radio input "true"
click at [484, 187] on button "Add Number" at bounding box center [469, 184] width 49 height 19
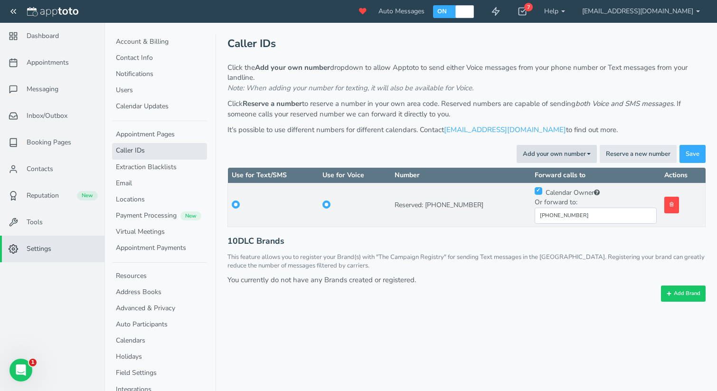
click at [579, 152] on button "Add your own number Toggle Dropdown" at bounding box center [556, 154] width 80 height 19
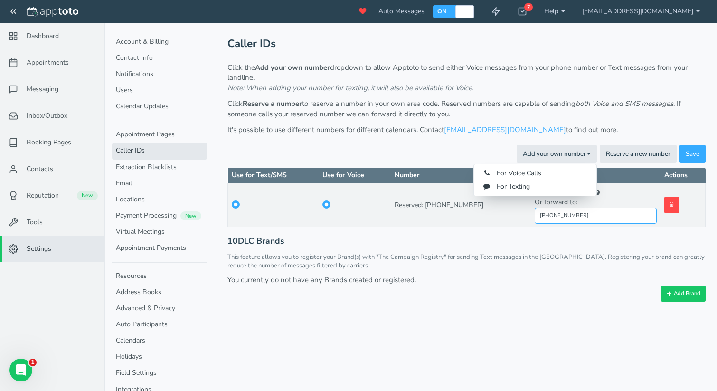
click at [597, 214] on input "[PHONE_NUMBER]" at bounding box center [595, 215] width 122 height 17
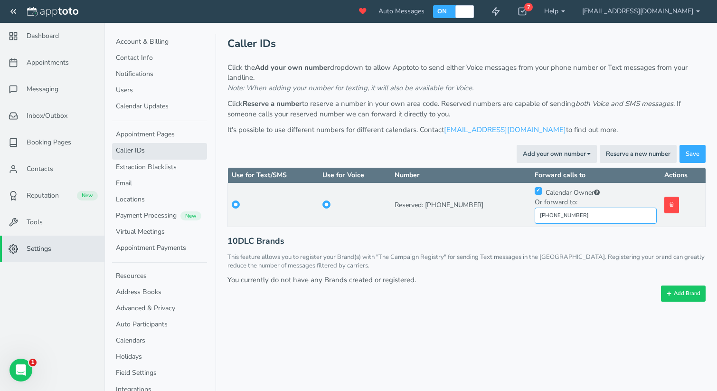
click at [597, 214] on input "[PHONE_NUMBER]" at bounding box center [595, 215] width 122 height 17
click at [585, 267] on div "This feature allows you to register your Brand(s) with "The Campaign Registry" …" at bounding box center [466, 262] width 478 height 18
click at [682, 299] on div "Account & Billing Contact Info Notifications Users Calendar Updates Appointment…" at bounding box center [410, 168] width 612 height 290
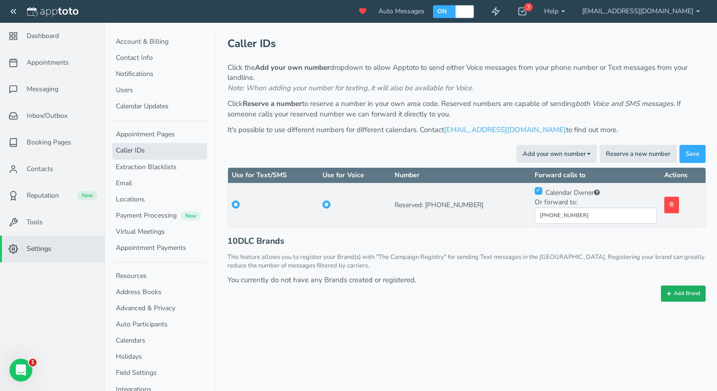
click at [681, 294] on button "Add Brand" at bounding box center [683, 293] width 45 height 16
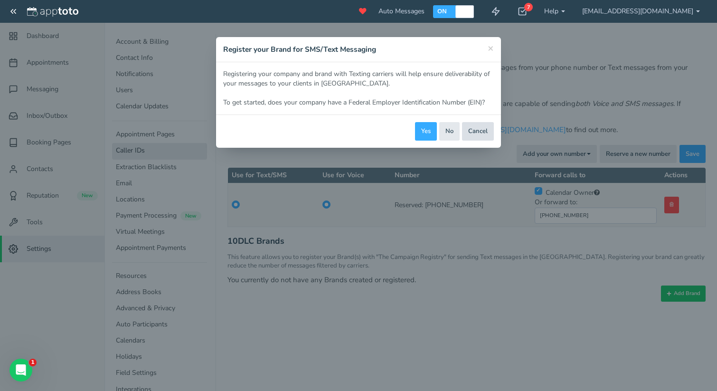
click at [475, 131] on button "Cancel" at bounding box center [478, 131] width 32 height 19
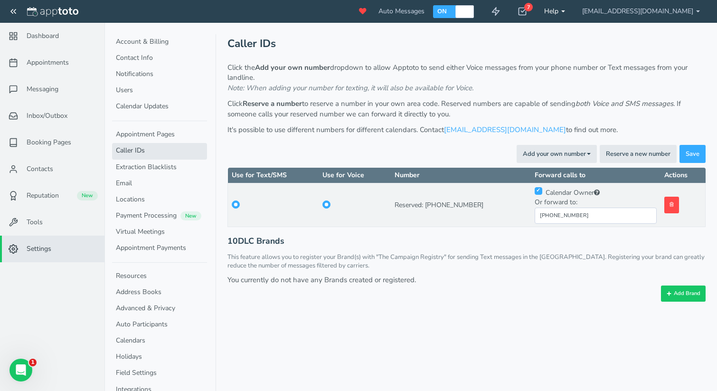
click at [573, 10] on link "Help" at bounding box center [554, 11] width 38 height 23
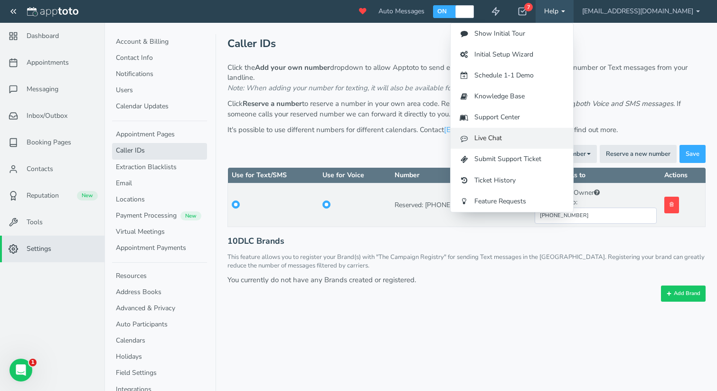
click at [560, 133] on link "Live Chat" at bounding box center [511, 138] width 122 height 21
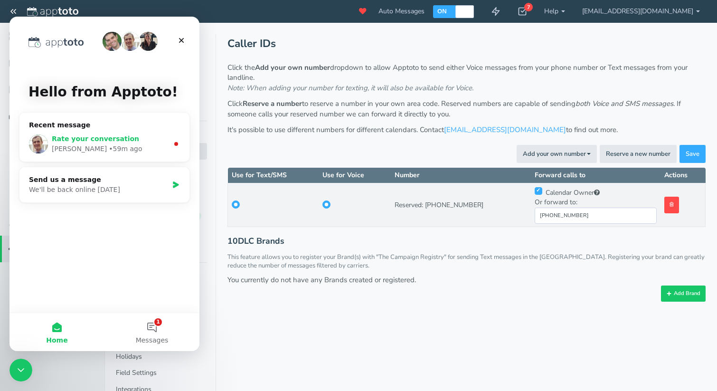
click at [154, 145] on div "Michael • 59m ago" at bounding box center [110, 149] width 117 height 10
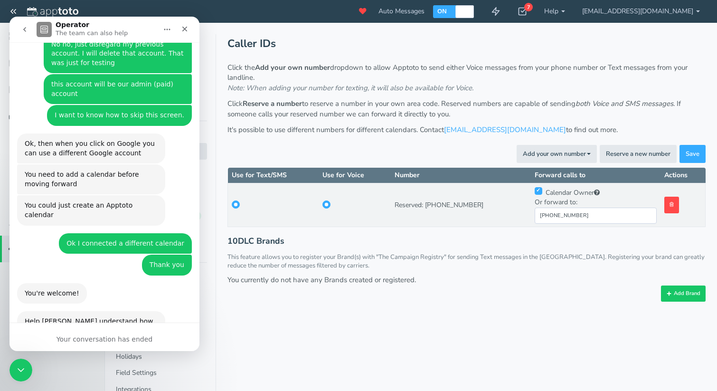
scroll to position [769, 0]
click at [23, 26] on icon "go back" at bounding box center [25, 30] width 8 height 8
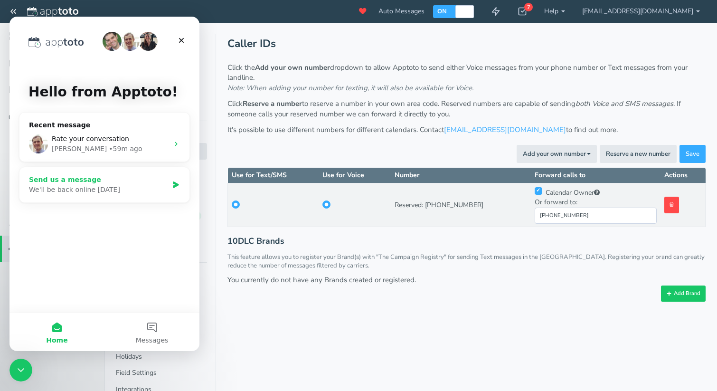
click at [111, 187] on div "We'll be back online tomorrow" at bounding box center [98, 190] width 139 height 10
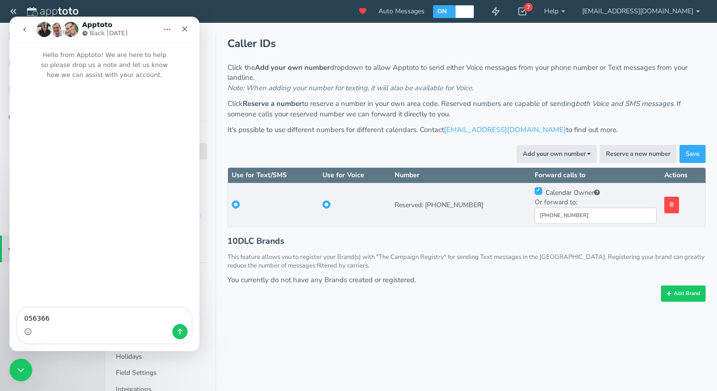
type textarea "05636"
click at [62, 329] on div "Intercom messenger" at bounding box center [105, 331] width 174 height 15
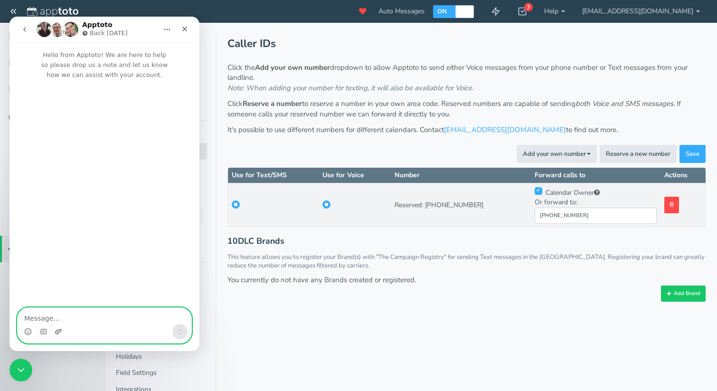
click at [61, 330] on icon "Upload attachment" at bounding box center [59, 331] width 8 height 8
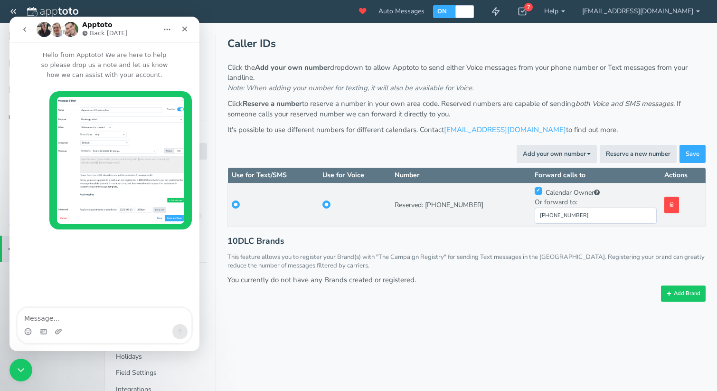
click at [140, 307] on div "Intercom messenger" at bounding box center [104, 325] width 175 height 36
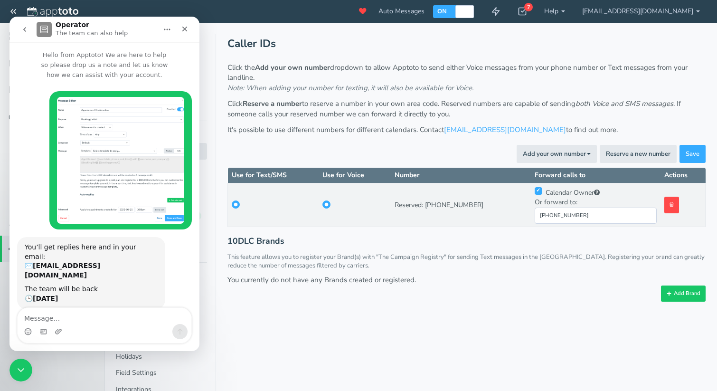
scroll to position [1, 0]
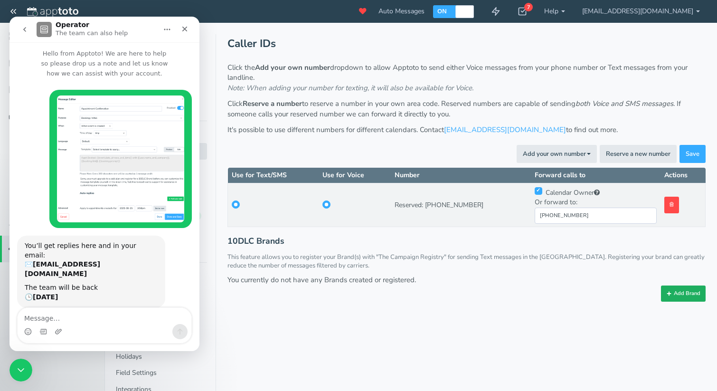
click at [681, 295] on button "Add Brand" at bounding box center [683, 293] width 45 height 16
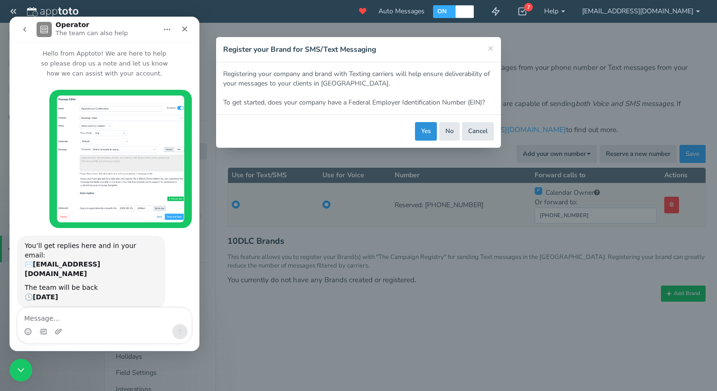
click at [424, 135] on button "Yes" at bounding box center [426, 131] width 22 height 19
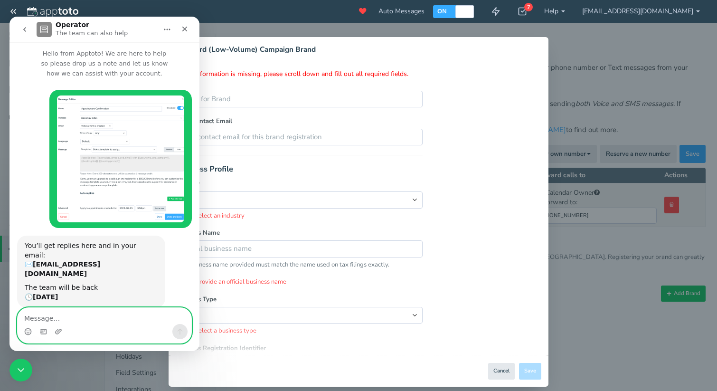
click at [83, 323] on textarea "Message…" at bounding box center [105, 316] width 174 height 16
type textarea "So must I do"
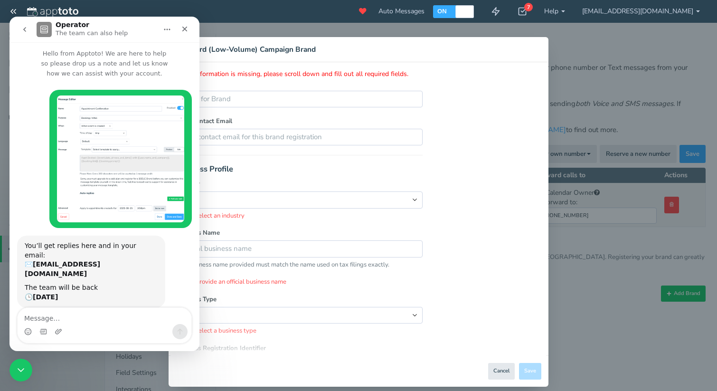
click at [247, 49] on h4 "Standard (Low-Volume) Campaign Brand" at bounding box center [358, 49] width 365 height 10
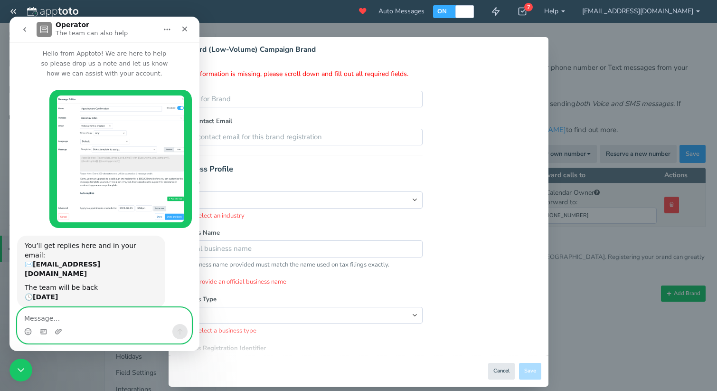
click at [103, 310] on textarea "Message…" at bounding box center [105, 316] width 174 height 16
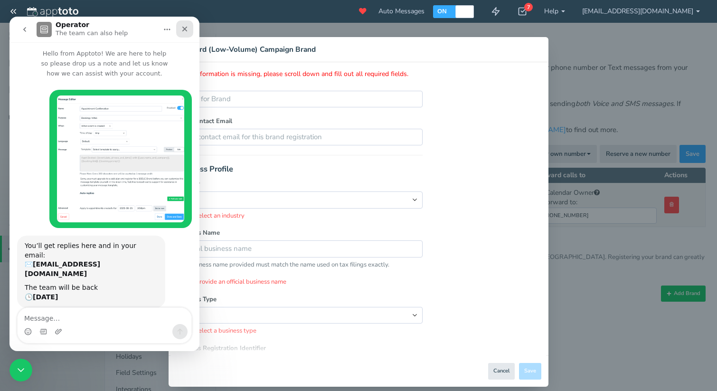
click at [190, 27] on div "Close" at bounding box center [184, 28] width 17 height 17
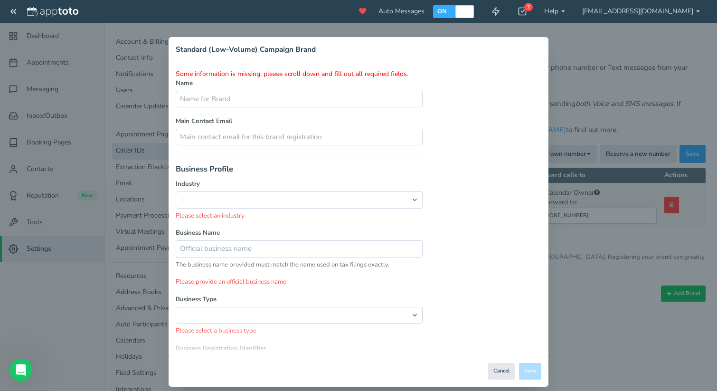
scroll to position [0, 0]
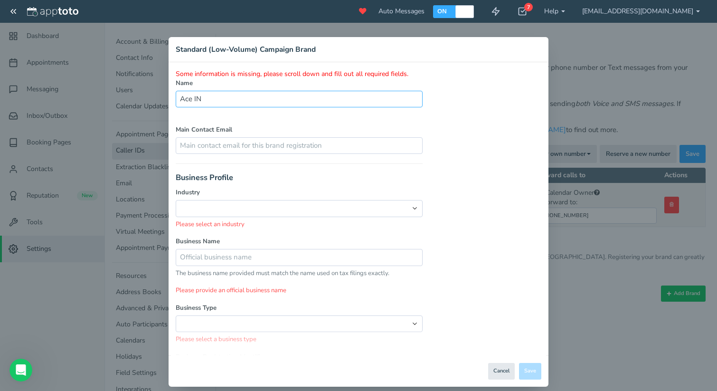
type input "Ace IN"
click at [422, 96] on input "Ace IN" at bounding box center [299, 99] width 247 height 17
click at [422, 97] on input "Ace IN" at bounding box center [299, 99] width 247 height 17
type input "Sehyun Ju"
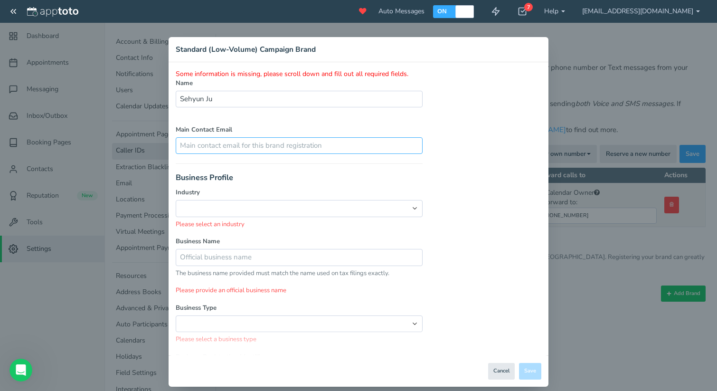
type input "[PERSON_NAME][EMAIL_ADDRESS][DOMAIN_NAME]"
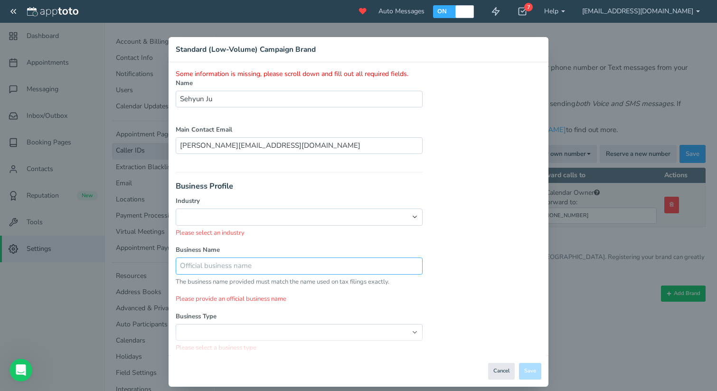
type input "Ace Insurance & Retirement Services, Inc."
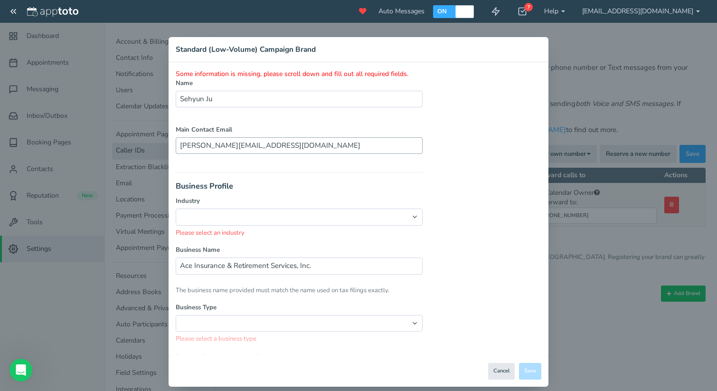
type input "Ace Insurance & Retirement Services, Inc."
type input "Sehyun"
type input "Ju"
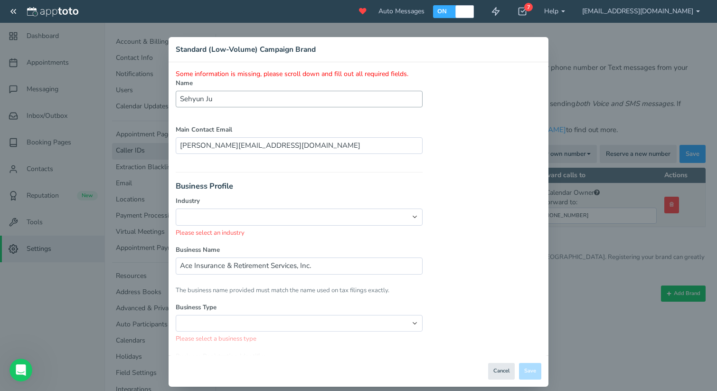
type input "[PERSON_NAME][EMAIL_ADDRESS][DOMAIN_NAME]"
select select "string:US"
type input "3333 184th St SW"
type input "Lynnwood"
select select "string:WA"
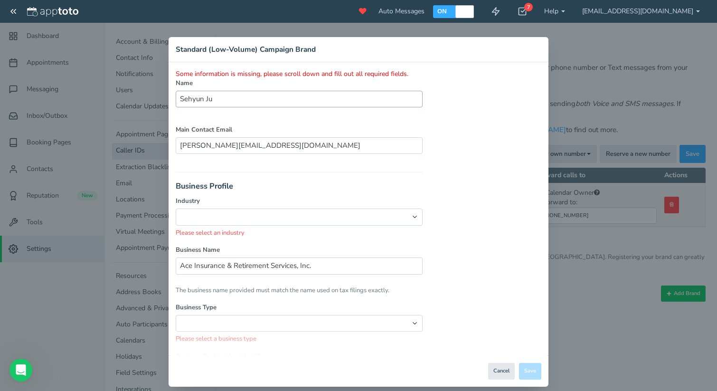
type input "98037"
click at [225, 99] on input "Sehyun Ju" at bounding box center [299, 99] width 247 height 17
type input "Ace Insruance & Retirement Services, Inc."
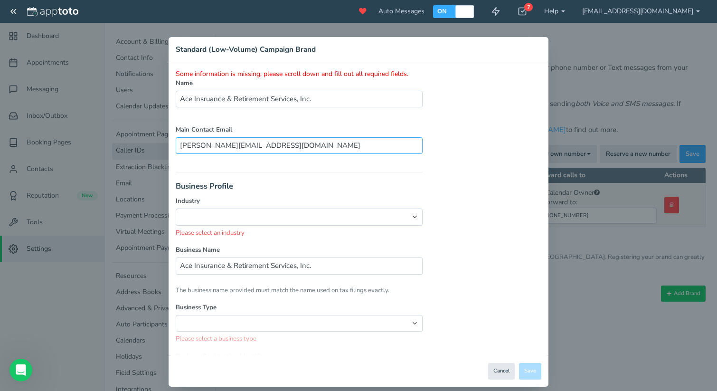
click at [198, 146] on input "[PERSON_NAME][EMAIL_ADDRESS][DOMAIN_NAME]" at bounding box center [299, 145] width 247 height 17
type input "[PERSON_NAME][EMAIL_ADDRESS][DOMAIN_NAME]"
click at [263, 132] on label "Main Contact Email" at bounding box center [299, 129] width 247 height 9
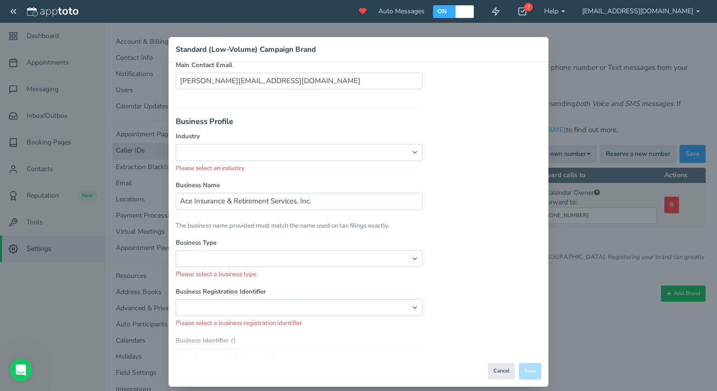
scroll to position [72, 0]
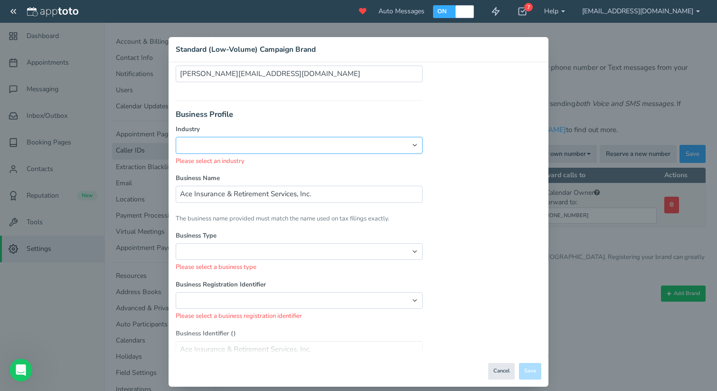
select select "string:INSURANCE"
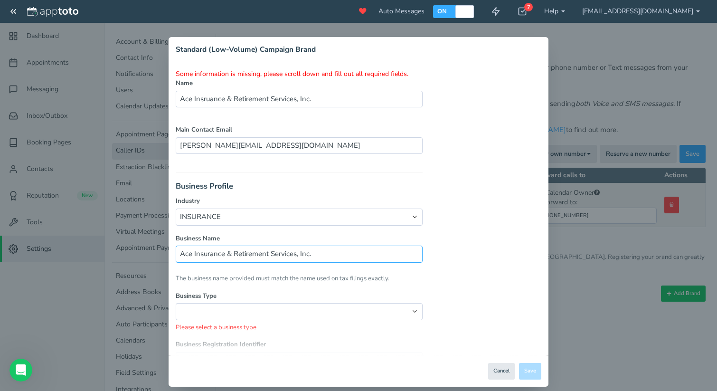
scroll to position [0, 0]
click at [228, 91] on input "Ace Insruance & Retirement Services, Inc." at bounding box center [299, 99] width 247 height 17
click at [232, 100] on input "Ace Insruance & Retirement Services, Inc." at bounding box center [299, 99] width 247 height 17
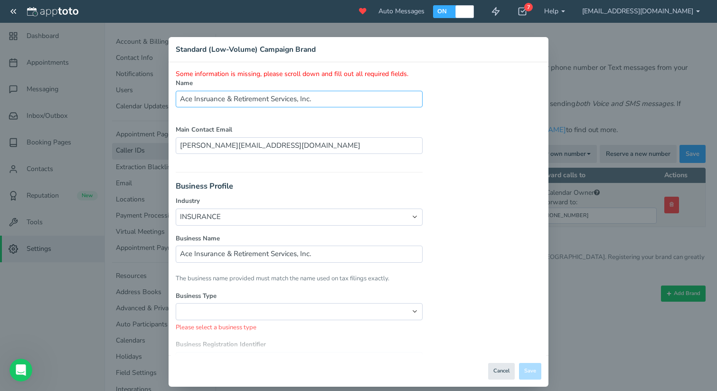
click at [232, 100] on input "Ace Insruance & Retirement Services, Inc." at bounding box center [299, 99] width 247 height 17
type input "Danny Kim"
click at [243, 80] on label "Name" at bounding box center [299, 83] width 247 height 9
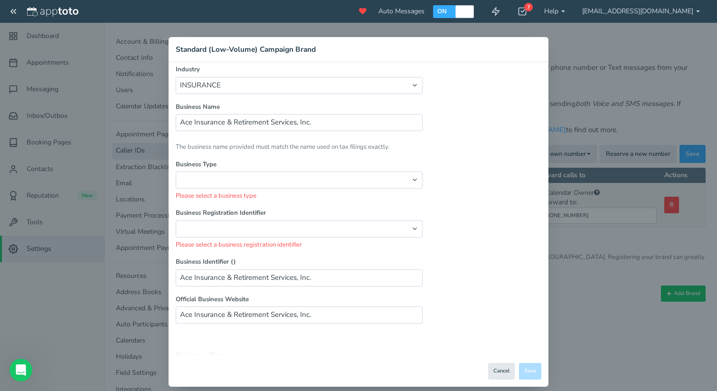
scroll to position [182, 0]
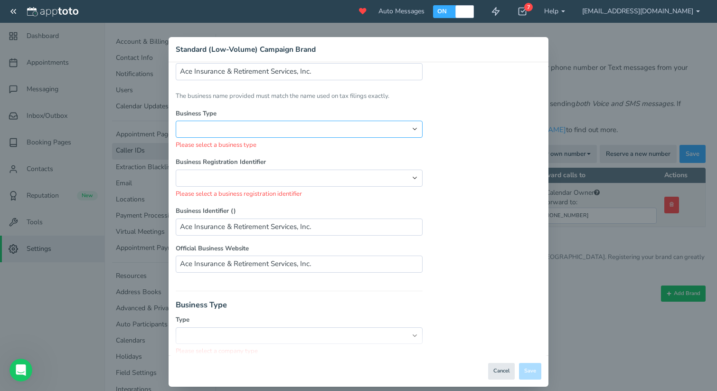
select select "string:Corporation"
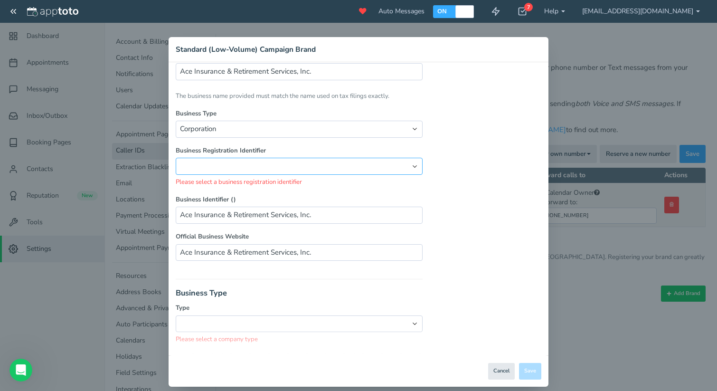
select select "string:EIN"
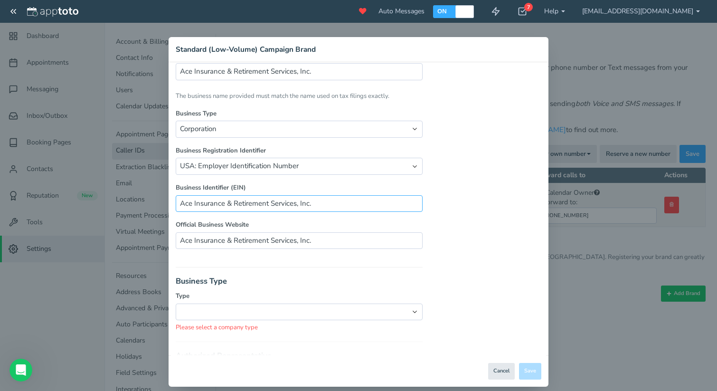
click at [304, 204] on input "Ace Insurance & Retirement Services, Inc." at bounding box center [299, 203] width 247 height 17
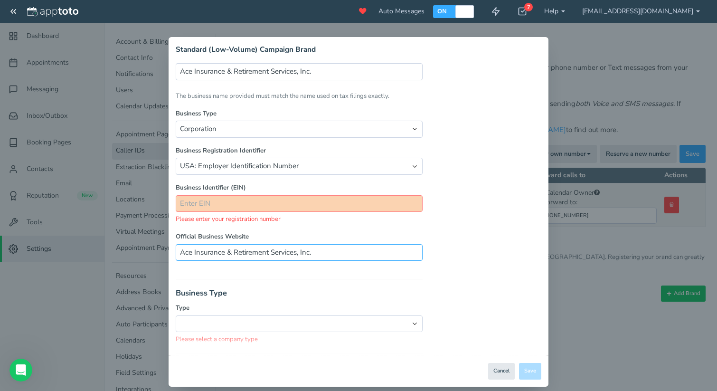
paste input "https://aceinsuranceusa.com"
type input "https://aceinsuranceusa.com"
click at [279, 279] on div "Business Type Type private public non-profit government Please select a company…" at bounding box center [299, 311] width 247 height 65
select select "string:private"
click at [277, 289] on h3 "Business Type" at bounding box center [299, 293] width 247 height 9
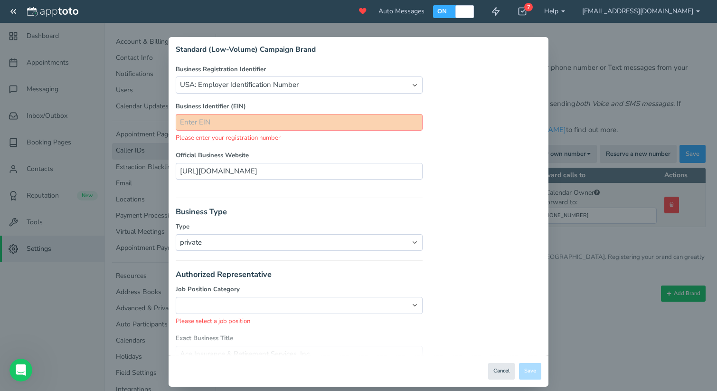
scroll to position [271, 0]
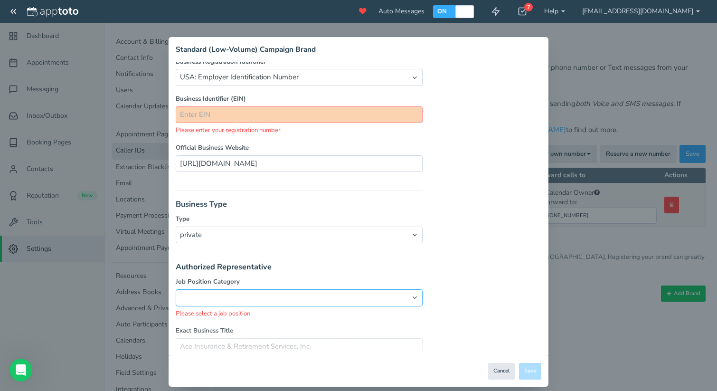
select select "string:CEO"
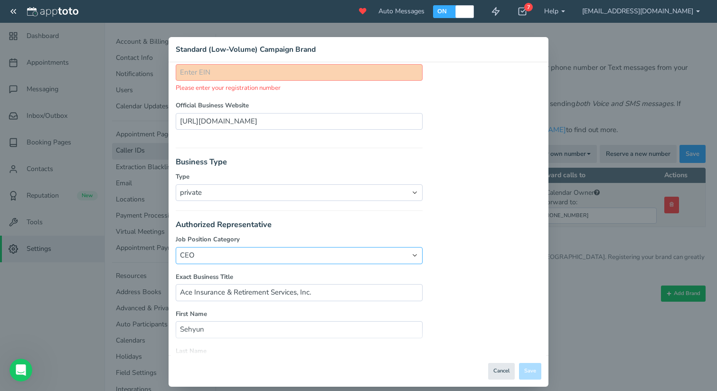
scroll to position [330, 0]
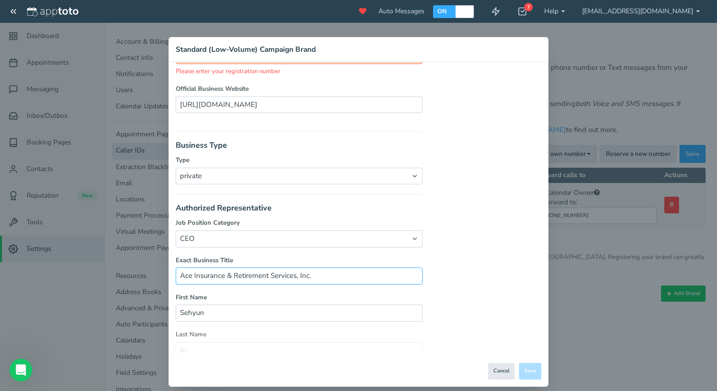
click at [282, 270] on input "Ace Insurance & Retirement Services, Inc." at bounding box center [299, 275] width 247 height 17
type input "President"
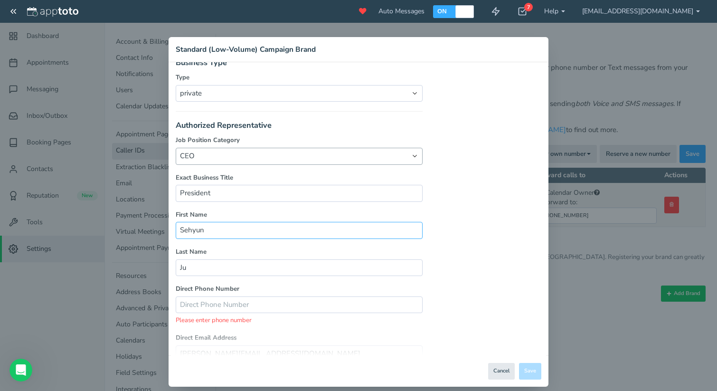
scroll to position [421, 0]
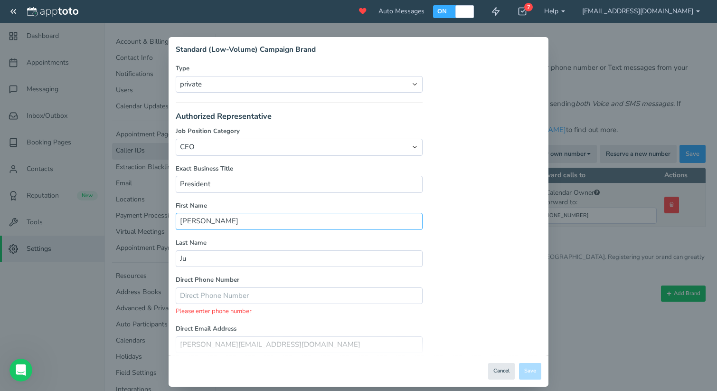
type input "Danny"
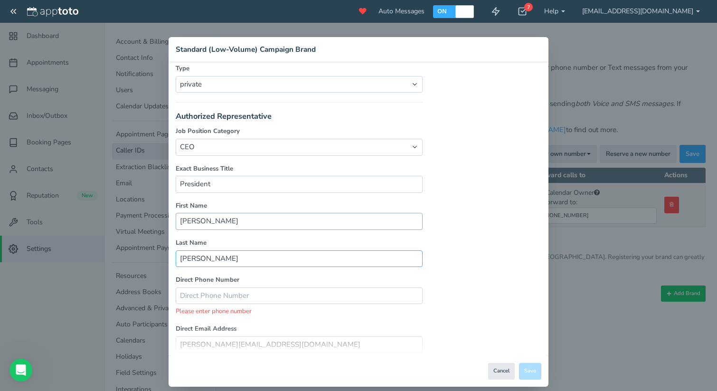
type input "Kim"
type input "Sng Young"
click at [242, 202] on label "First Name" at bounding box center [299, 205] width 247 height 9
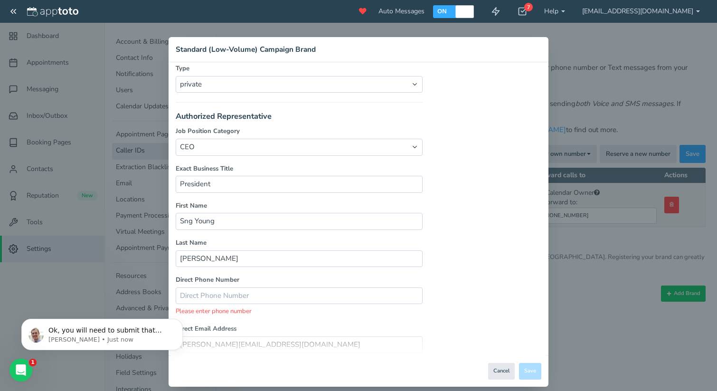
scroll to position [0, 0]
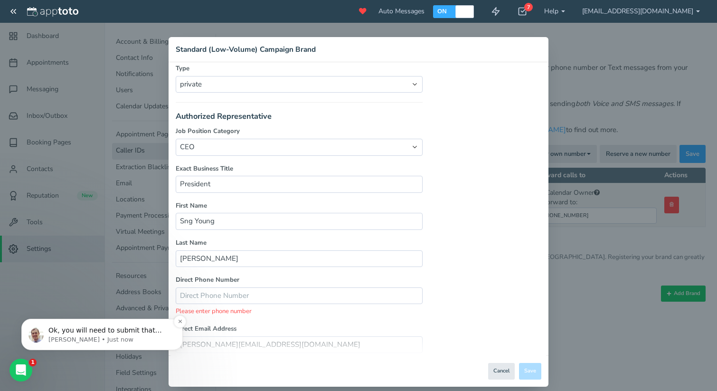
click at [151, 335] on p "Ok, you will need to submit that brand registration under Settings&gt;Caller Ids" at bounding box center [109, 330] width 122 height 9
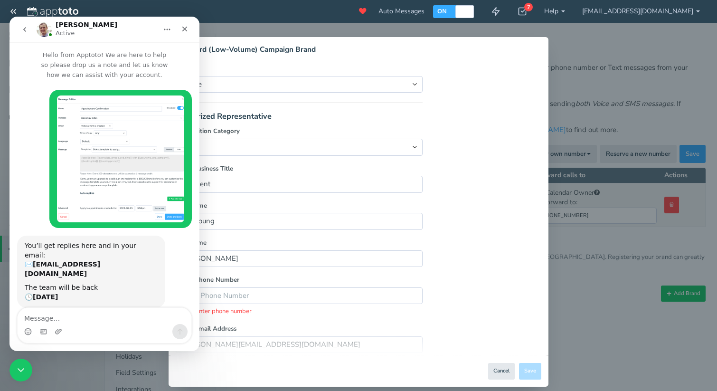
scroll to position [112, 0]
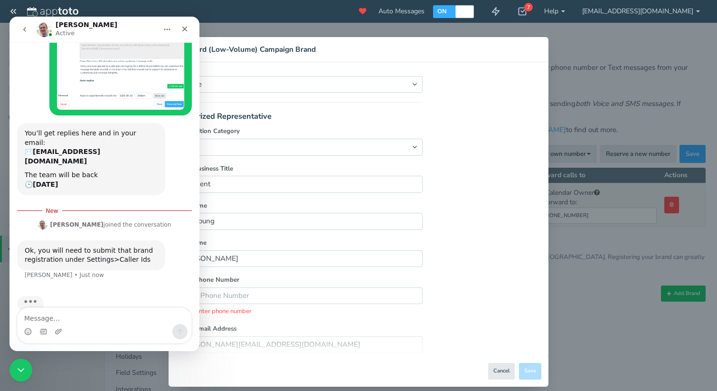
click at [102, 324] on div "Intercom messenger" at bounding box center [105, 331] width 174 height 15
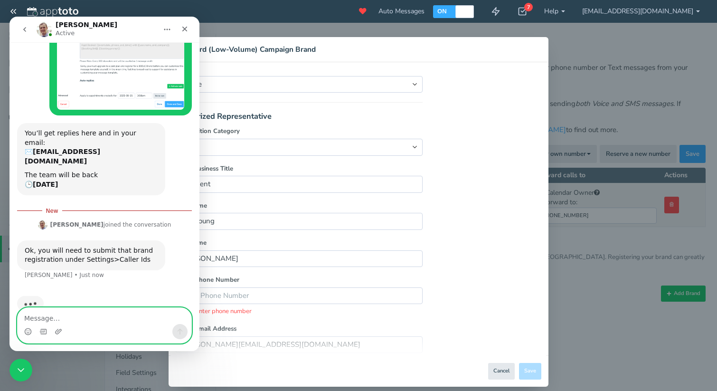
click at [104, 312] on textarea "Message…" at bounding box center [105, 316] width 174 height 16
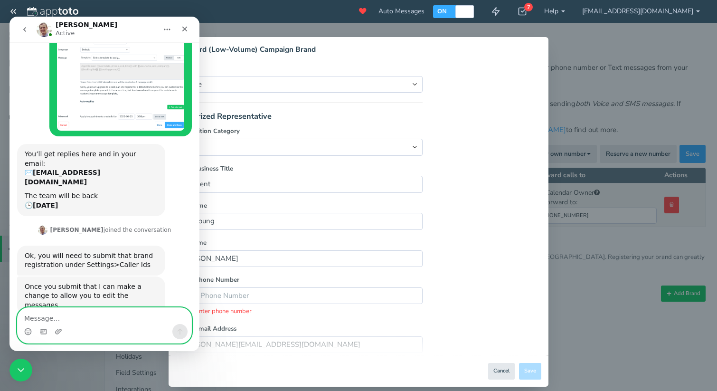
scroll to position [91, 0]
type textarea "Ok"
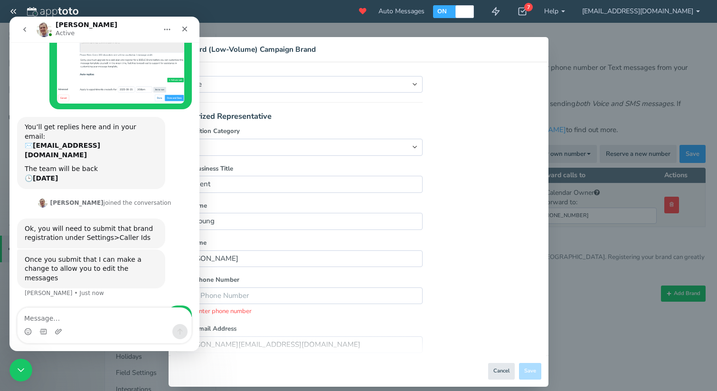
click at [283, 307] on div "Please enter phone number" at bounding box center [299, 311] width 247 height 9
click at [187, 30] on icon "Close" at bounding box center [185, 29] width 8 height 8
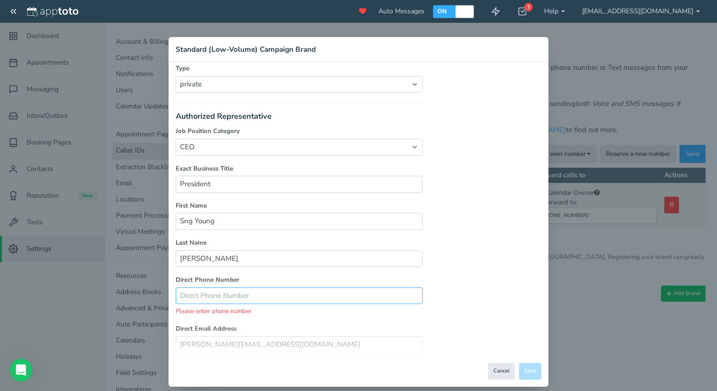
click at [250, 289] on input "text" at bounding box center [299, 295] width 247 height 17
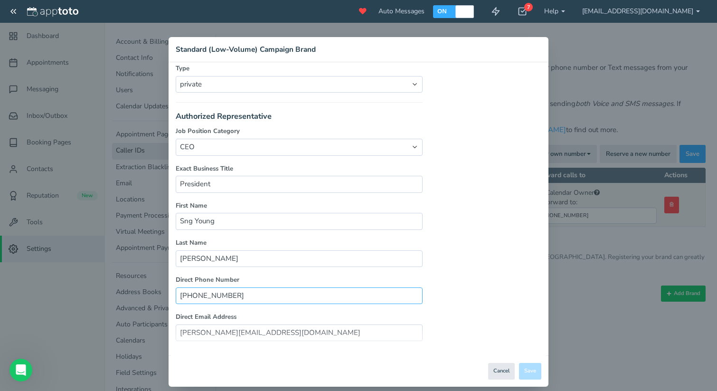
type input "425-999-7860"
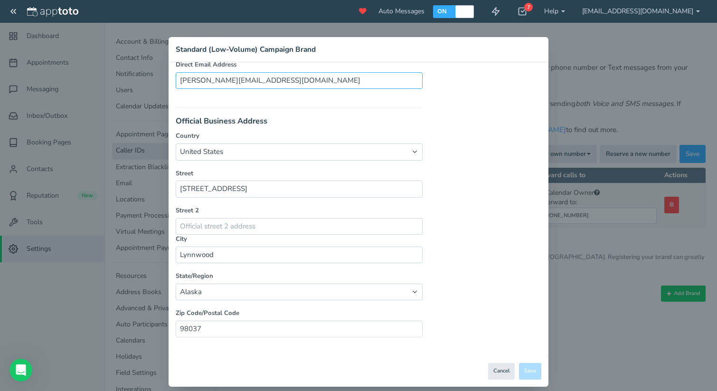
scroll to position [673, 0]
type input "[PERSON_NAME][EMAIL_ADDRESS][DOMAIN_NAME]"
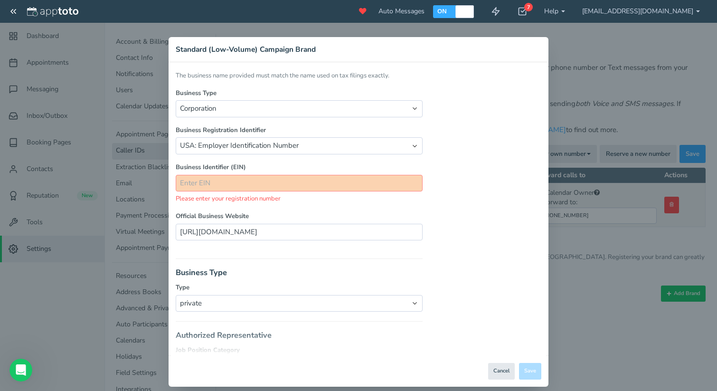
scroll to position [201, 0]
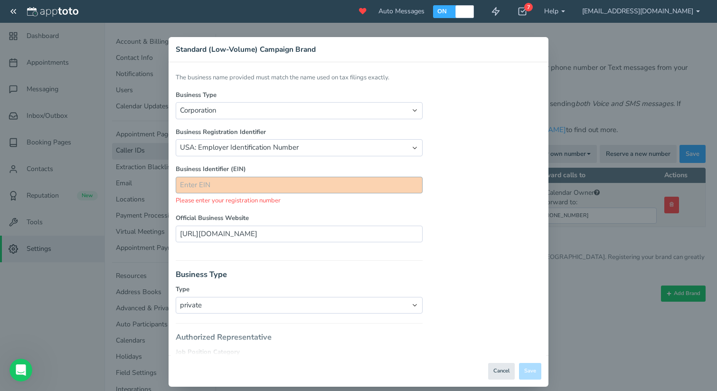
type input "#115"
click at [237, 185] on input "text" at bounding box center [299, 185] width 247 height 17
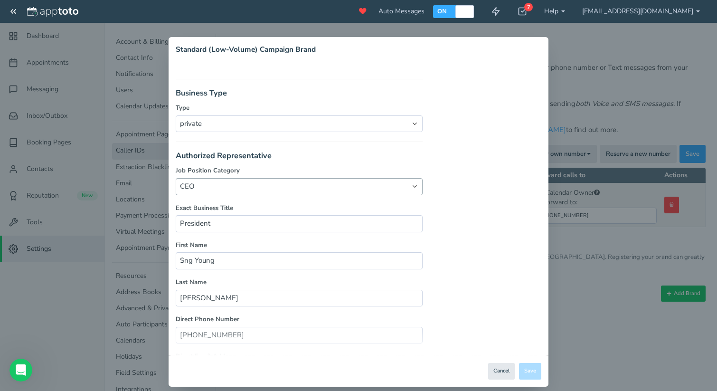
scroll to position [384, 0]
click at [271, 214] on input "President" at bounding box center [299, 221] width 247 height 17
type input "General Manager"
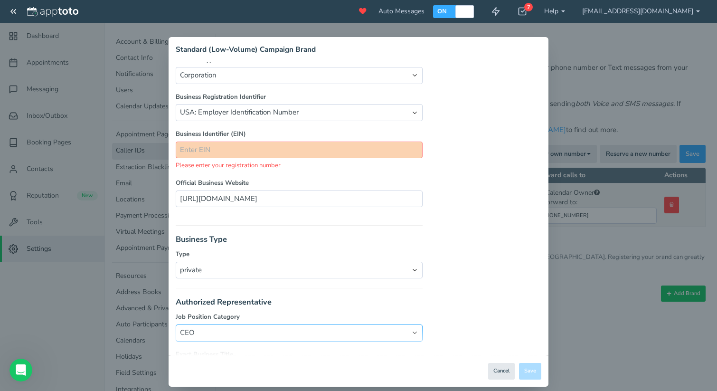
scroll to position [206, 0]
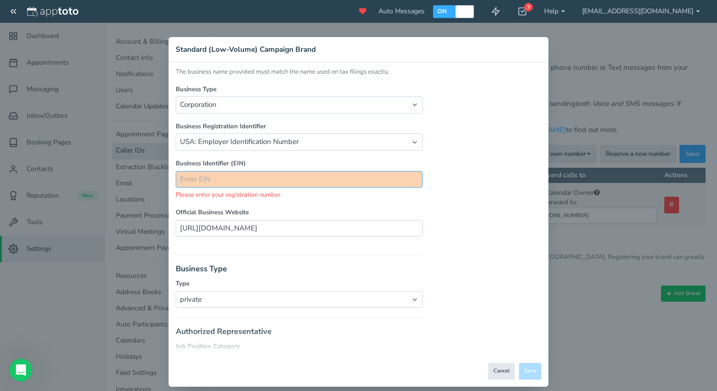
click at [282, 175] on input "text" at bounding box center [299, 179] width 247 height 17
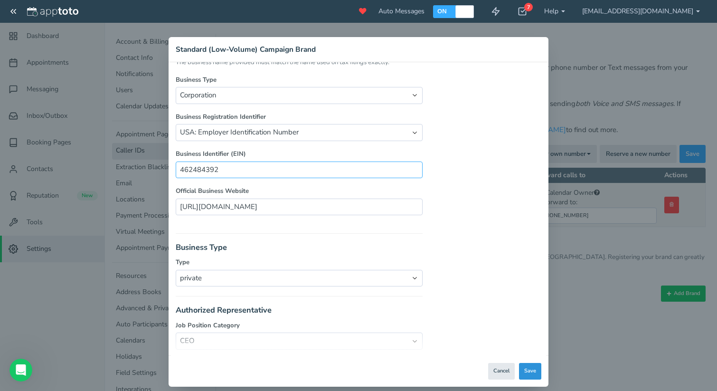
type input "462484392"
click at [534, 367] on button "Save" at bounding box center [530, 371] width 22 height 17
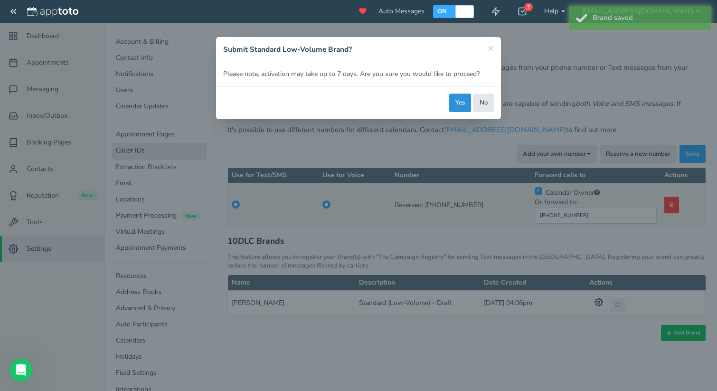
click at [454, 103] on button "Yes" at bounding box center [460, 103] width 22 height 19
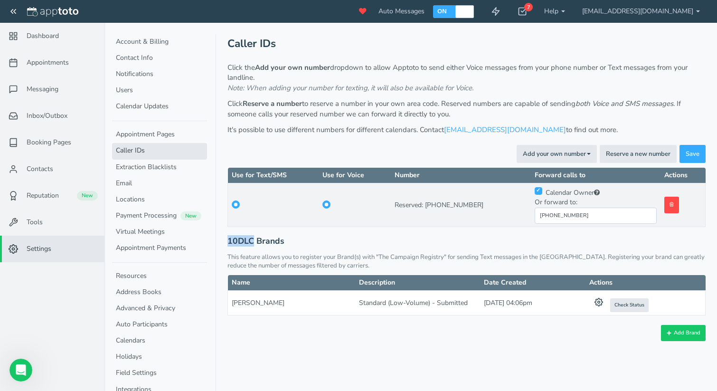
drag, startPoint x: 253, startPoint y: 238, endPoint x: 228, endPoint y: 238, distance: 25.6
click at [228, 238] on h3 "10DLC Brands" at bounding box center [466, 240] width 478 height 9
copy h3 "10DLC"
click at [630, 302] on span "Check Status" at bounding box center [629, 304] width 30 height 7
click at [527, 10] on icon at bounding box center [521, 11] width 9 height 9
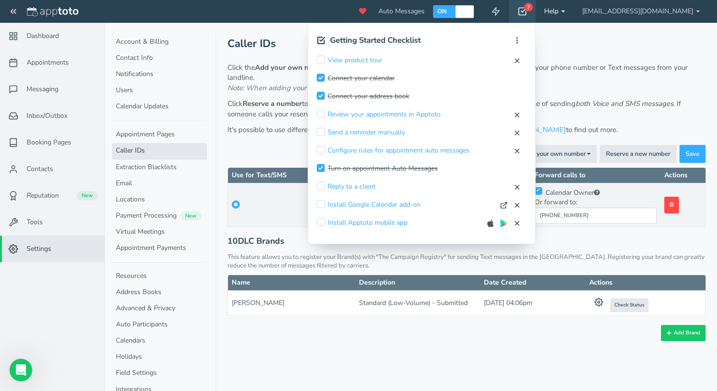
click at [573, 9] on link "Help" at bounding box center [554, 11] width 38 height 23
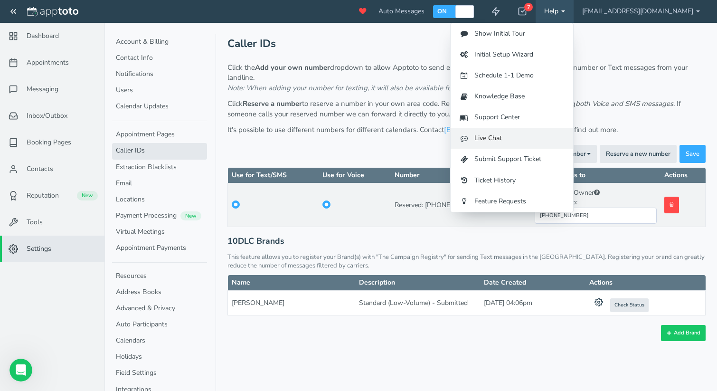
click at [554, 135] on link "Live Chat" at bounding box center [511, 138] width 122 height 21
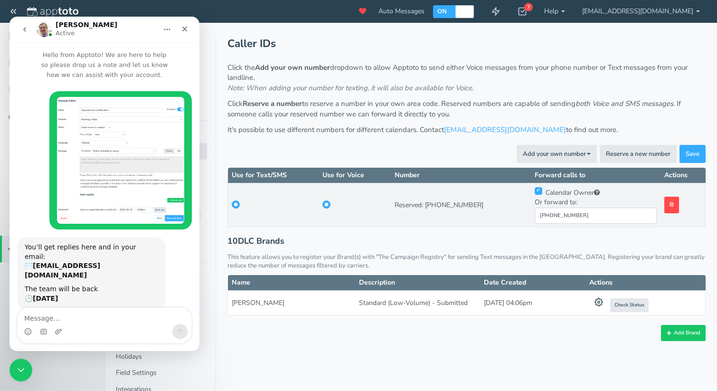
scroll to position [119, 0]
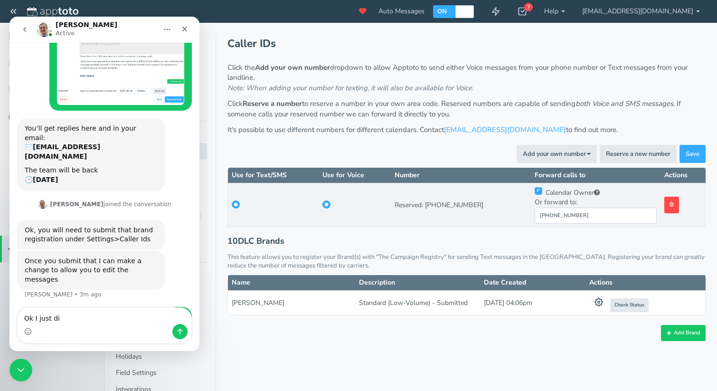
type textarea "Ok I just did"
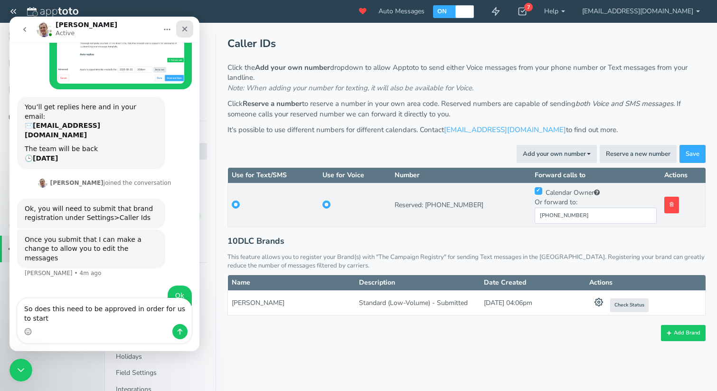
scroll to position [150, 0]
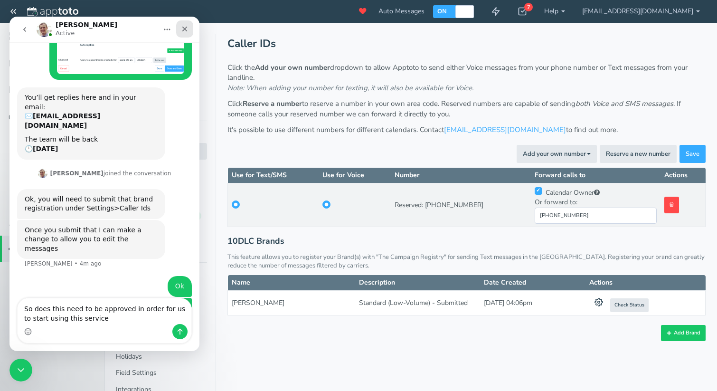
type textarea "So does this need to be approved in order for us to start using this service?"
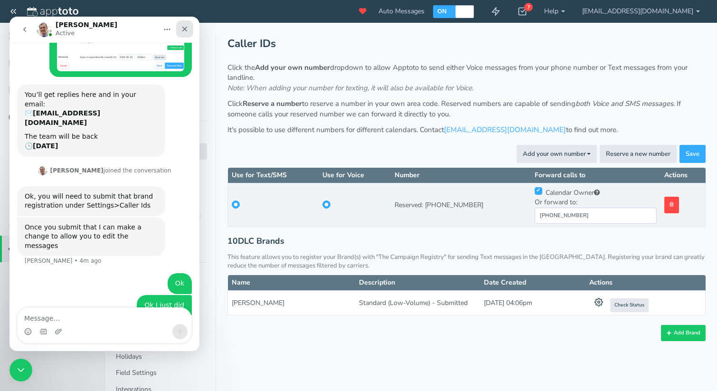
scroll to position [170, 0]
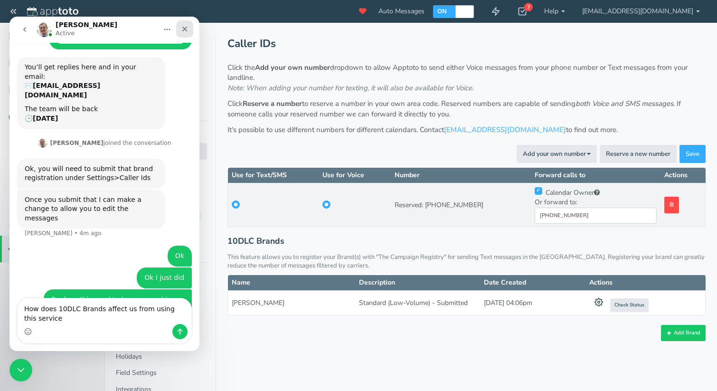
type textarea "How does 10DLC Brands affect us from using this service?"
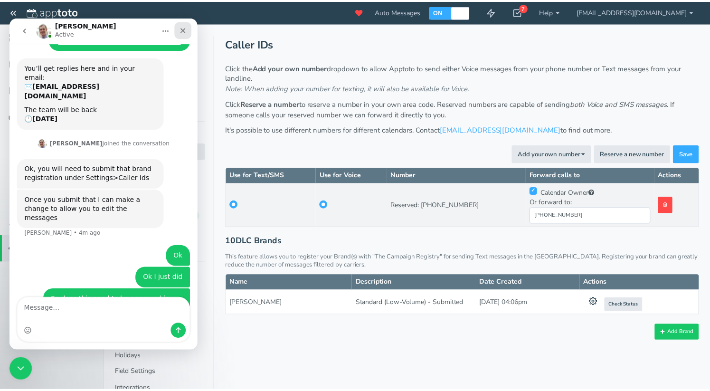
scroll to position [201, 0]
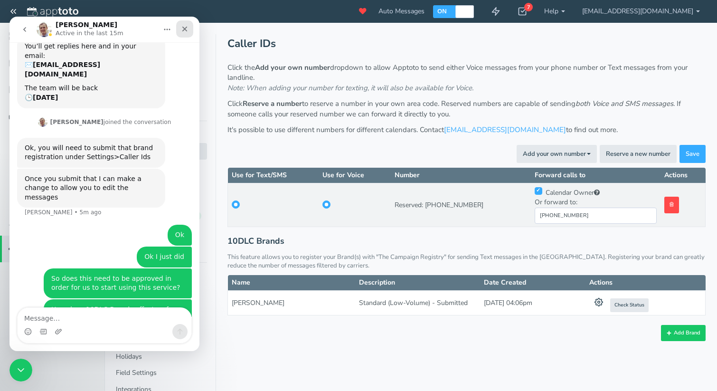
click at [190, 35] on div "Close" at bounding box center [184, 28] width 17 height 17
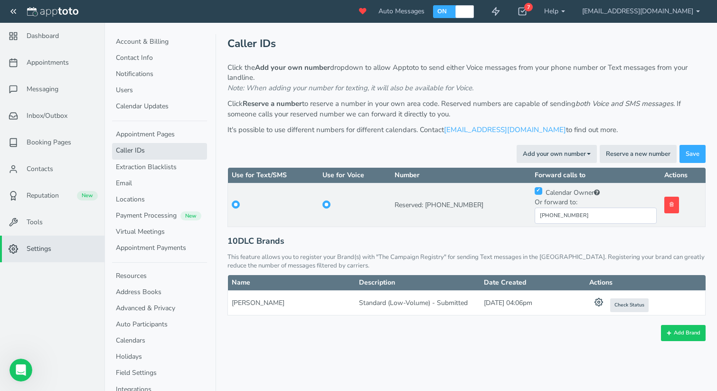
click at [424, 7] on span "Auto Messages" at bounding box center [401, 11] width 46 height 9
click at [424, 12] on span "Auto Messages" at bounding box center [401, 11] width 46 height 9
click at [447, 12] on label "ON" at bounding box center [442, 11] width 10 height 8
click at [139, 181] on link "Email" at bounding box center [159, 184] width 95 height 16
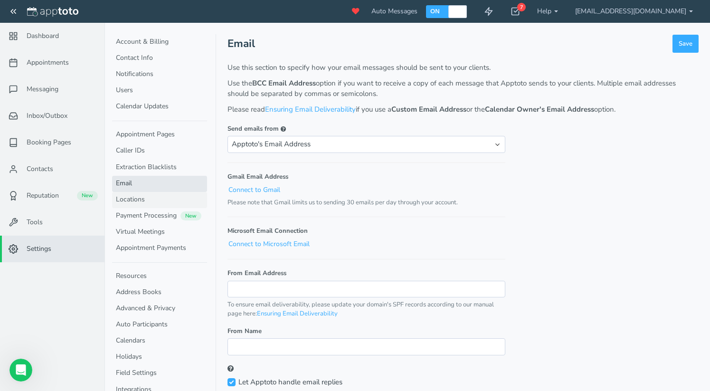
click at [158, 197] on link "Locations" at bounding box center [159, 200] width 95 height 16
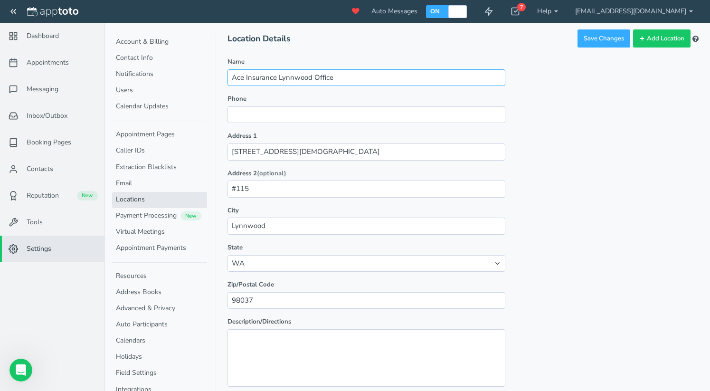
scroll to position [14, 0]
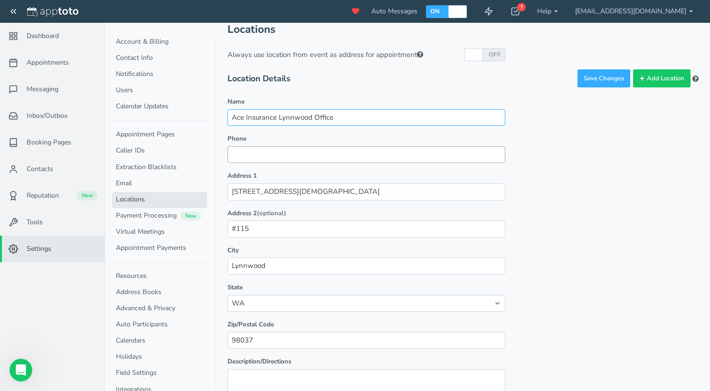
type input "Ace Insurance Lynnwood Office"
paste input "888.688.4041"
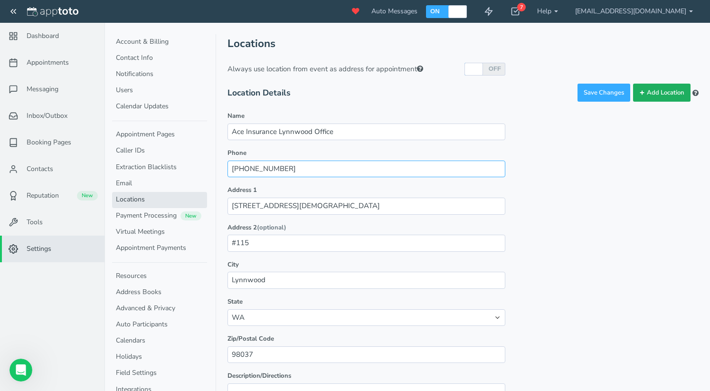
scroll to position [0, 0]
type input "[PHONE_NUMBER]"
click at [658, 94] on button "Add Location" at bounding box center [661, 93] width 57 height 19
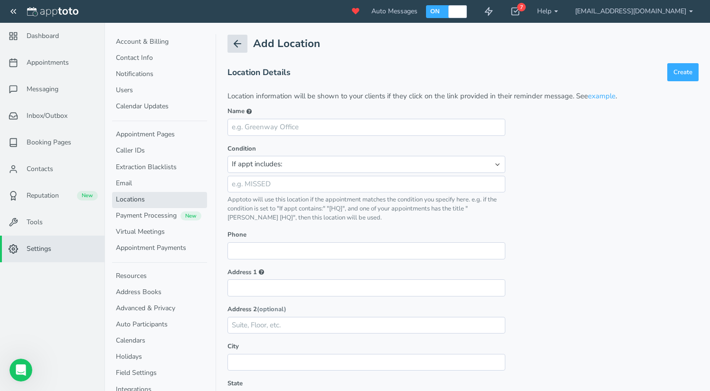
click at [233, 46] on icon at bounding box center [237, 43] width 11 height 11
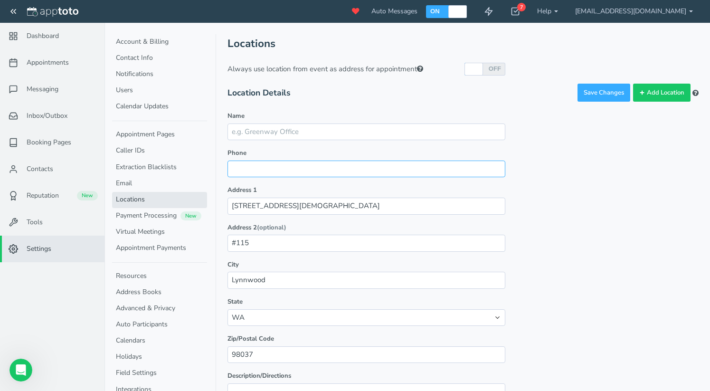
paste input "888.688.4041"
type input "[PHONE_NUMBER]"
type input "Ace Insurance Lynnwood"
click at [589, 90] on button "Save Changes" at bounding box center [603, 93] width 53 height 19
click at [150, 229] on link "Virtual Meetings" at bounding box center [159, 232] width 95 height 16
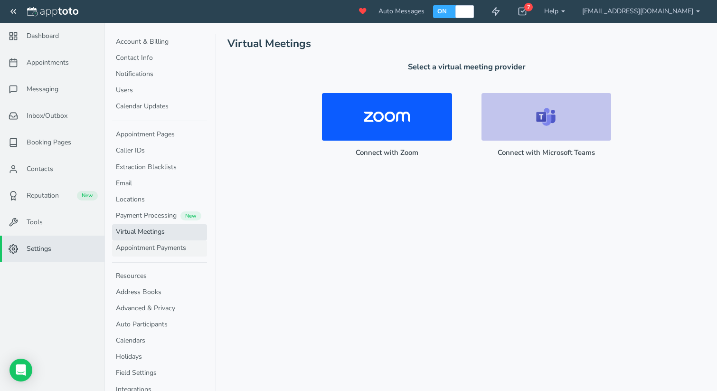
click at [150, 241] on link "Appointment Payments" at bounding box center [159, 248] width 95 height 16
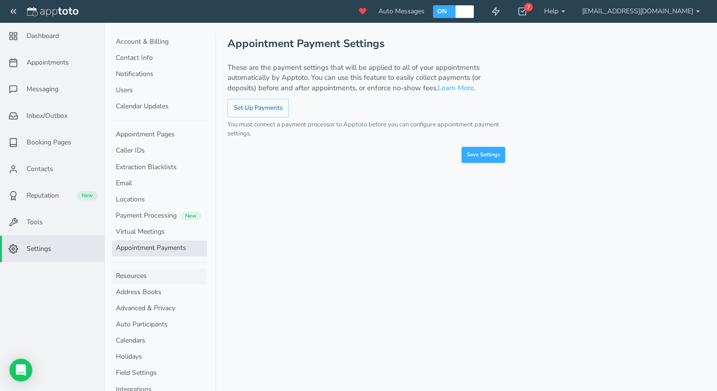
click at [145, 281] on link "Resources" at bounding box center [159, 276] width 95 height 16
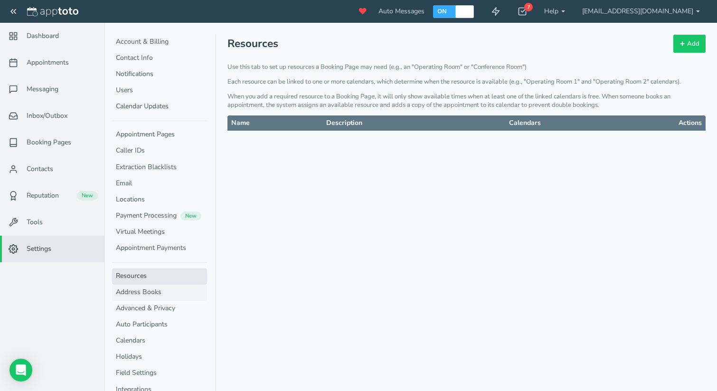
click at [146, 295] on link "Address Books" at bounding box center [159, 292] width 95 height 16
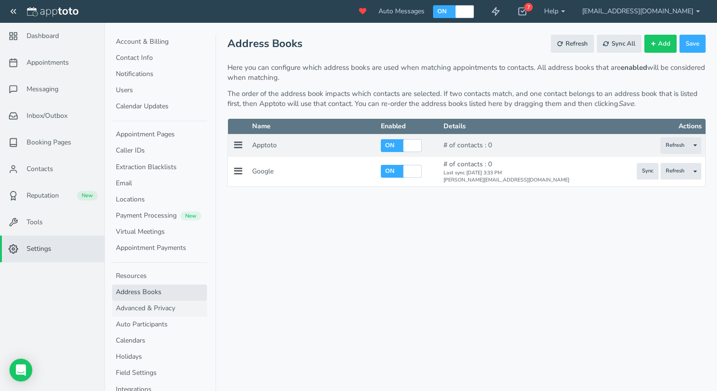
click at [143, 308] on link "Advanced & Privacy" at bounding box center [159, 308] width 95 height 16
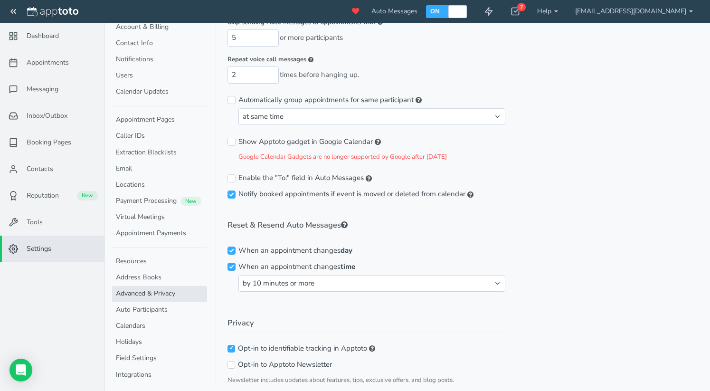
scroll to position [147, 0]
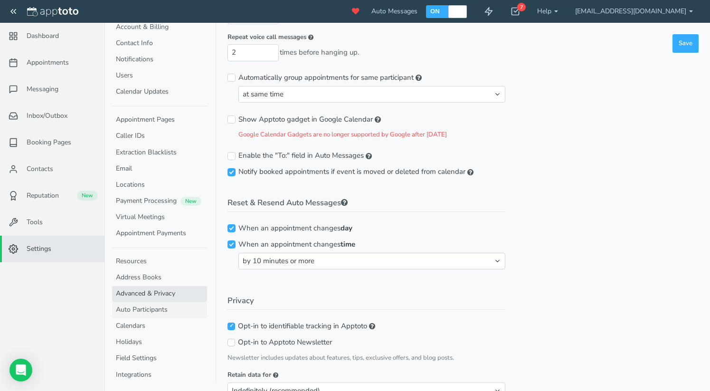
click at [138, 311] on link "Auto Participants" at bounding box center [159, 310] width 95 height 16
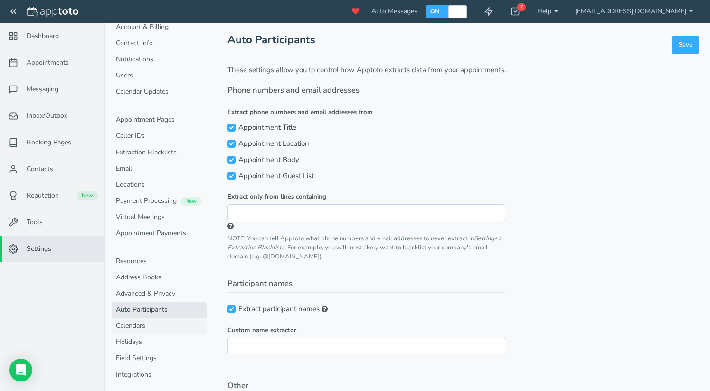
click at [142, 323] on link "Calendars" at bounding box center [159, 326] width 95 height 16
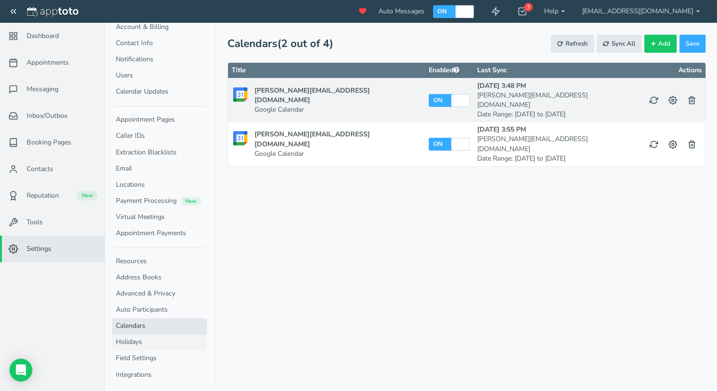
click at [146, 344] on link "Holidays" at bounding box center [159, 342] width 95 height 16
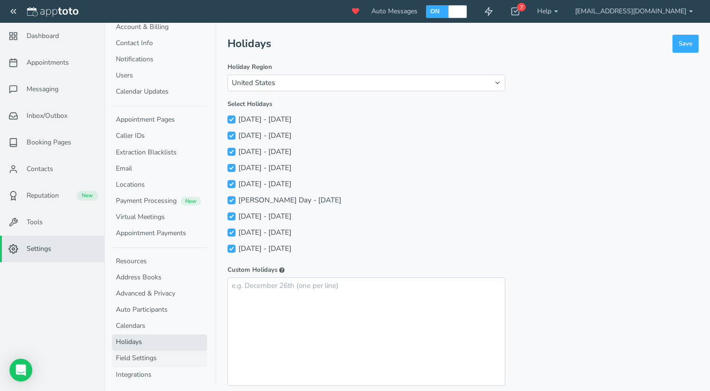
click at [143, 362] on link "Field Settings" at bounding box center [159, 358] width 95 height 16
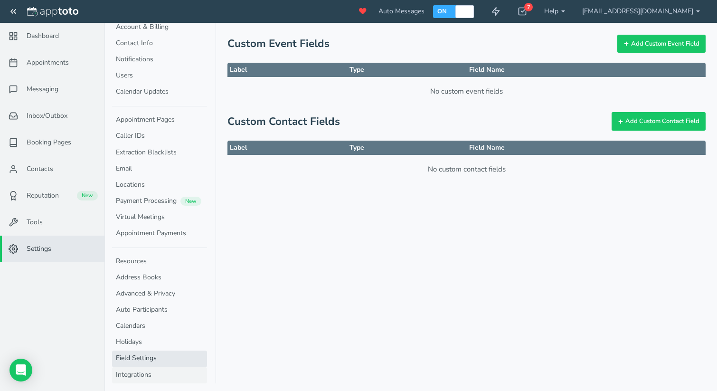
click at [140, 373] on link "Integrations" at bounding box center [159, 375] width 95 height 16
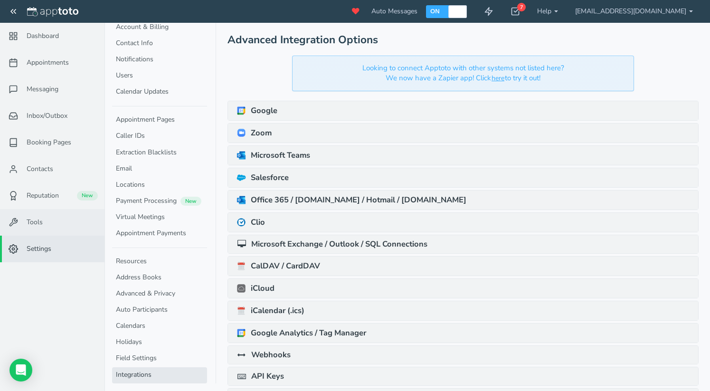
click at [42, 219] on span "Tools" at bounding box center [35, 221] width 16 height 9
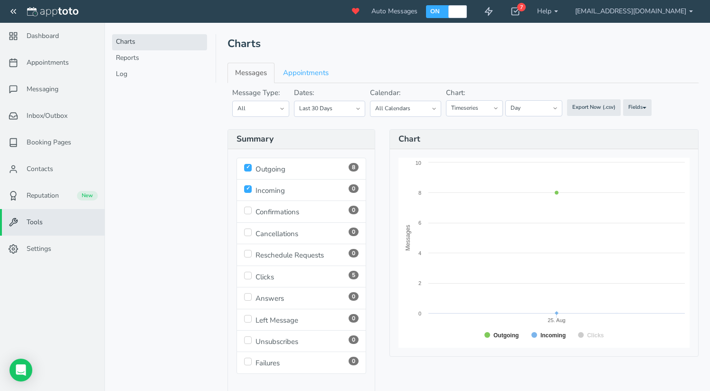
click at [28, 222] on span "Tools" at bounding box center [35, 221] width 16 height 9
click at [351, 164] on span "8" at bounding box center [353, 167] width 10 height 9
click at [34, 250] on span "Settings" at bounding box center [39, 248] width 25 height 9
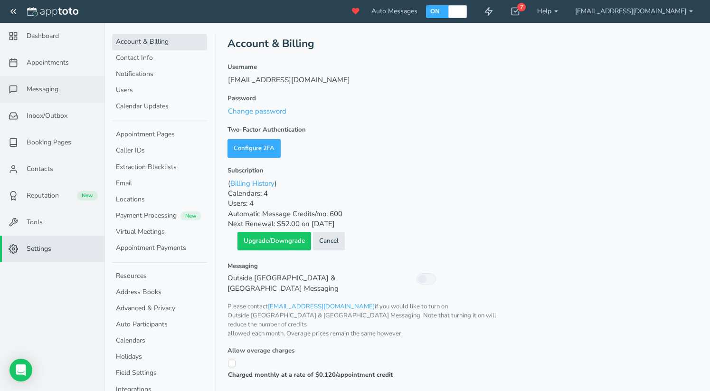
click at [57, 96] on link "Messaging" at bounding box center [52, 89] width 104 height 27
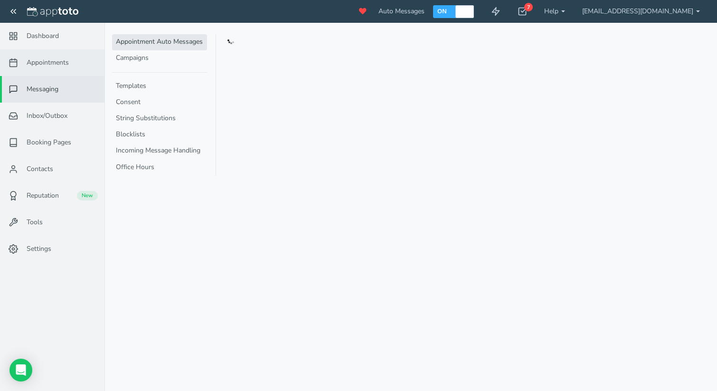
click at [65, 60] on span "Appointments" at bounding box center [48, 62] width 42 height 9
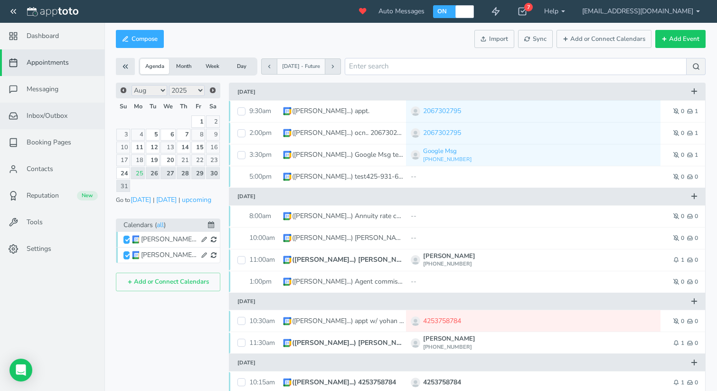
click at [50, 112] on span "Inbox/Outbox" at bounding box center [47, 115] width 41 height 9
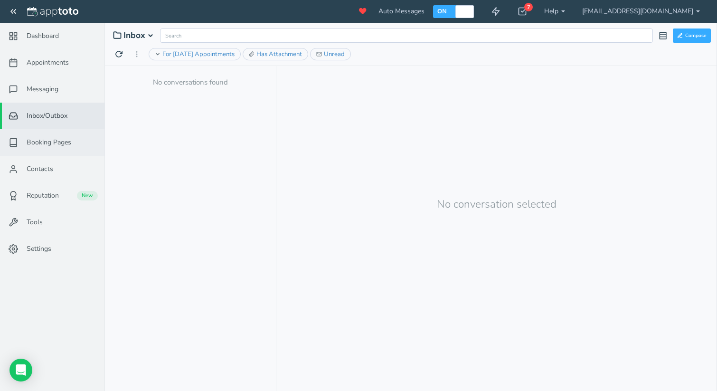
click at [66, 140] on span "Booking Pages" at bounding box center [49, 142] width 45 height 9
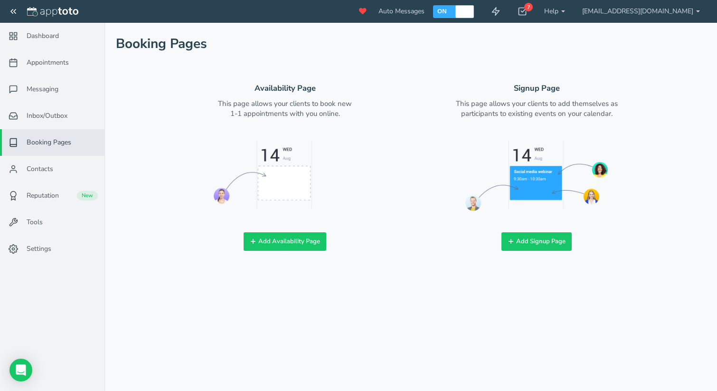
click at [46, 143] on span "Booking Pages" at bounding box center [49, 142] width 45 height 9
click at [50, 168] on span "Contacts" at bounding box center [40, 168] width 27 height 9
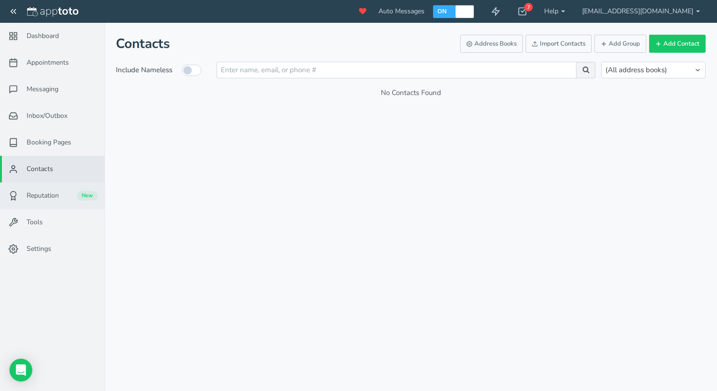
click at [52, 203] on link "Reputation New" at bounding box center [52, 195] width 104 height 27
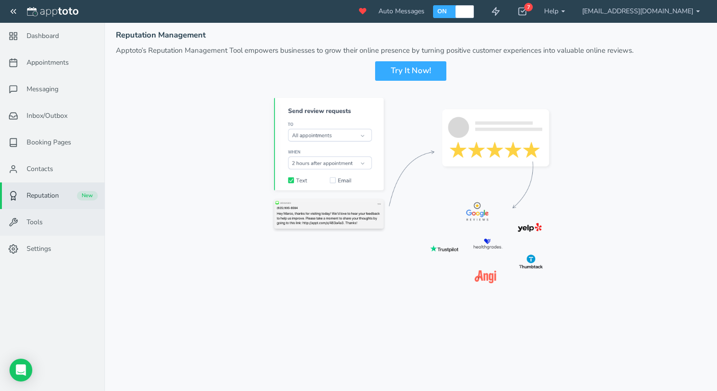
click at [42, 215] on link "Tools" at bounding box center [52, 222] width 104 height 27
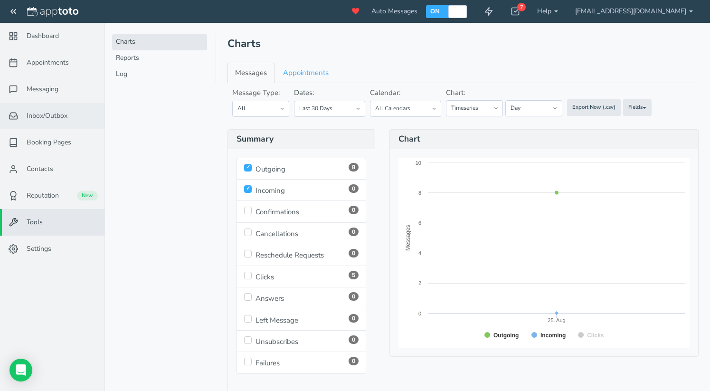
click at [51, 114] on span "Inbox/Outbox" at bounding box center [47, 115] width 41 height 9
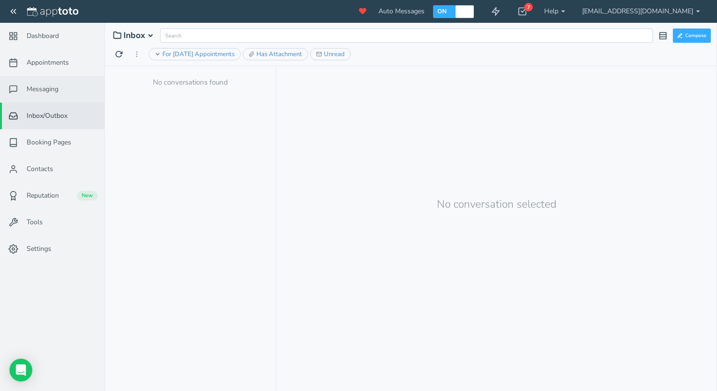
click at [52, 99] on link "Messaging" at bounding box center [52, 89] width 104 height 27
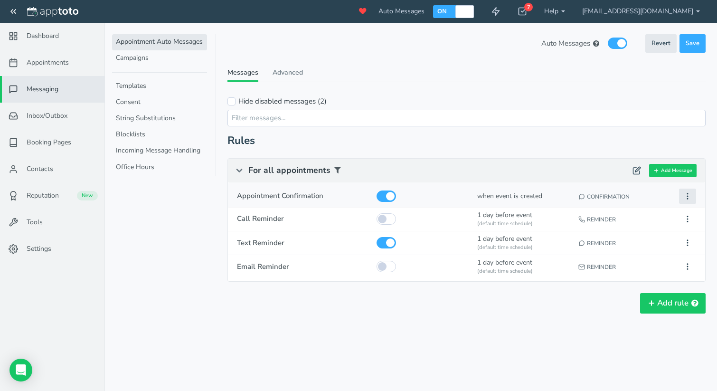
click at [690, 194] on icon at bounding box center [687, 196] width 9 height 9
click at [671, 208] on button "Edit" at bounding box center [634, 213] width 122 height 13
type input "Appointment Confirmation"
checkbox input "true"
select select "number:2"
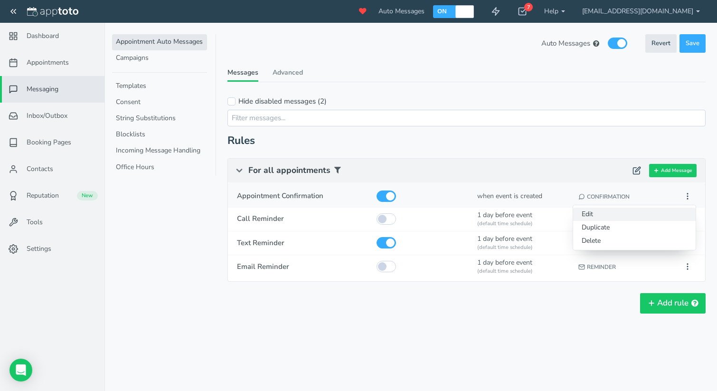
type input "[DATE]"
type input "3:58pm"
select select "string:0"
select select "string:none"
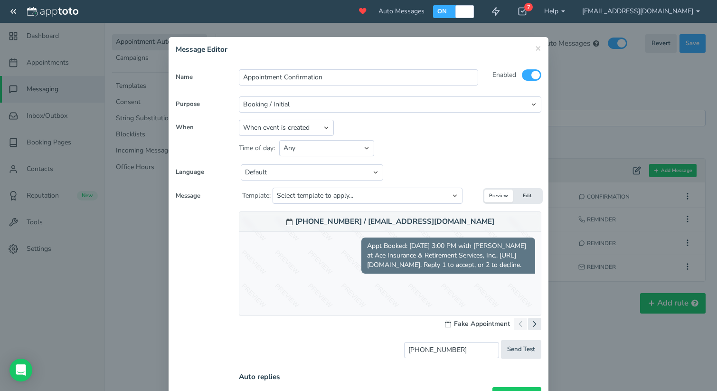
click at [518, 197] on button "Edit" at bounding box center [527, 195] width 28 height 13
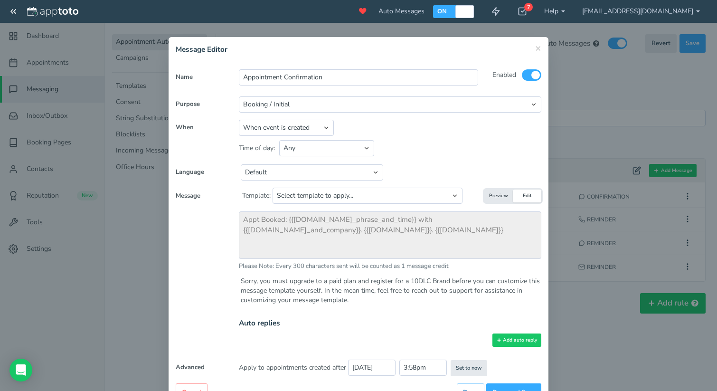
click at [539, 51] on div "× Message Editor" at bounding box center [358, 49] width 380 height 25
click at [535, 50] on span "×" at bounding box center [538, 47] width 6 height 13
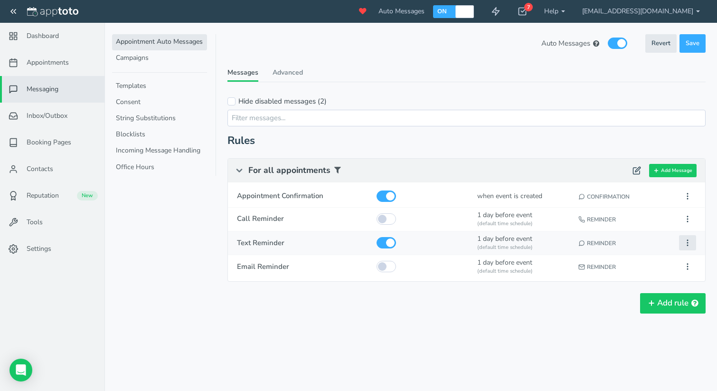
click at [687, 241] on icon at bounding box center [687, 242] width 9 height 9
click at [651, 258] on button "Edit" at bounding box center [634, 260] width 122 height 13
type input "Text Reminder"
select select "string:1"
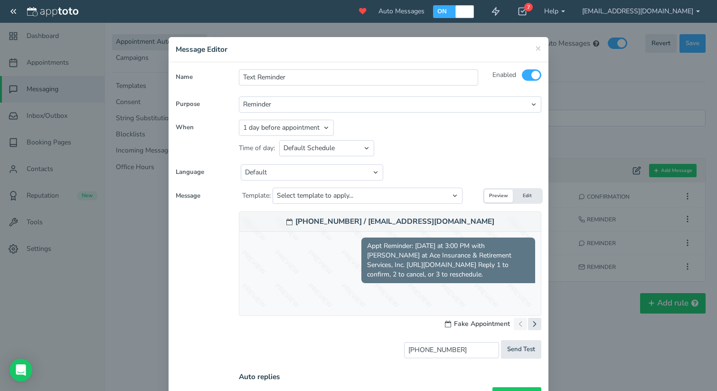
click at [517, 195] on button "Edit" at bounding box center [527, 195] width 28 height 13
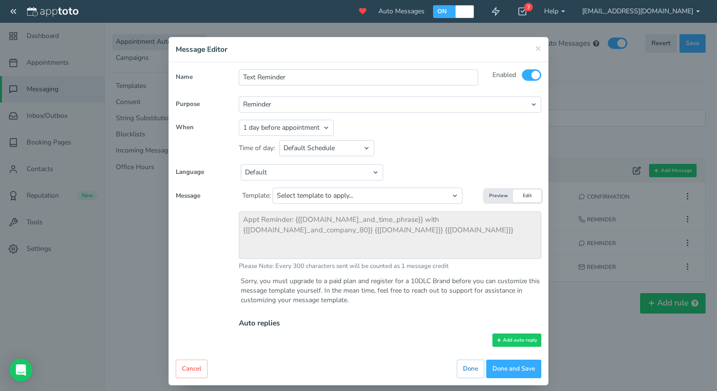
click at [486, 193] on button "Preview" at bounding box center [498, 195] width 28 height 13
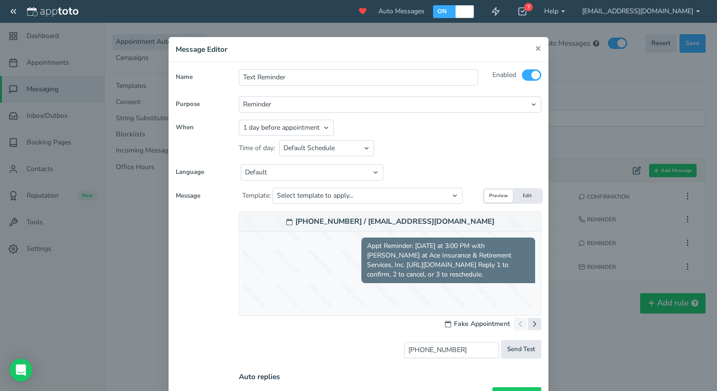
click at [536, 48] on span "×" at bounding box center [538, 47] width 6 height 13
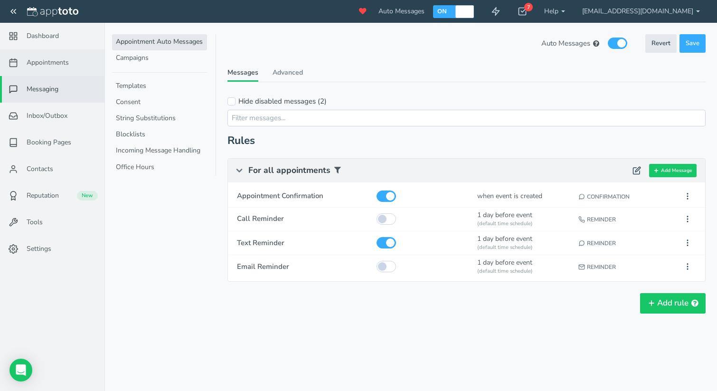
click at [47, 61] on span "Appointments" at bounding box center [48, 62] width 42 height 9
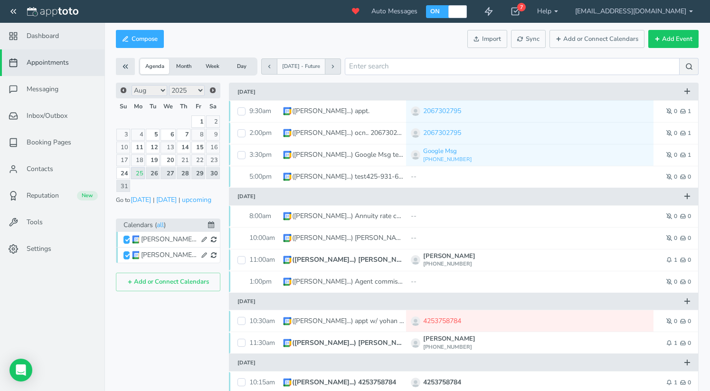
click at [50, 46] on link "Dashboard" at bounding box center [52, 36] width 104 height 27
click at [48, 40] on span "Dashboard" at bounding box center [43, 35] width 32 height 9
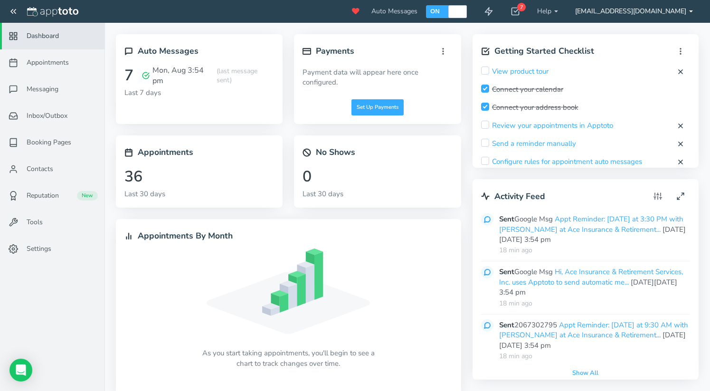
click at [690, 14] on link "[EMAIL_ADDRESS][DOMAIN_NAME]" at bounding box center [633, 11] width 135 height 23
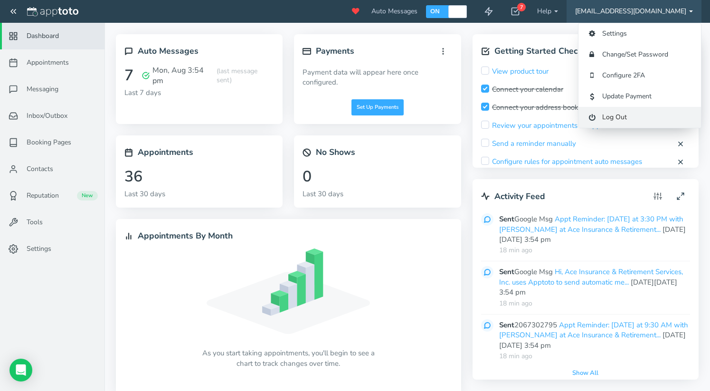
click at [615, 122] on link "Log Out" at bounding box center [639, 117] width 122 height 21
